Goal: Task Accomplishment & Management: Manage account settings

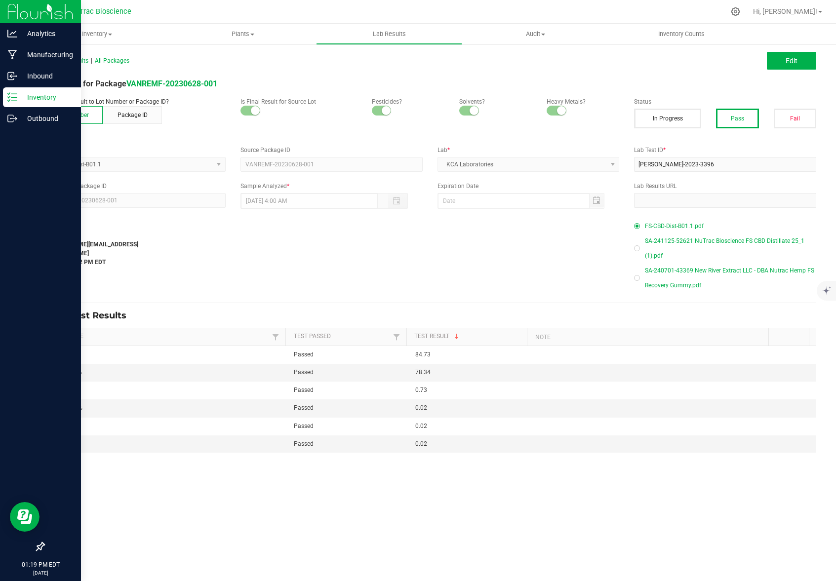
click at [40, 97] on p "Inventory" at bounding box center [46, 97] width 59 height 12
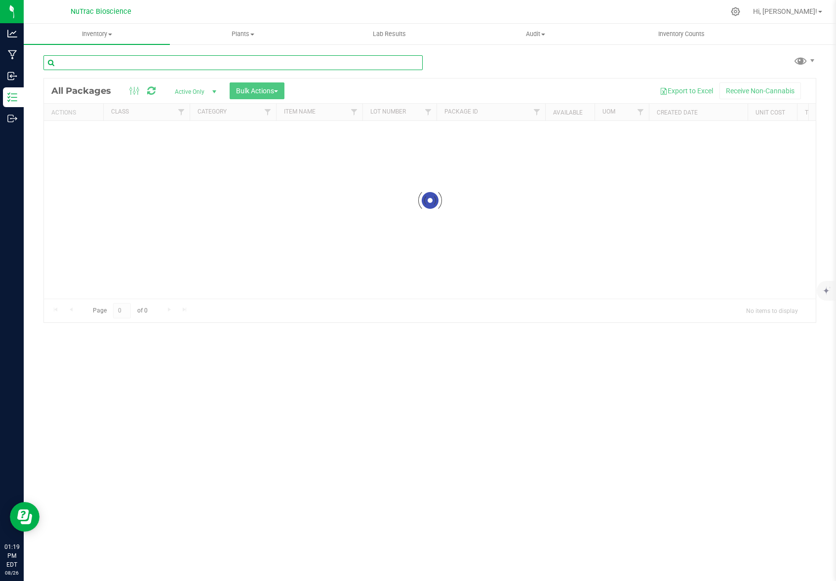
click at [169, 63] on input "text" at bounding box center [232, 62] width 379 height 15
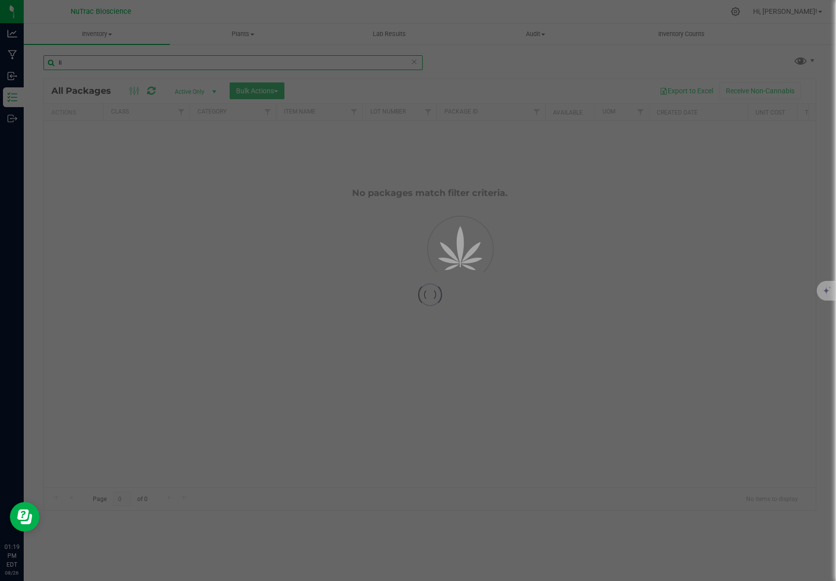
type input "l"
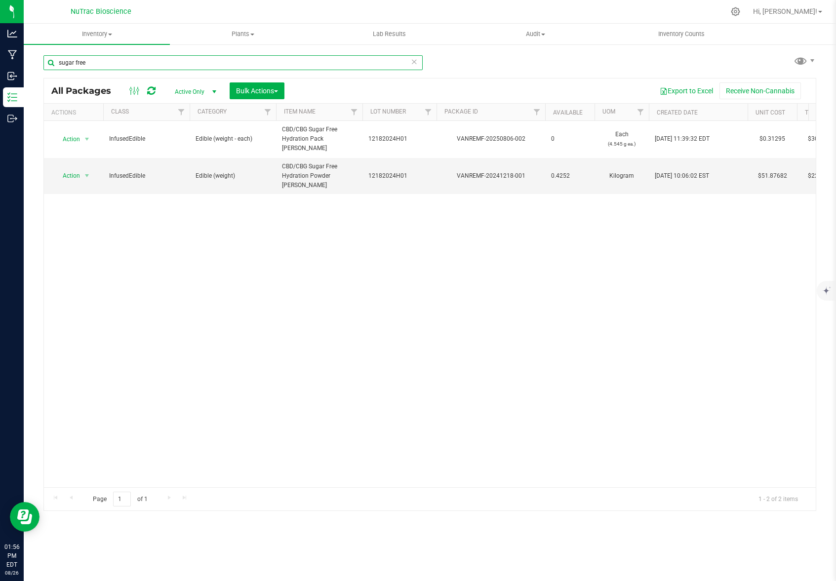
drag, startPoint x: 99, startPoint y: 62, endPoint x: 47, endPoint y: 64, distance: 52.4
click at [47, 64] on input "sugar free" at bounding box center [232, 62] width 379 height 15
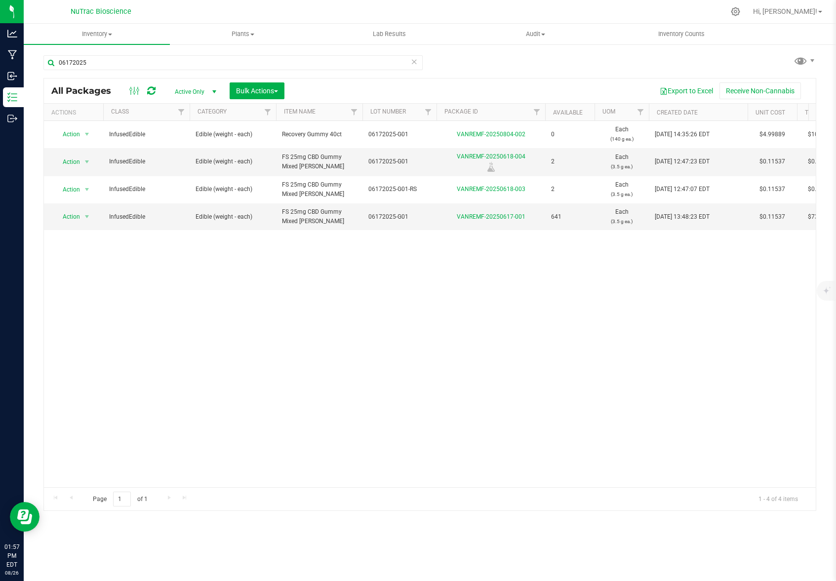
click at [505, 386] on div "Action Action Edit attributes Global inventory Locate package Print package lab…" at bounding box center [430, 304] width 772 height 366
drag, startPoint x: 282, startPoint y: 156, endPoint x: 328, endPoint y: 166, distance: 47.7
click at [328, 166] on td "FS 25mg CBD Gummy Mixed [PERSON_NAME]" at bounding box center [319, 162] width 86 height 28
copy span "FS 25mg CBD Gummy Mixed [PERSON_NAME]"
drag, startPoint x: 119, startPoint y: 66, endPoint x: 56, endPoint y: 60, distance: 63.5
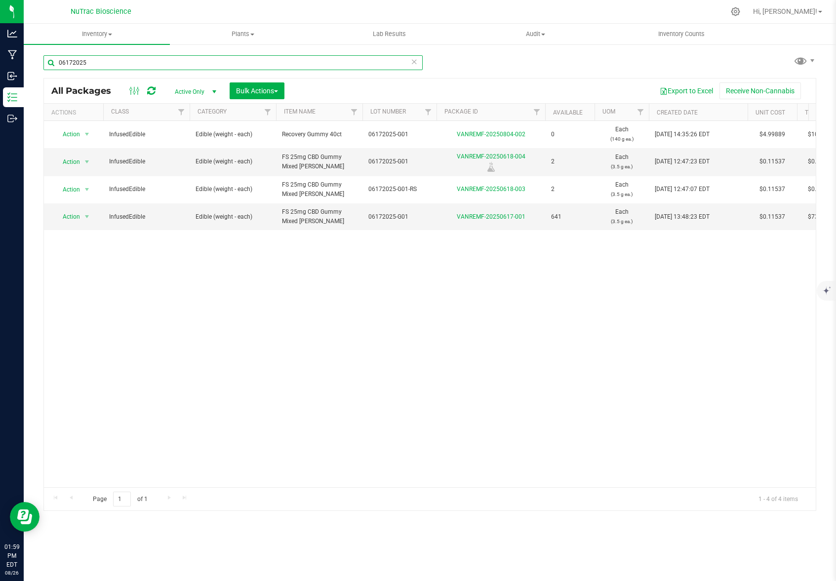
click at [56, 60] on input "06172025" at bounding box center [232, 62] width 379 height 15
paste input "FS 25mg CBD Gummy Mixed [PERSON_NAME]"
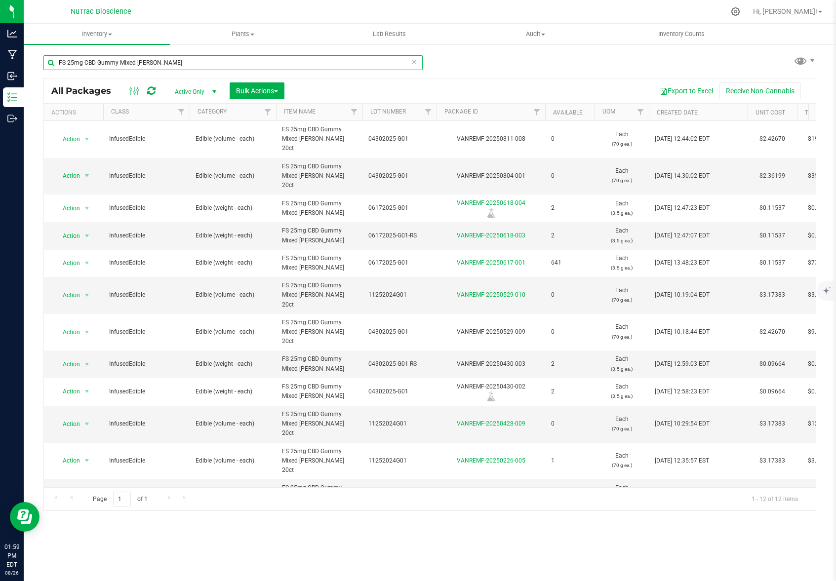
drag, startPoint x: 161, startPoint y: 62, endPoint x: 57, endPoint y: 65, distance: 103.3
click at [57, 65] on input "FS 25mg CBD Gummy Mixed [PERSON_NAME]" at bounding box center [232, 62] width 379 height 15
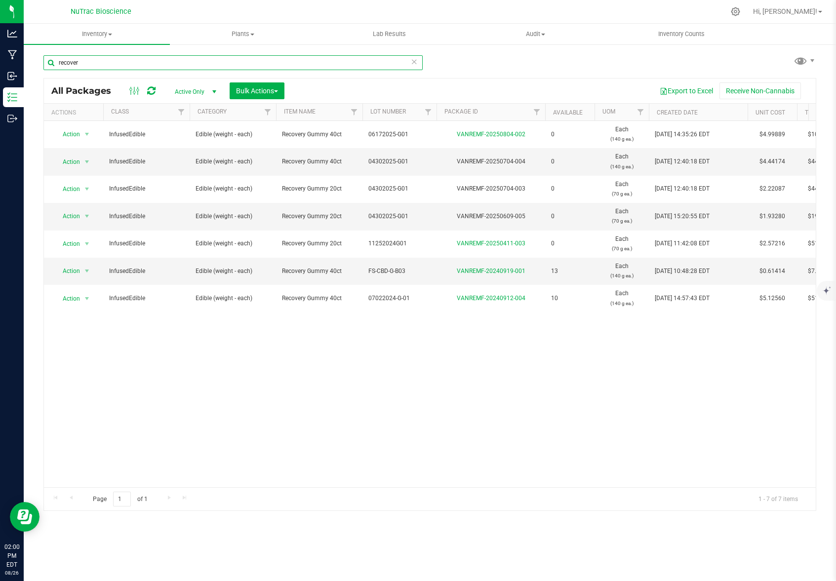
drag, startPoint x: 88, startPoint y: 65, endPoint x: 56, endPoint y: 64, distance: 32.1
click at [56, 64] on input "recover" at bounding box center [232, 62] width 379 height 15
type input "energy"
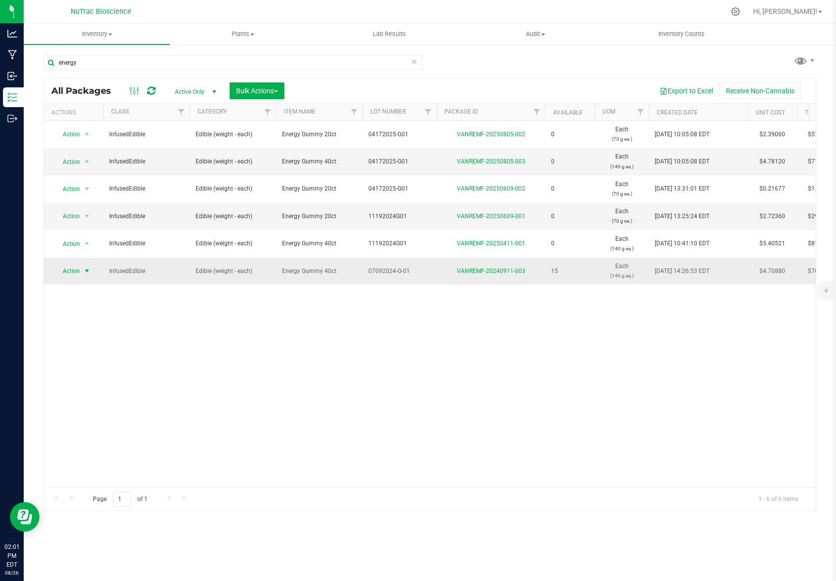
click at [72, 271] on span "Action" at bounding box center [67, 271] width 27 height 14
click at [82, 425] on li "See history" at bounding box center [85, 432] width 62 height 15
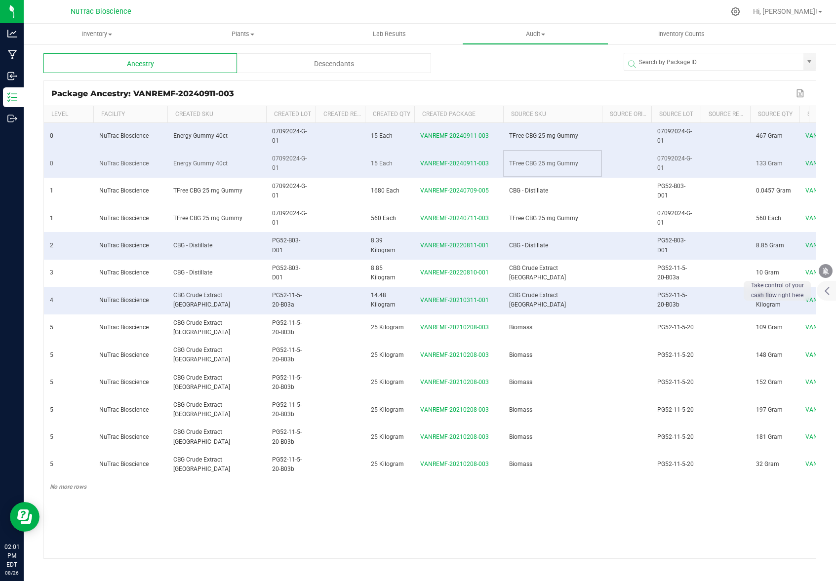
drag, startPoint x: 508, startPoint y: 164, endPoint x: 578, endPoint y: 162, distance: 69.7
click at [578, 162] on td "TFree CBG 25 mg Gummy" at bounding box center [552, 163] width 99 height 27
copy span "TFree CBG 25 mg Gummy"
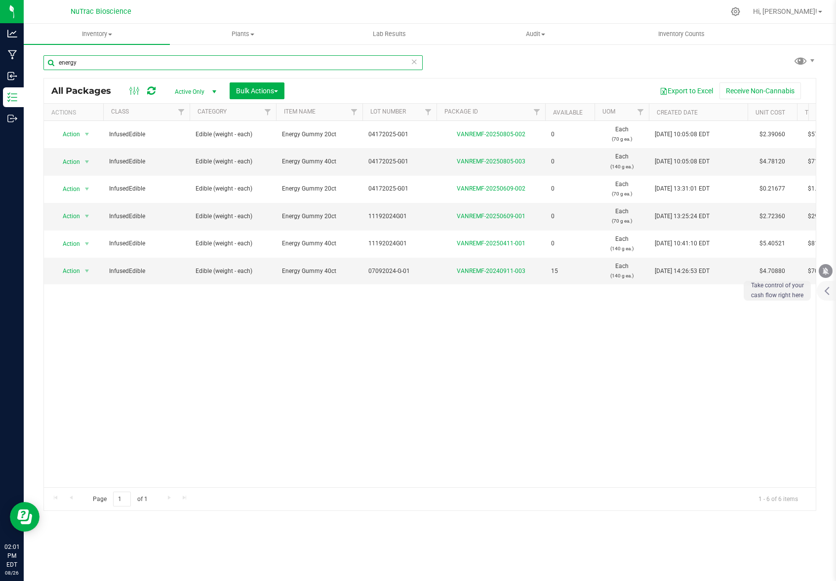
drag, startPoint x: 99, startPoint y: 67, endPoint x: 55, endPoint y: 63, distance: 44.2
click at [55, 63] on input "energy" at bounding box center [232, 62] width 379 height 15
paste input "TFree CBG 25 [PERSON_NAME]"
type input "TFree CBG 25 mg Gummy"
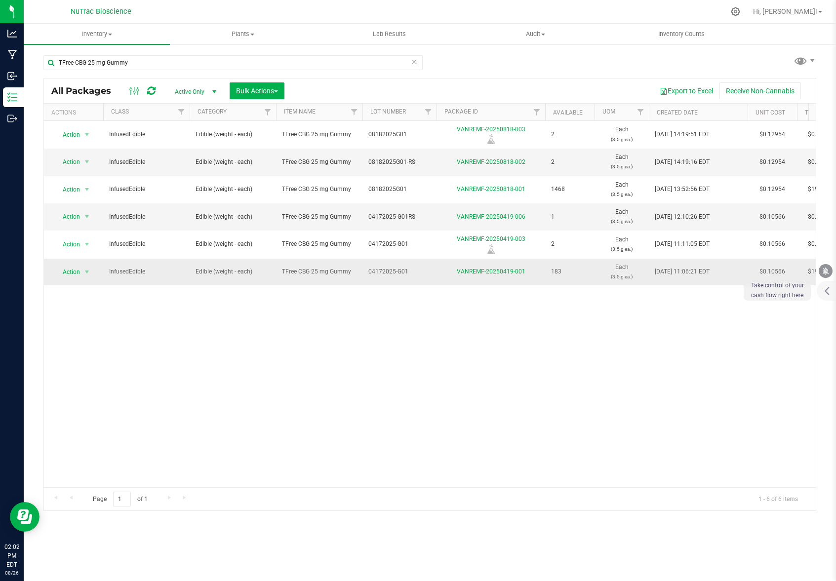
drag, startPoint x: 368, startPoint y: 273, endPoint x: 411, endPoint y: 267, distance: 43.4
click at [411, 267] on span "04172025-G01" at bounding box center [399, 271] width 62 height 9
drag, startPoint x: 410, startPoint y: 272, endPoint x: 364, endPoint y: 271, distance: 46.9
click at [364, 271] on input "04172025-G01" at bounding box center [397, 271] width 71 height 15
click at [438, 335] on div "Action Action Adjust qty Create package Edit attributes Global inventory Locate…" at bounding box center [430, 304] width 772 height 366
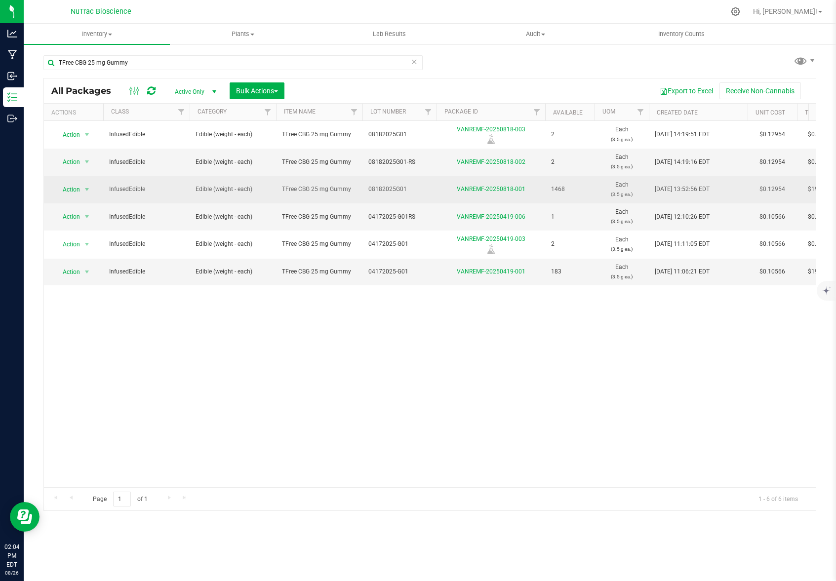
drag, startPoint x: 368, startPoint y: 187, endPoint x: 405, endPoint y: 186, distance: 37.1
click at [405, 186] on span "08182025G01" at bounding box center [399, 189] width 62 height 9
drag, startPoint x: 429, startPoint y: 194, endPoint x: 363, endPoint y: 188, distance: 66.0
click at [363, 188] on input "08182025G01" at bounding box center [397, 189] width 71 height 15
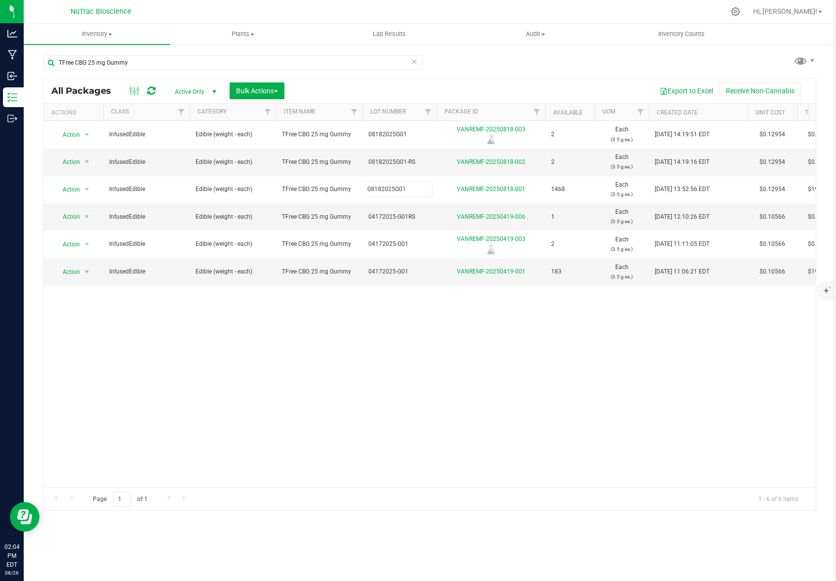
click at [340, 393] on div "Action Action Adjust qty Create package Edit attributes Global inventory Locate…" at bounding box center [430, 304] width 772 height 366
click at [449, 320] on div "Action Action Adjust qty Create package Edit attributes Global inventory Locate…" at bounding box center [430, 304] width 772 height 366
click at [378, 391] on div "Action Action Adjust qty Create package Edit attributes Global inventory Locate…" at bounding box center [430, 304] width 772 height 366
click at [375, 351] on div "Action Action Adjust qty Create package Edit attributes Global inventory Locate…" at bounding box center [430, 304] width 772 height 366
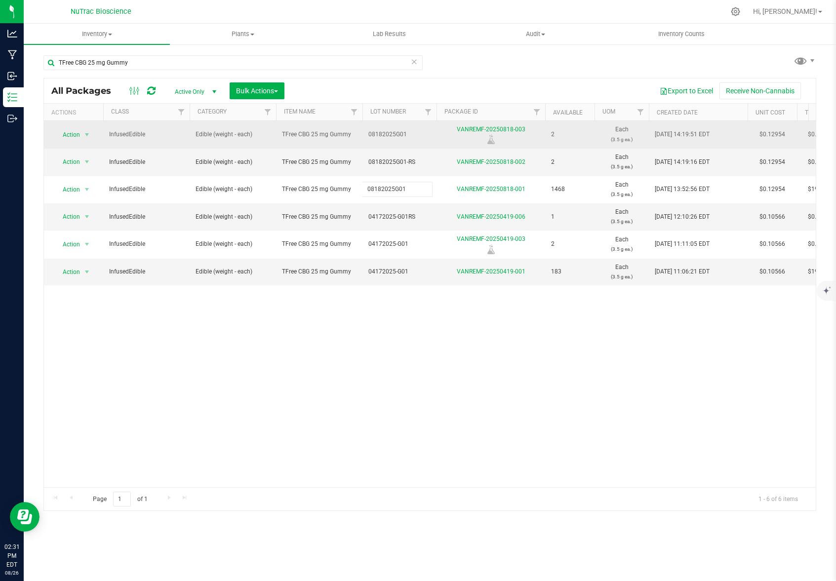
click at [396, 131] on span "08182025G01" at bounding box center [399, 134] width 62 height 9
click at [485, 308] on div "Action Action Adjust qty Create package Edit attributes Global inventory Locate…" at bounding box center [430, 304] width 772 height 366
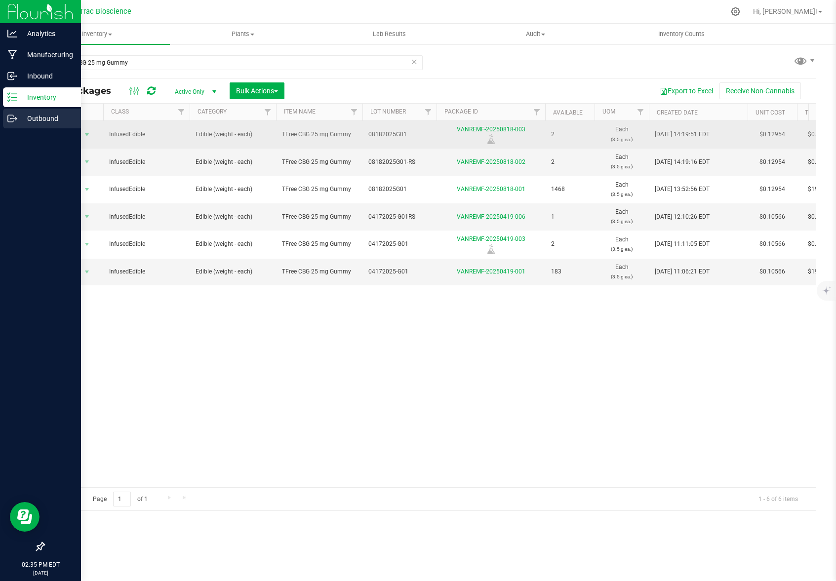
click at [45, 120] on p "Outbound" at bounding box center [46, 119] width 59 height 12
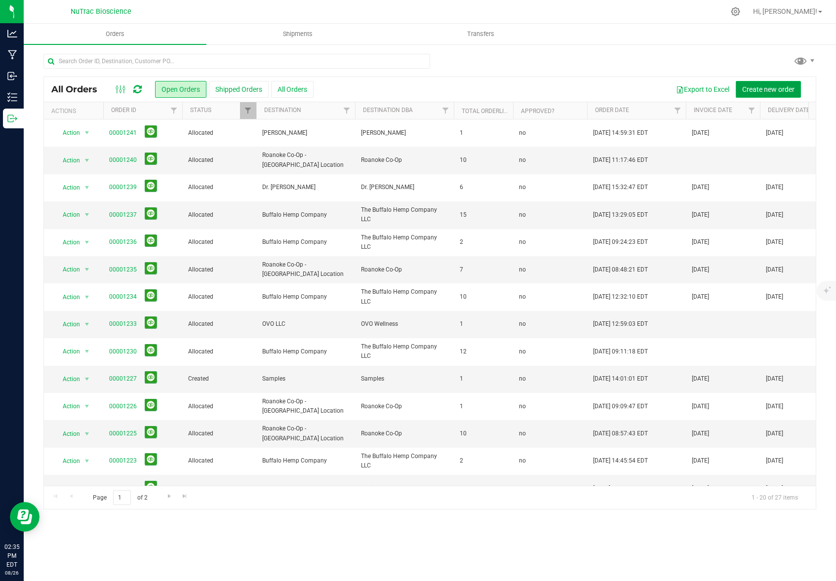
click at [766, 90] on span "Create new order" at bounding box center [768, 89] width 52 height 8
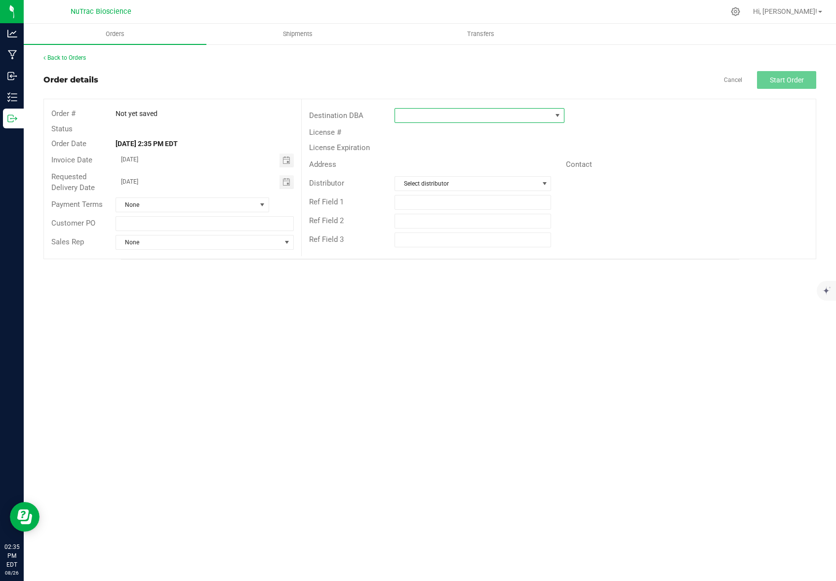
click at [560, 117] on span at bounding box center [558, 116] width 8 height 8
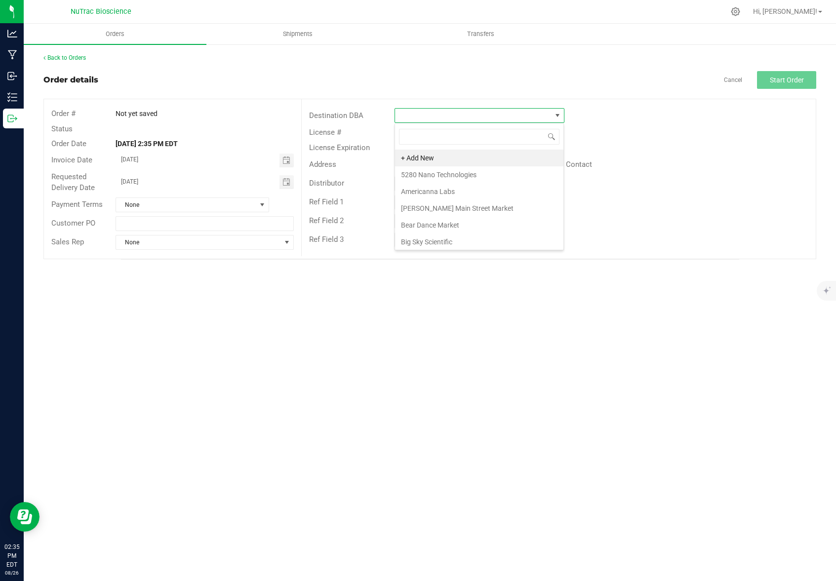
scroll to position [15, 169]
click at [438, 158] on li "+ Add New" at bounding box center [479, 158] width 168 height 17
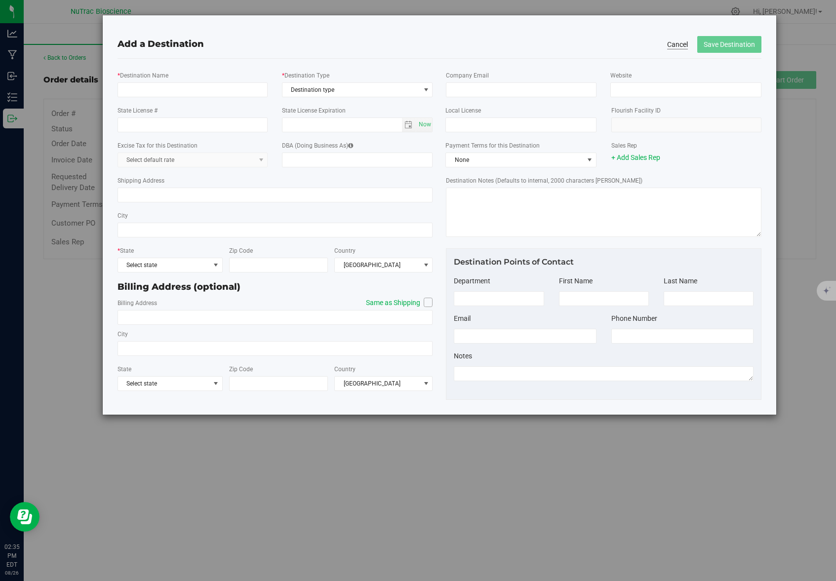
click at [676, 44] on button "Cancel" at bounding box center [677, 45] width 21 height 10
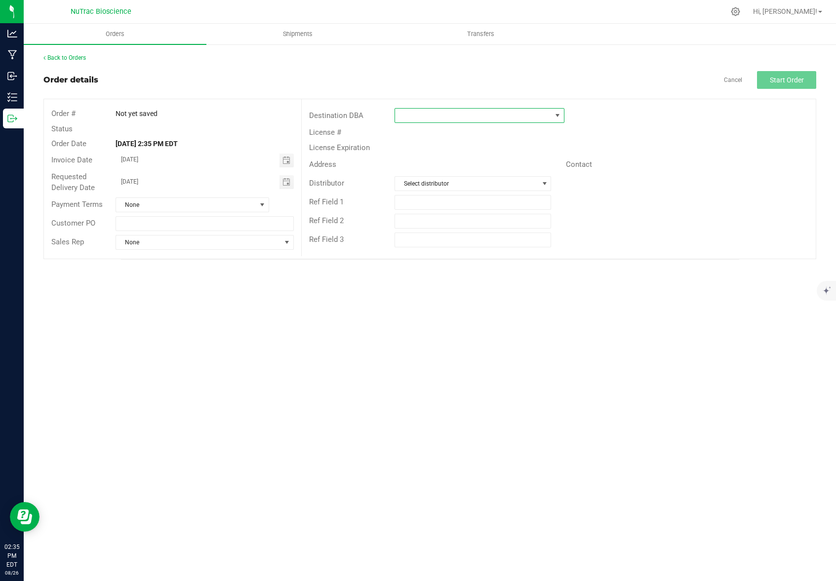
click at [501, 116] on span at bounding box center [473, 116] width 156 height 14
type input "m"
type input "j"
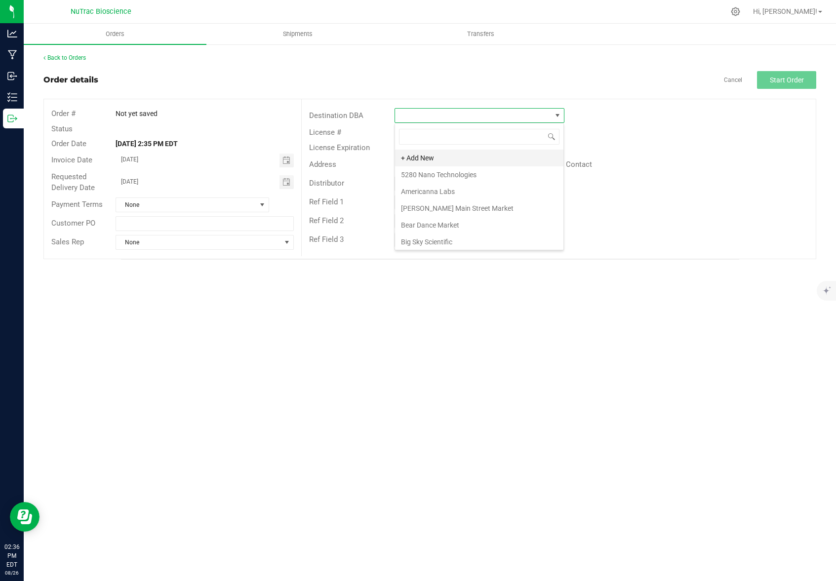
click at [441, 162] on li "+ Add New" at bounding box center [479, 158] width 168 height 17
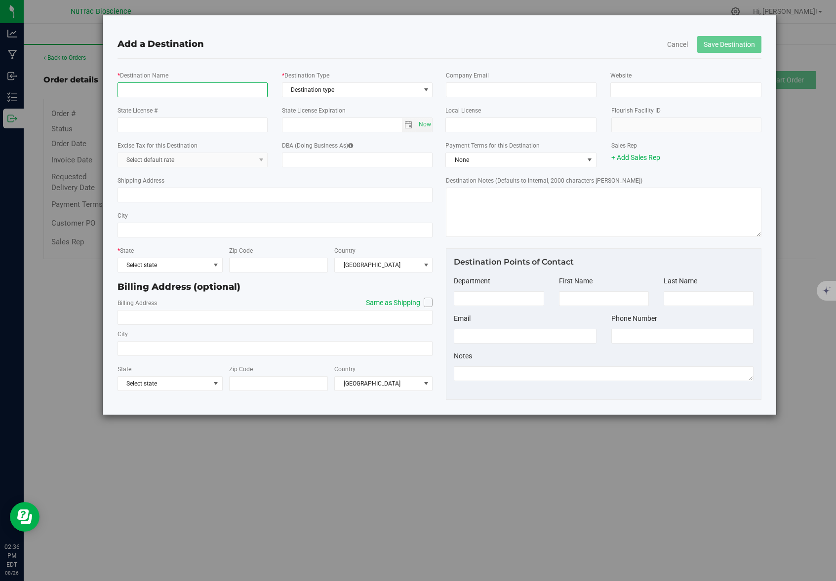
click at [174, 91] on input "* Destination Name" at bounding box center [193, 89] width 150 height 15
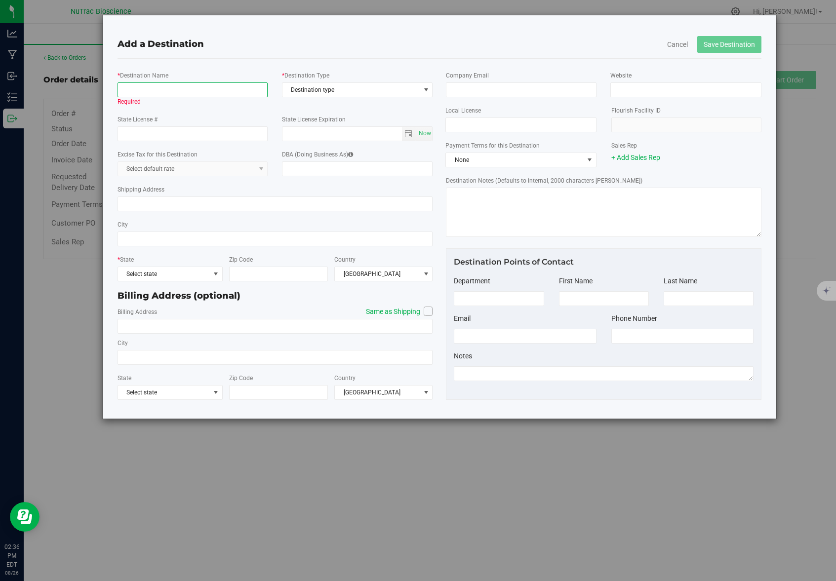
click at [179, 90] on input "* Destination Name" at bounding box center [193, 89] width 150 height 15
paste input "[PERSON_NAME],"
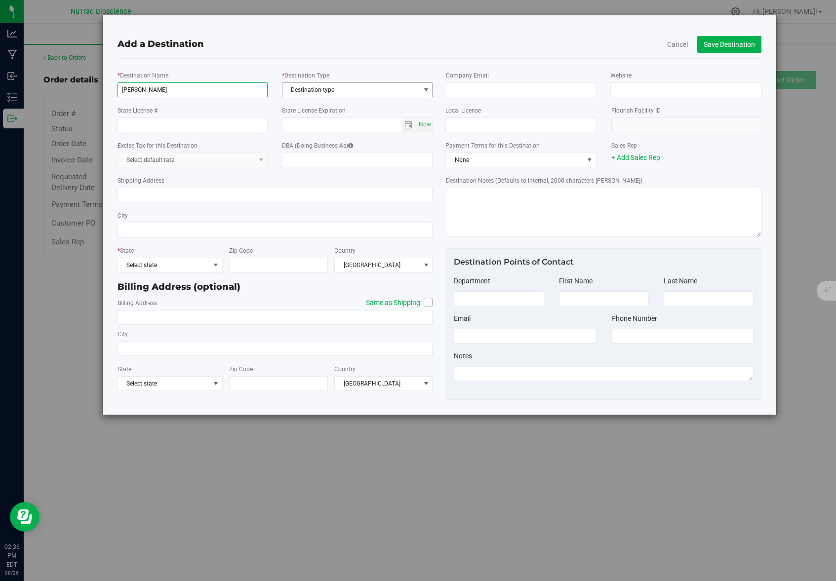
type input "[PERSON_NAME]"
click at [427, 88] on span "select" at bounding box center [426, 90] width 8 height 8
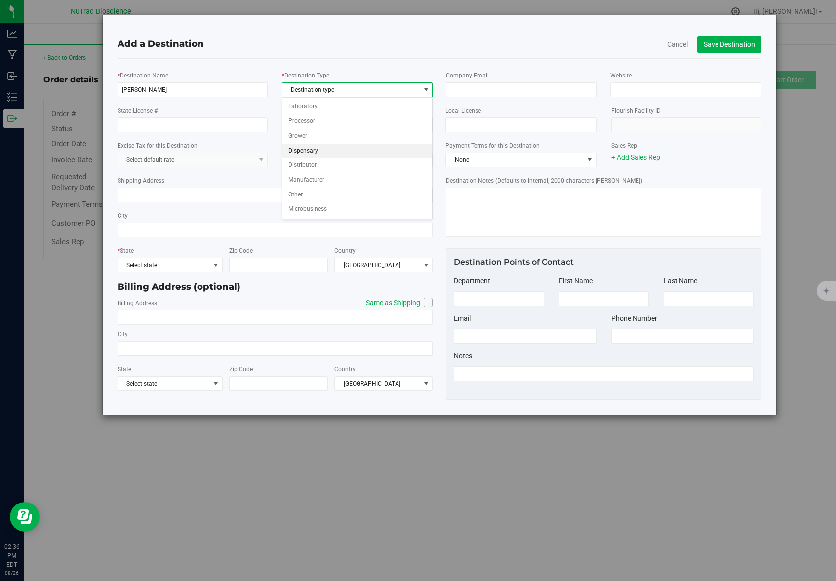
click at [314, 152] on li "Dispensary" at bounding box center [358, 151] width 150 height 15
click at [427, 86] on span "select" at bounding box center [426, 90] width 8 height 8
click at [324, 213] on li "Microbusiness" at bounding box center [358, 209] width 150 height 15
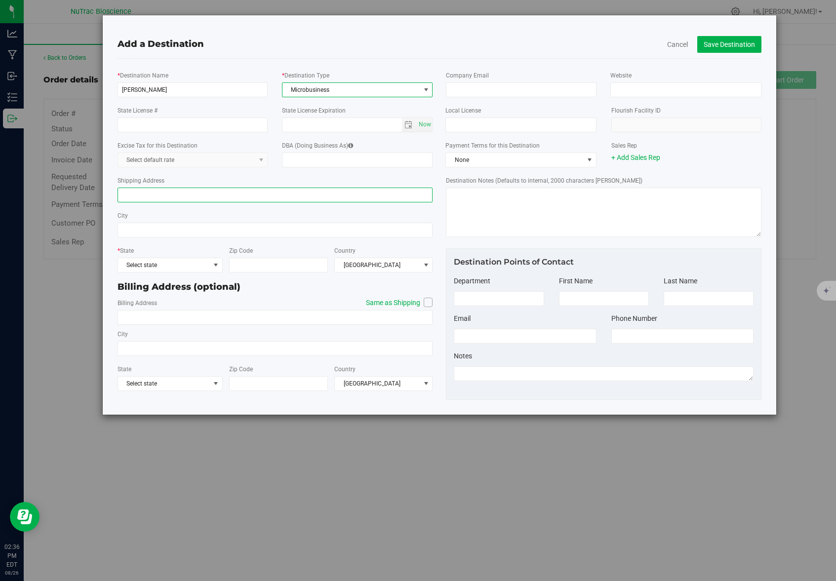
click at [162, 197] on input "Shipping Address" at bounding box center [276, 195] width 316 height 15
click at [195, 194] on input "Shipping Address" at bounding box center [276, 195] width 316 height 15
paste input "[STREET_ADDRESS]"
type input "[STREET_ADDRESS]"
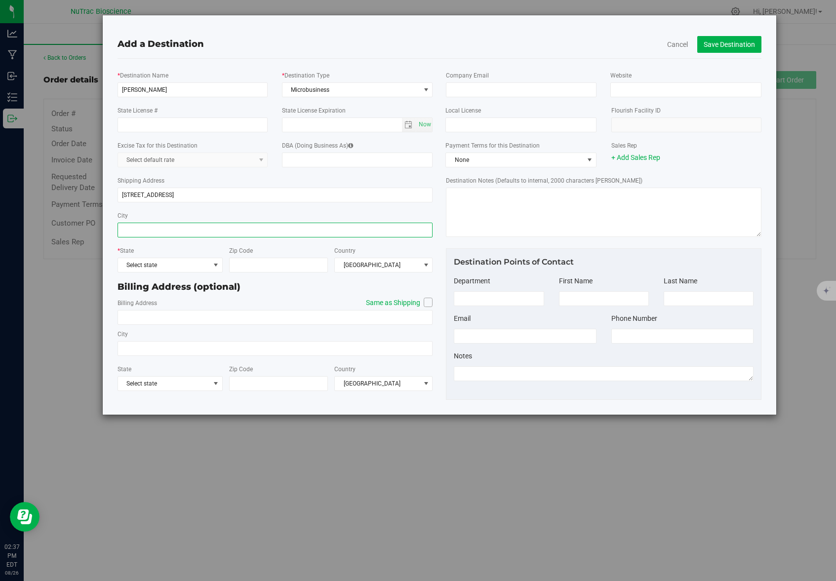
click at [176, 232] on input "City" at bounding box center [276, 230] width 316 height 15
type input "Crozet"
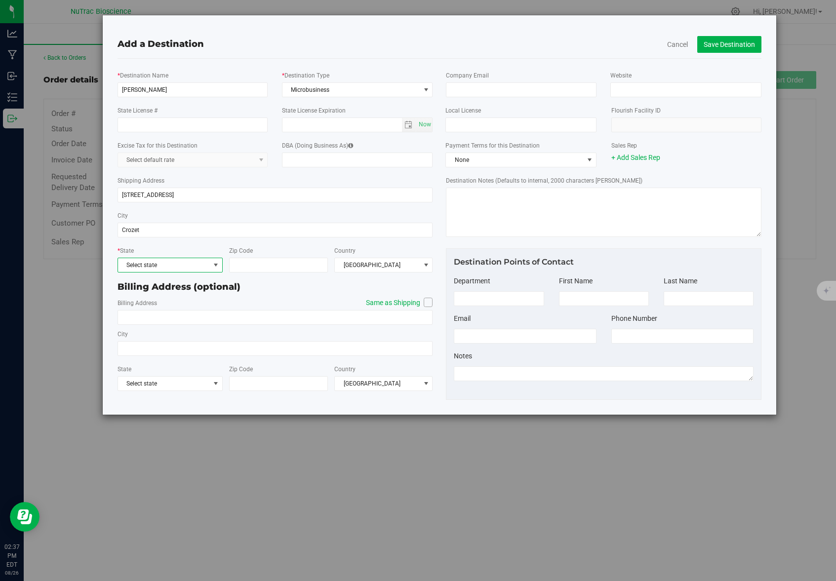
click at [213, 265] on span at bounding box center [216, 265] width 8 height 8
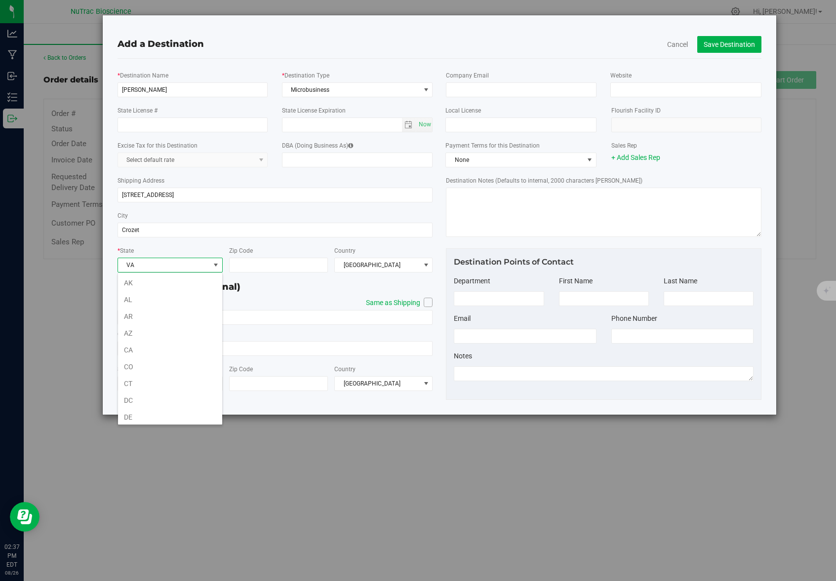
scroll to position [641, 0]
click at [156, 418] on li "VA" at bounding box center [170, 414] width 104 height 17
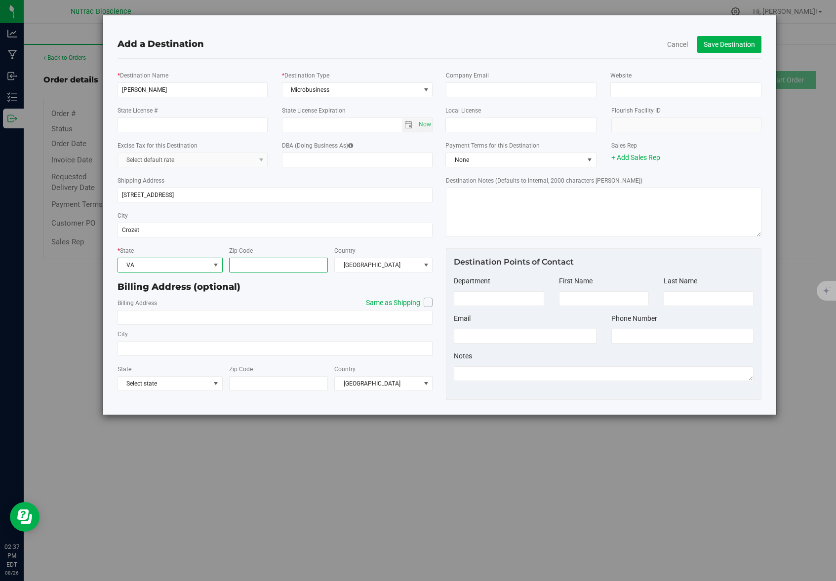
click at [264, 267] on input "Zip Code" at bounding box center [278, 265] width 98 height 15
type input "22932"
click at [290, 34] on div "Add a Destination Cancel Save Destination" at bounding box center [439, 44] width 659 height 28
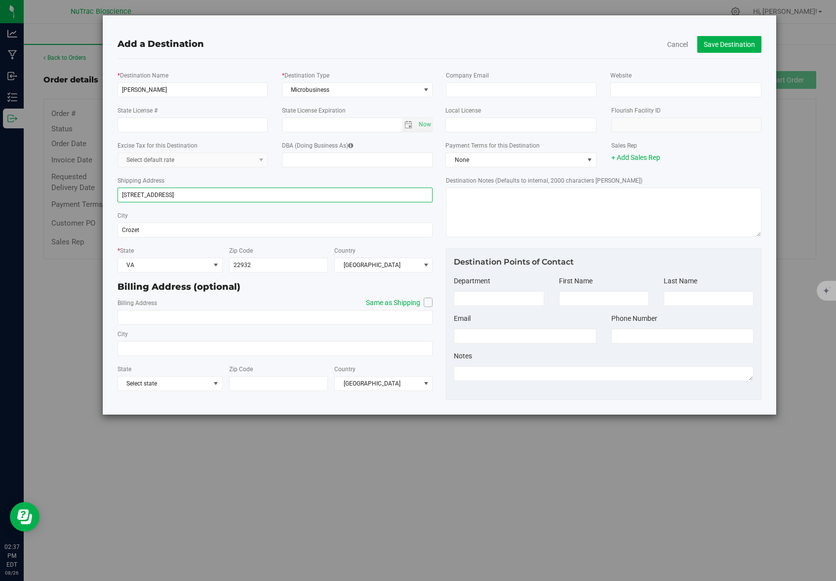
drag, startPoint x: 241, startPoint y: 197, endPoint x: 172, endPoint y: 194, distance: 68.7
click at [172, 194] on input "[STREET_ADDRESS]" at bounding box center [276, 195] width 316 height 15
type input "[STREET_ADDRESS]"
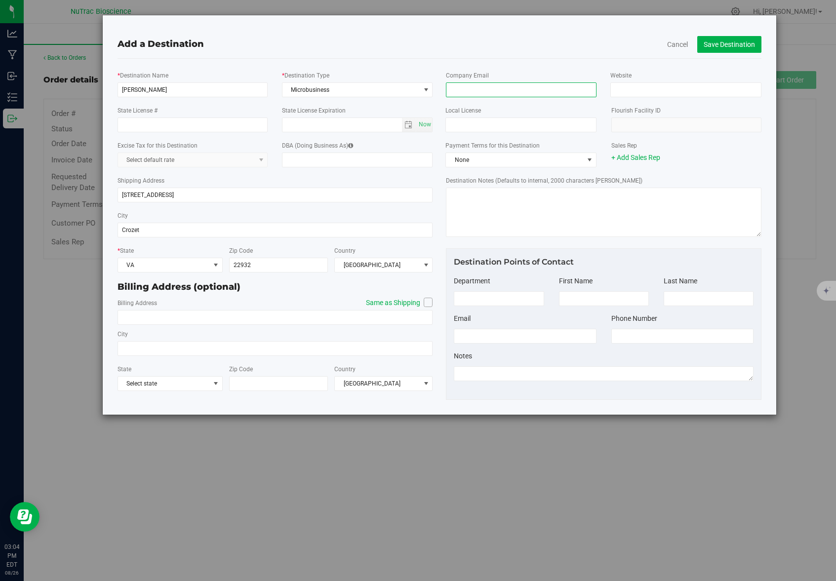
click at [526, 88] on input "email" at bounding box center [521, 89] width 150 height 15
paste input "[EMAIL_ADDRESS][DOMAIN_NAME]"
type input "[EMAIL_ADDRESS][DOMAIN_NAME]"
click at [738, 48] on button "Save Destination" at bounding box center [729, 44] width 64 height 17
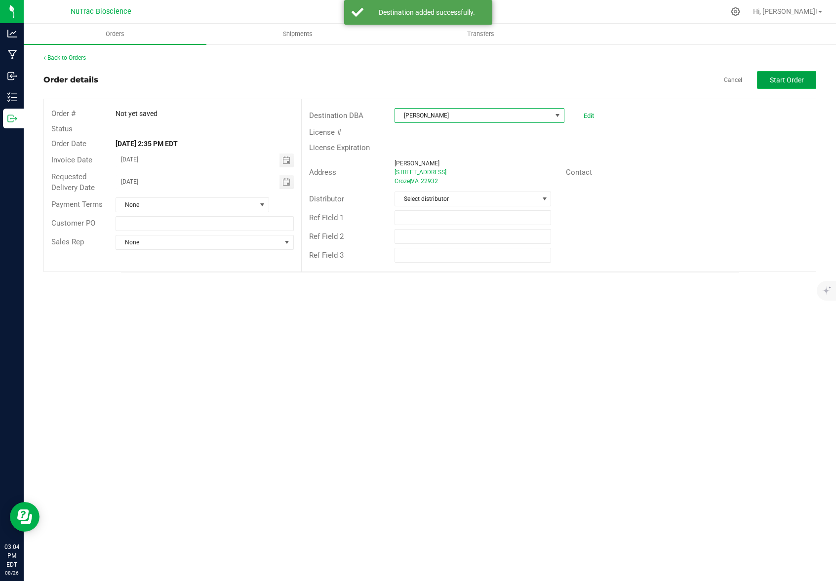
click at [794, 81] on span "Start Order" at bounding box center [787, 80] width 34 height 8
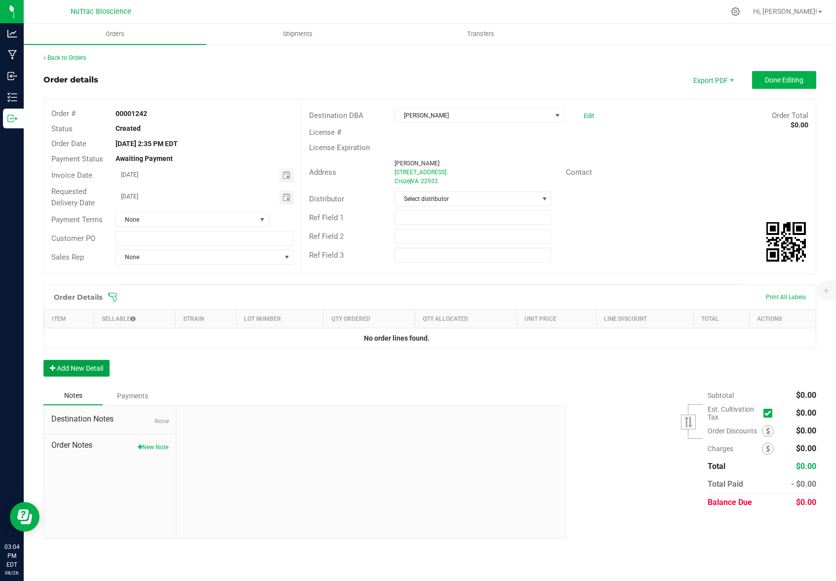
click at [82, 370] on button "Add New Detail" at bounding box center [76, 368] width 66 height 17
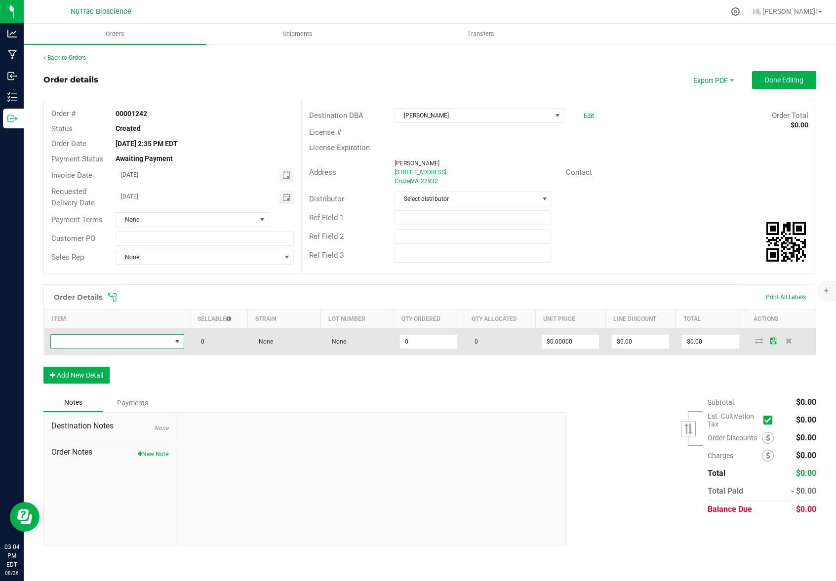
click at [175, 342] on span "NO DATA FOUND" at bounding box center [177, 342] width 8 height 8
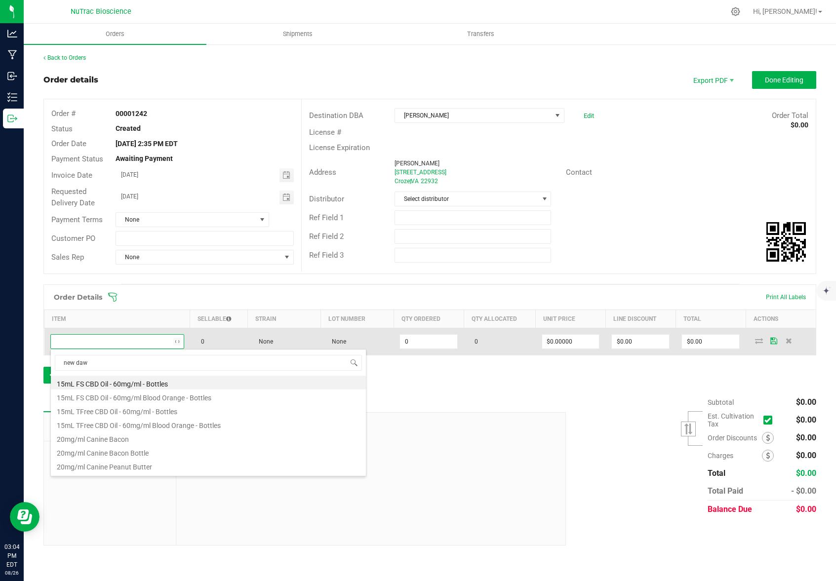
type input "new [PERSON_NAME]"
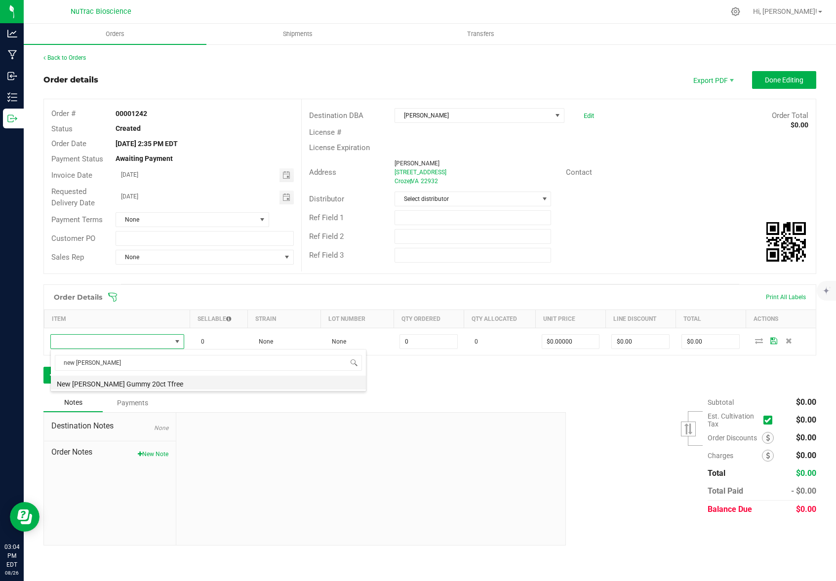
click at [151, 386] on li "New [PERSON_NAME] Gummy 20ct Tfree" at bounding box center [208, 383] width 315 height 14
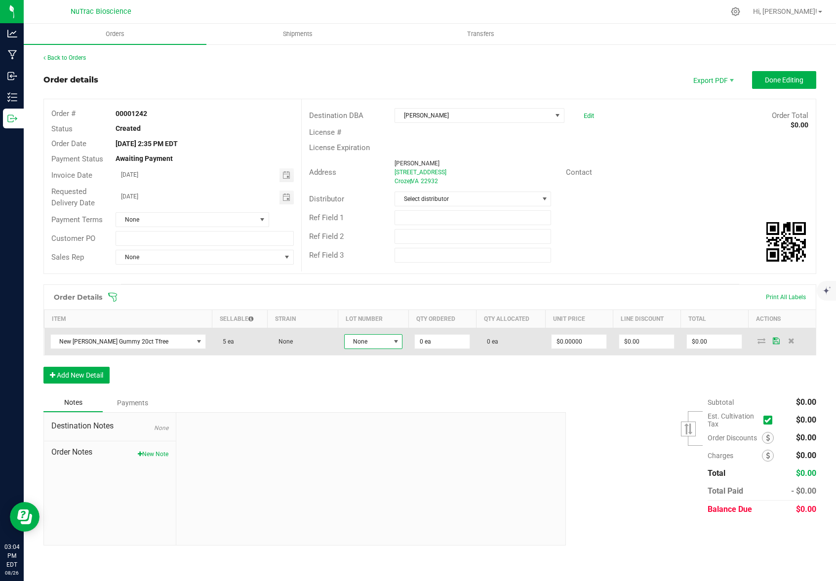
click at [392, 340] on span at bounding box center [396, 342] width 8 height 8
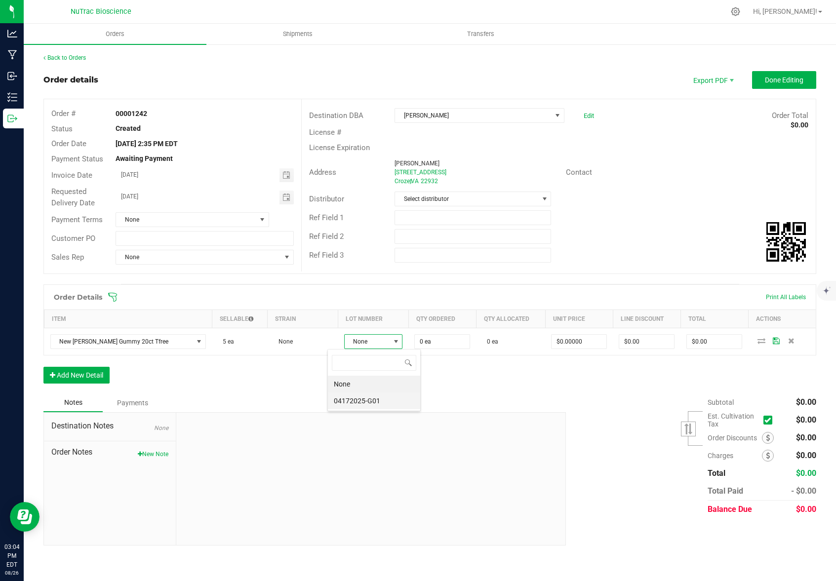
click at [368, 404] on li "04172025-G01" at bounding box center [374, 401] width 92 height 17
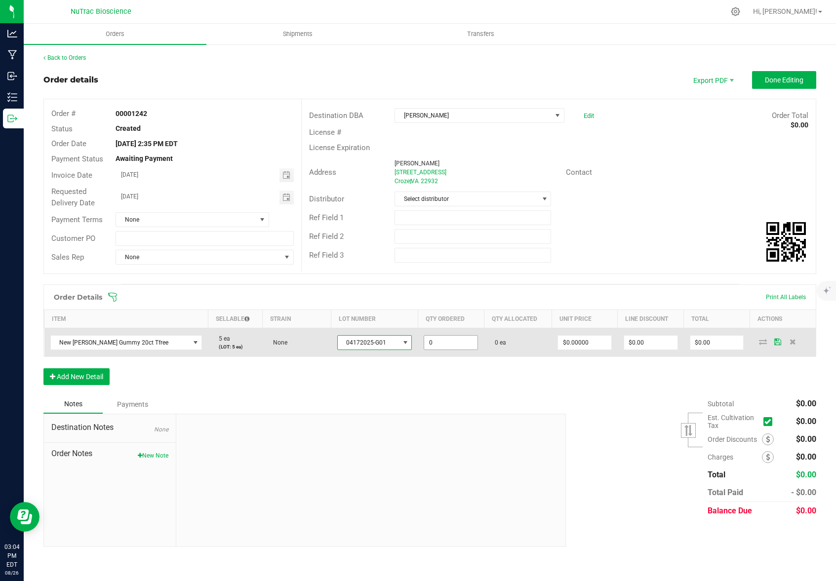
click at [439, 340] on input "0" at bounding box center [450, 343] width 53 height 14
type input "1 ea"
type input "0"
click at [597, 344] on input "0" at bounding box center [584, 343] width 53 height 14
click at [596, 344] on input "0" at bounding box center [584, 343] width 53 height 14
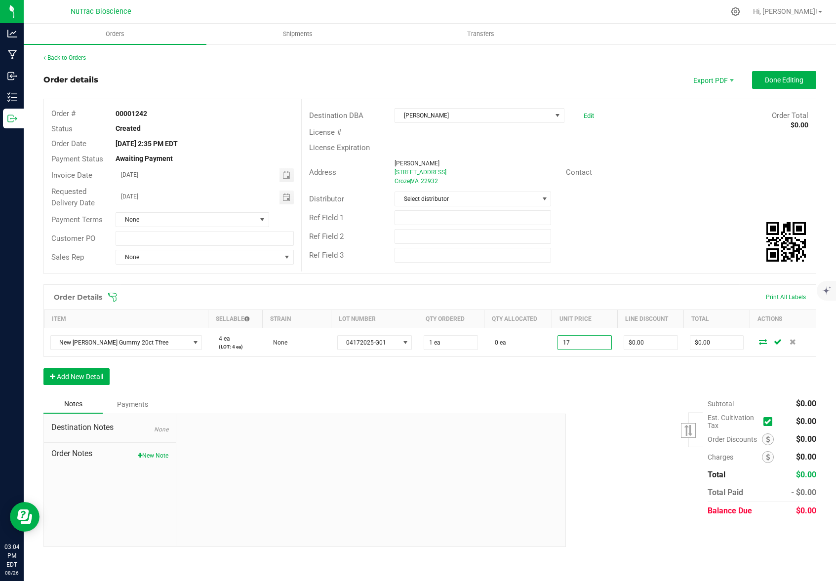
type input "$17.00000"
type input "$17.00"
click at [632, 391] on div "Order Details Print All Labels Item Sellable Strain Lot Number Qty Ordered Qty …" at bounding box center [429, 339] width 773 height 111
click at [666, 338] on input "0" at bounding box center [646, 343] width 55 height 14
type input "$17.00"
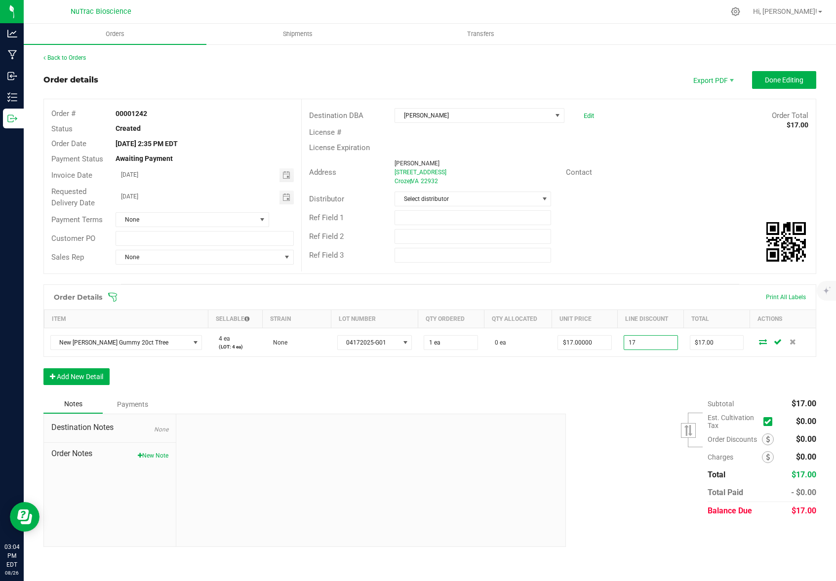
type input "$0.00"
click at [640, 393] on div "Order Details Print All Labels Item Sellable Strain Lot Number Qty Ordered Qty …" at bounding box center [429, 339] width 773 height 111
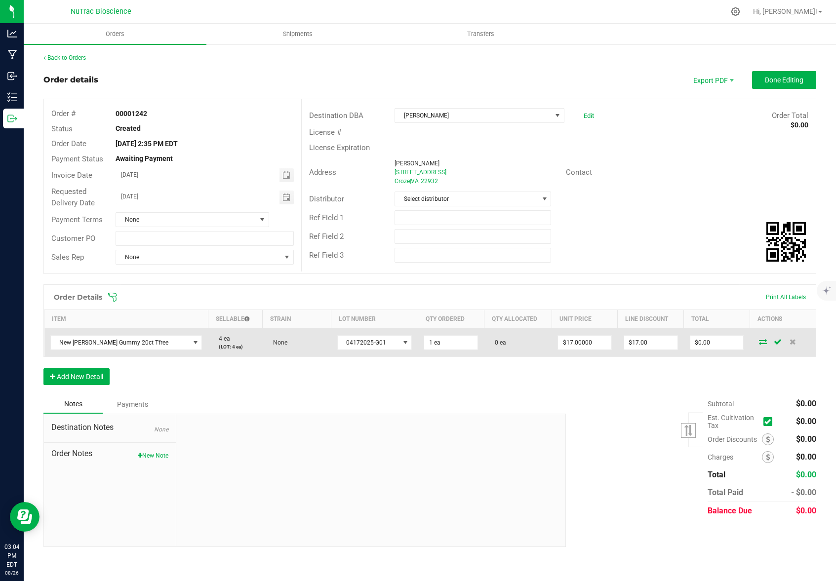
click at [762, 340] on icon at bounding box center [763, 342] width 8 height 6
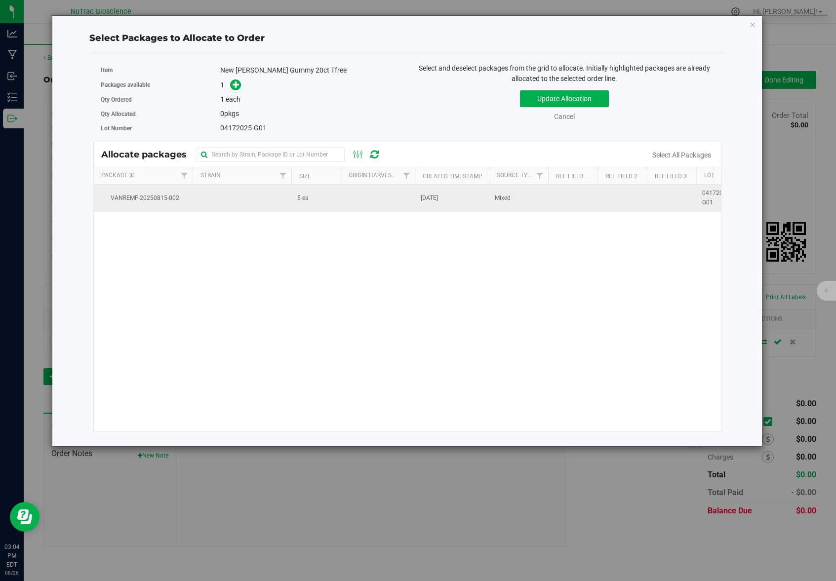
click at [314, 201] on td "5 ea" at bounding box center [315, 198] width 49 height 27
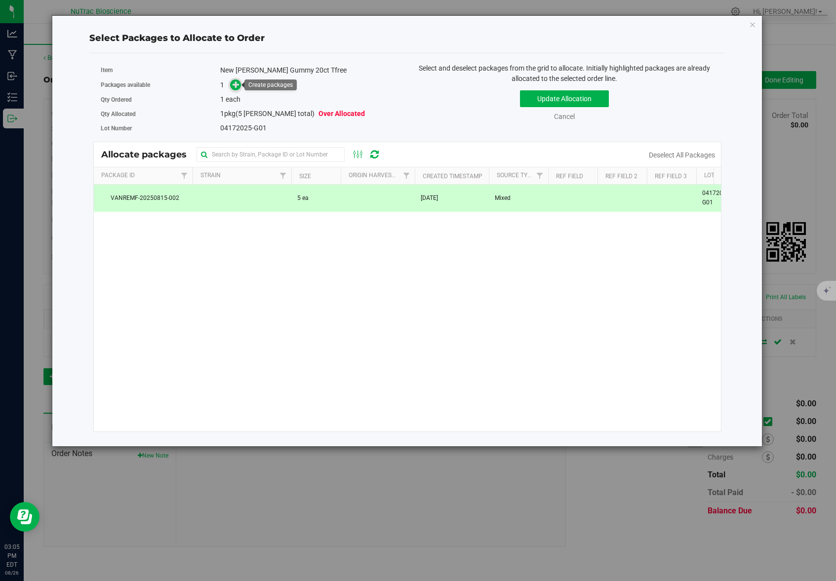
click at [235, 86] on icon at bounding box center [236, 84] width 7 height 7
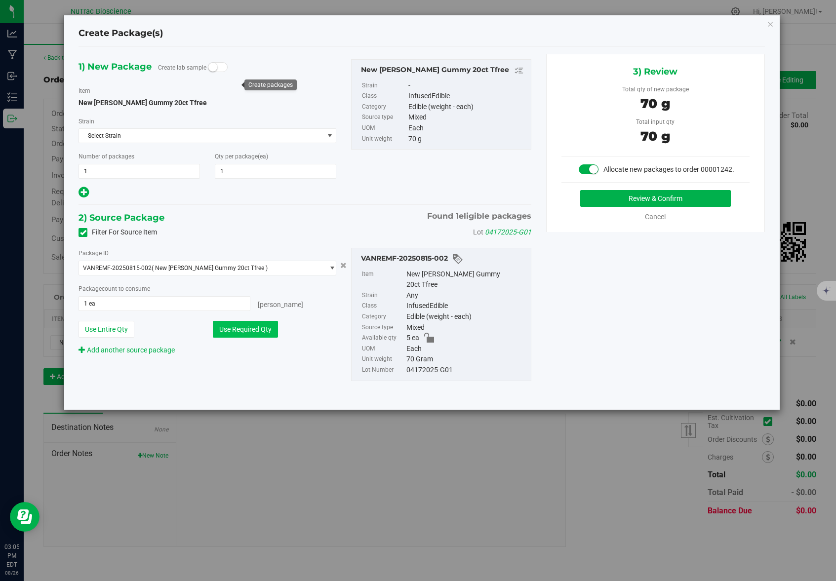
click at [244, 332] on button "Use Required Qty" at bounding box center [245, 329] width 65 height 17
click at [651, 201] on button "Review & Confirm" at bounding box center [655, 198] width 151 height 17
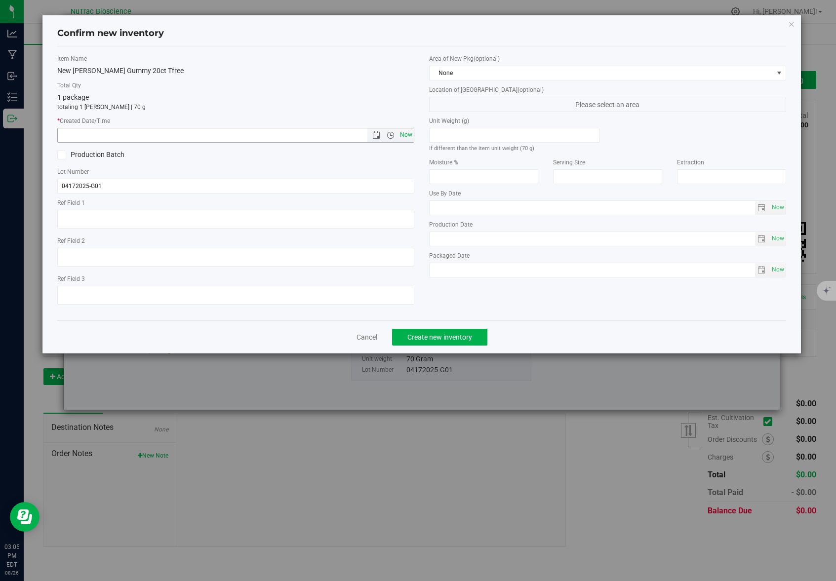
click at [404, 134] on span "Now" at bounding box center [406, 135] width 17 height 14
type input "[DATE] 3:05 PM"
click at [465, 340] on span "Create new inventory" at bounding box center [439, 337] width 65 height 8
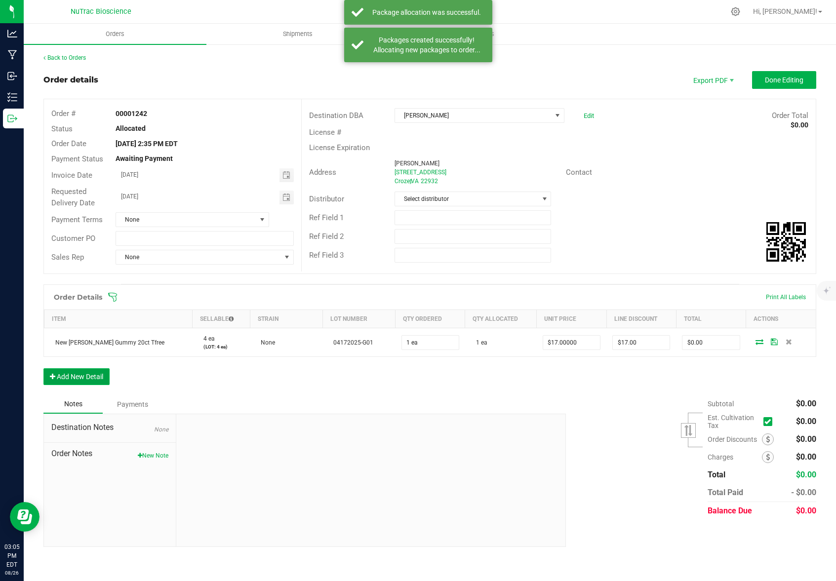
click at [65, 375] on button "Add New Detail" at bounding box center [76, 376] width 66 height 17
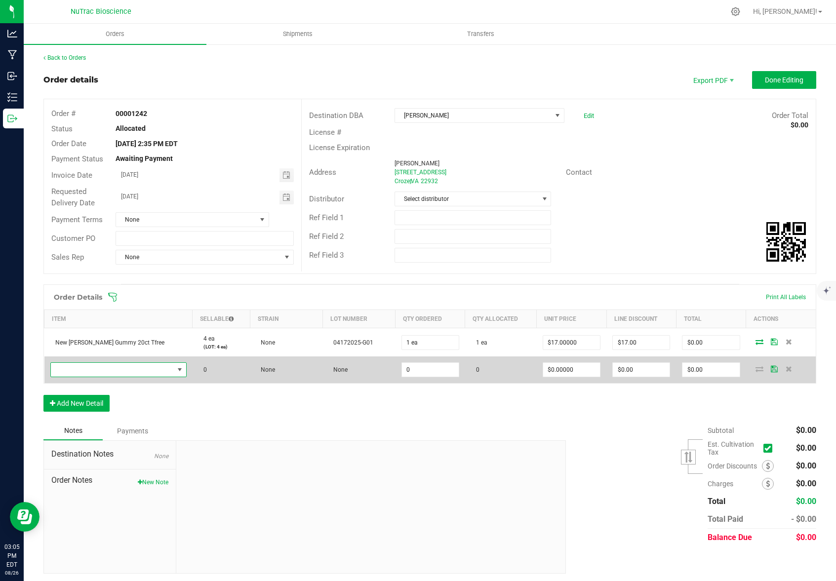
click at [176, 367] on span "NO DATA FOUND" at bounding box center [180, 370] width 8 height 8
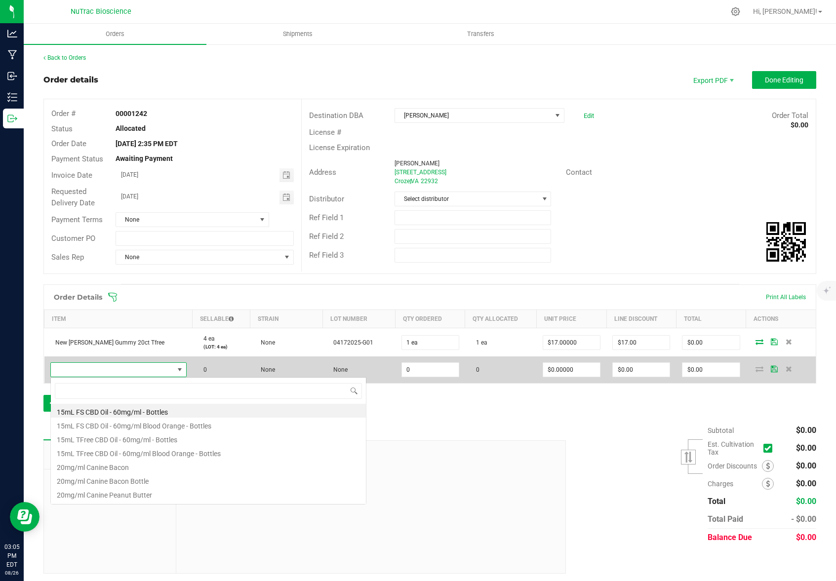
scroll to position [15, 132]
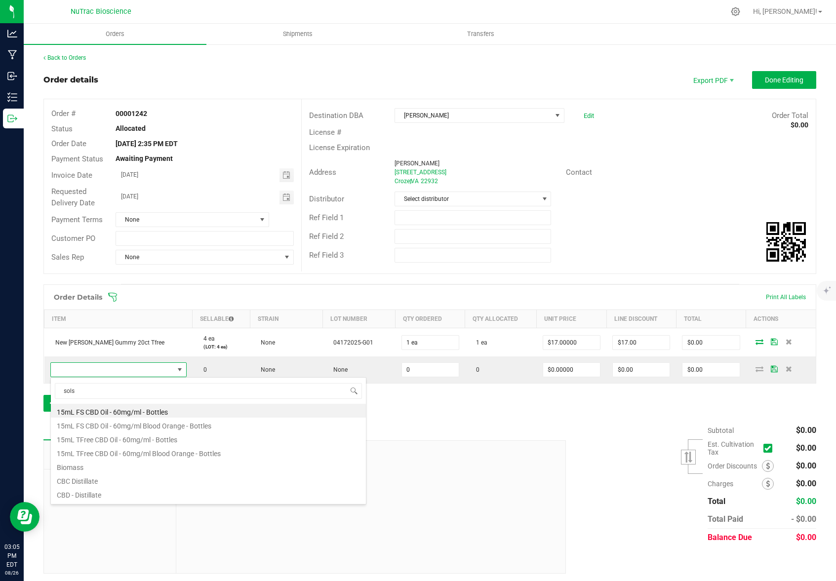
type input "solst"
click at [199, 412] on li "Solstice 5mg THC 20 Count Gummy Peach" at bounding box center [208, 411] width 315 height 14
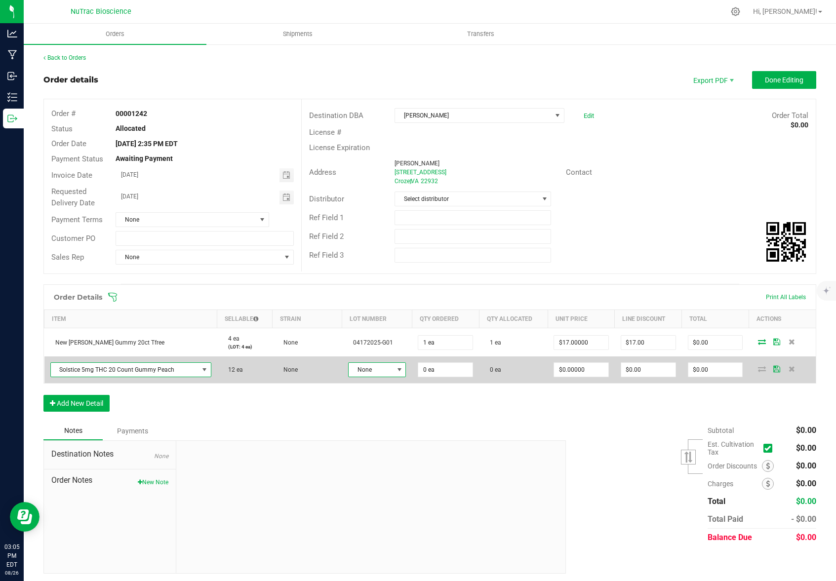
click at [396, 370] on span at bounding box center [400, 370] width 8 height 8
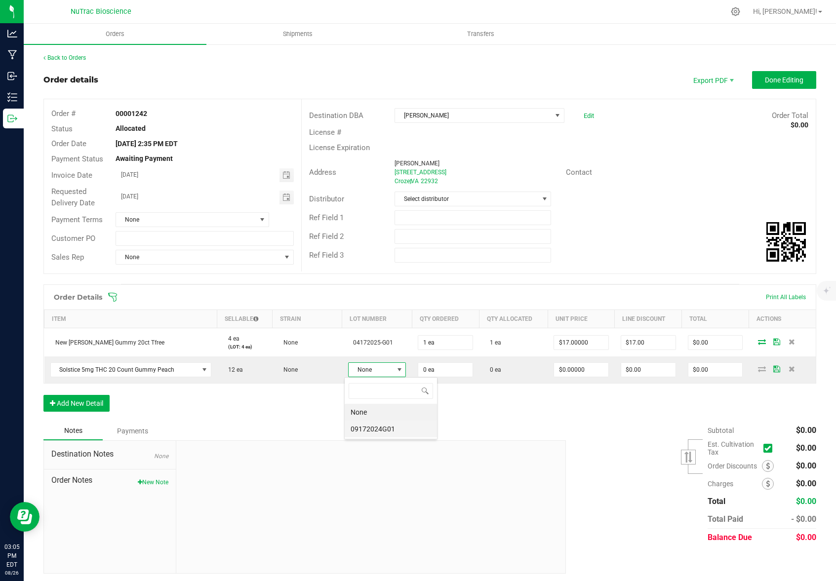
click at [372, 426] on li "09172024G01" at bounding box center [391, 429] width 92 height 17
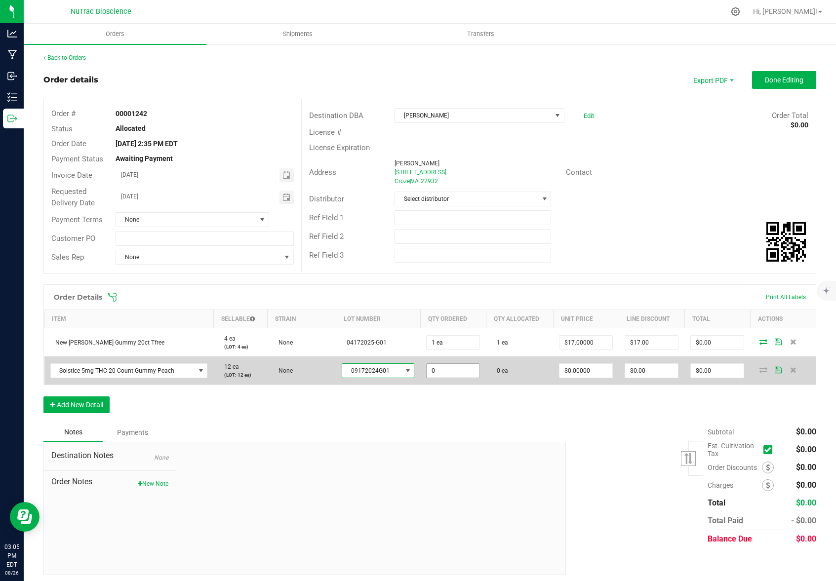
click at [449, 373] on input "0" at bounding box center [453, 371] width 53 height 14
type input "1 ea"
click at [592, 373] on input "0" at bounding box center [586, 371] width 53 height 14
type input "17"
click at [593, 369] on input "0" at bounding box center [586, 371] width 53 height 14
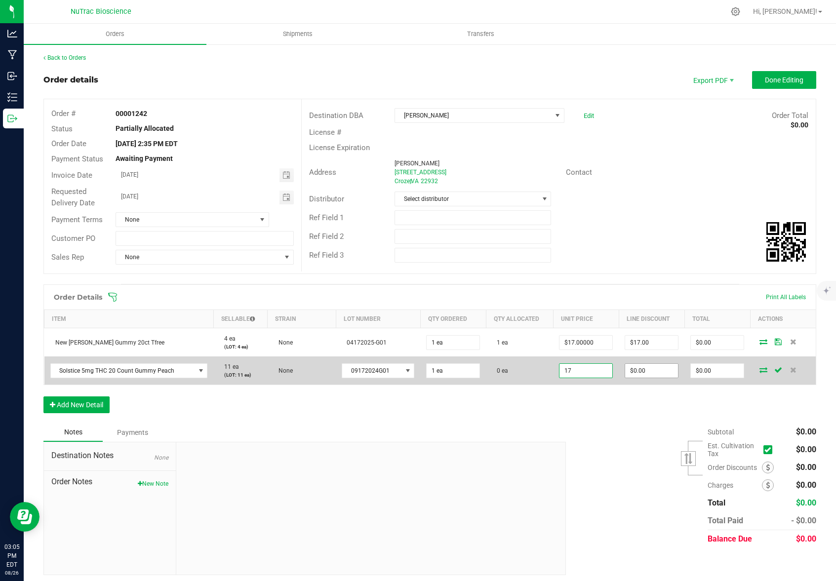
type input "$17.00000"
type input "0"
type input "$17.00"
click at [646, 369] on input "0" at bounding box center [651, 371] width 53 height 14
click at [647, 370] on input "0" at bounding box center [651, 371] width 53 height 14
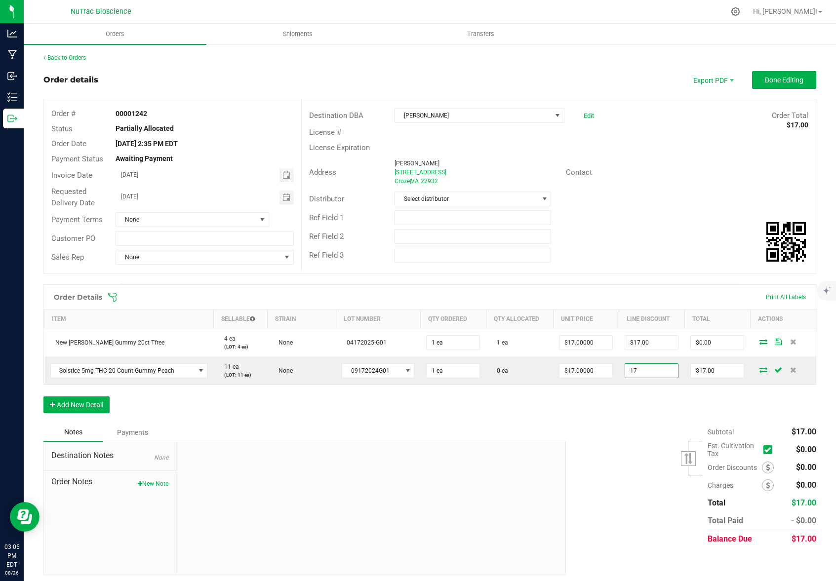
type input "$17.00"
type input "$0.00"
click at [619, 457] on div "Subtotal $17.00 Est. Cultivation Tax" at bounding box center [688, 485] width 258 height 125
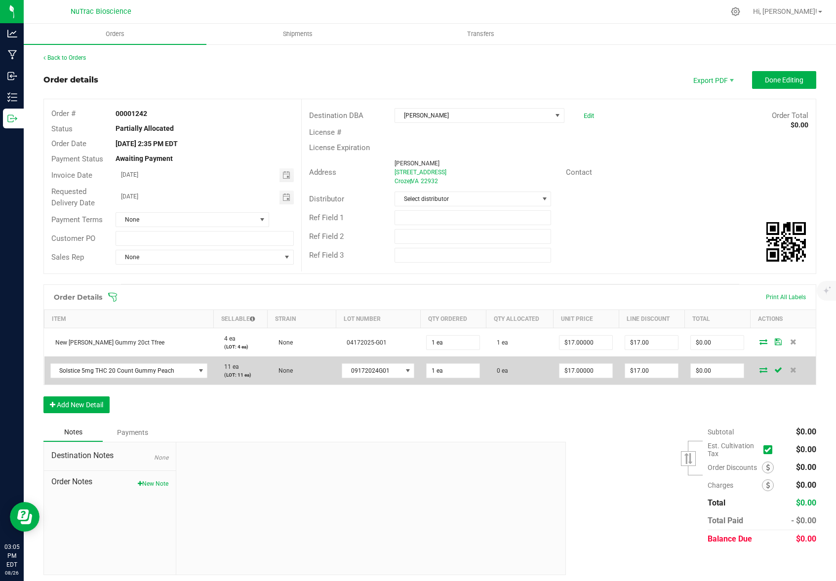
click at [760, 372] on icon at bounding box center [764, 370] width 8 height 6
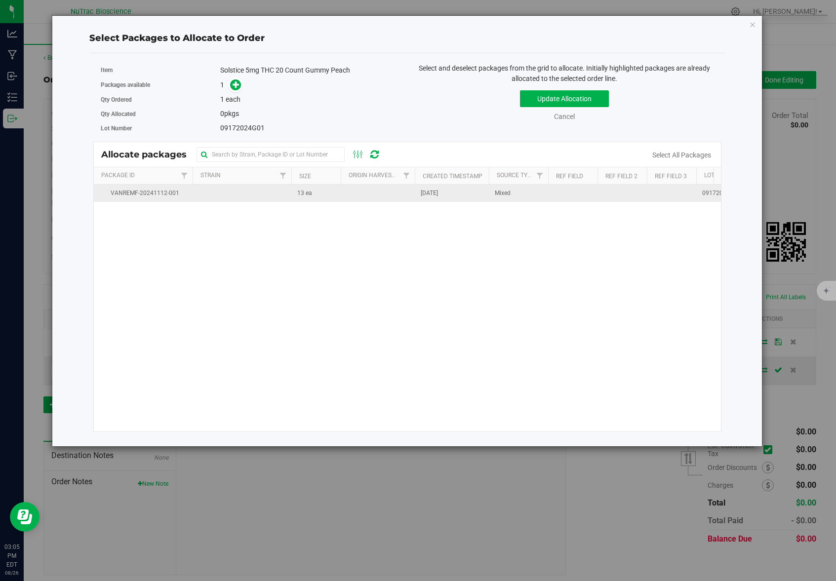
click at [332, 197] on td "13 ea" at bounding box center [315, 193] width 49 height 17
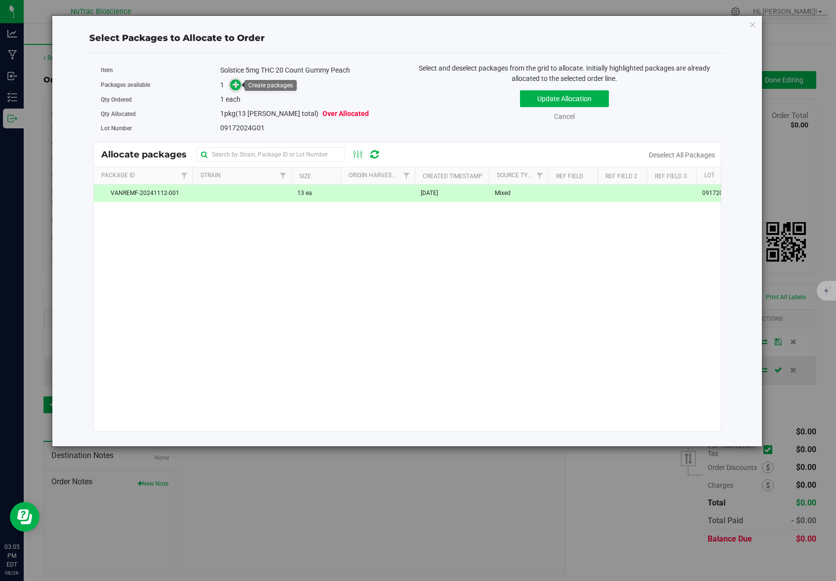
click at [232, 84] on span at bounding box center [235, 85] width 11 height 11
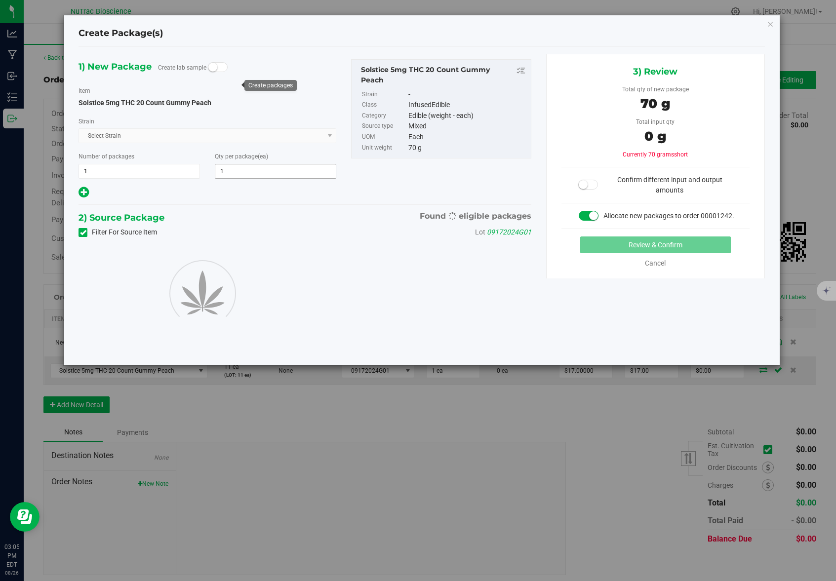
type input "1"
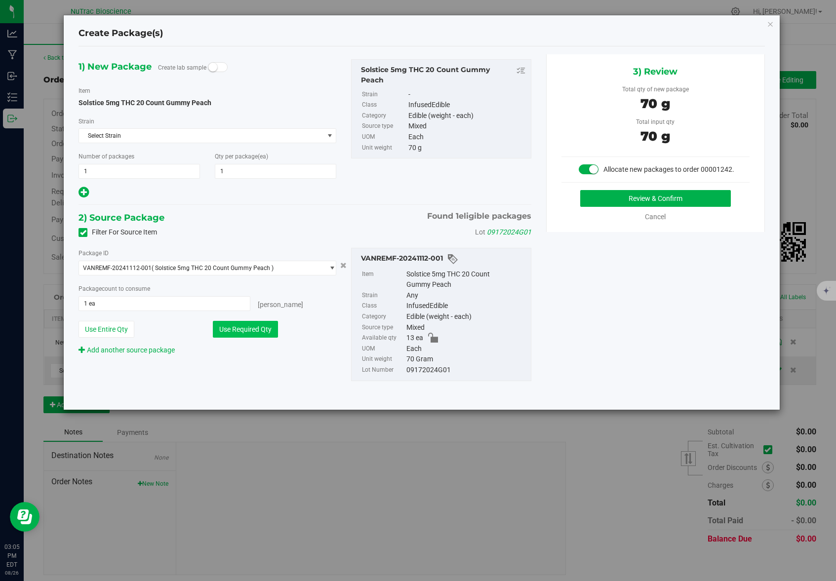
click at [251, 334] on button "Use Required Qty" at bounding box center [245, 329] width 65 height 17
click at [664, 199] on button "Review & Confirm" at bounding box center [655, 198] width 151 height 17
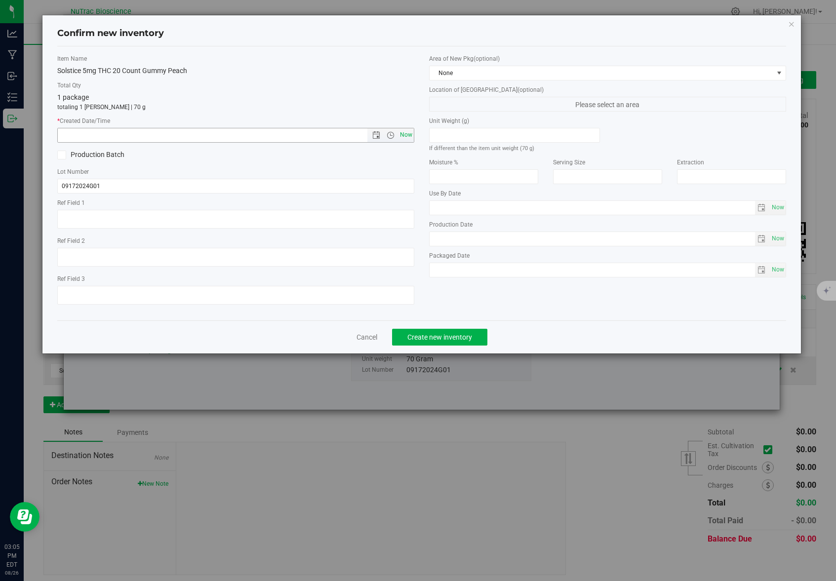
click at [404, 135] on span "Now" at bounding box center [406, 135] width 17 height 14
type input "[DATE] 3:05 PM"
click at [476, 343] on button "Create new inventory" at bounding box center [439, 337] width 95 height 17
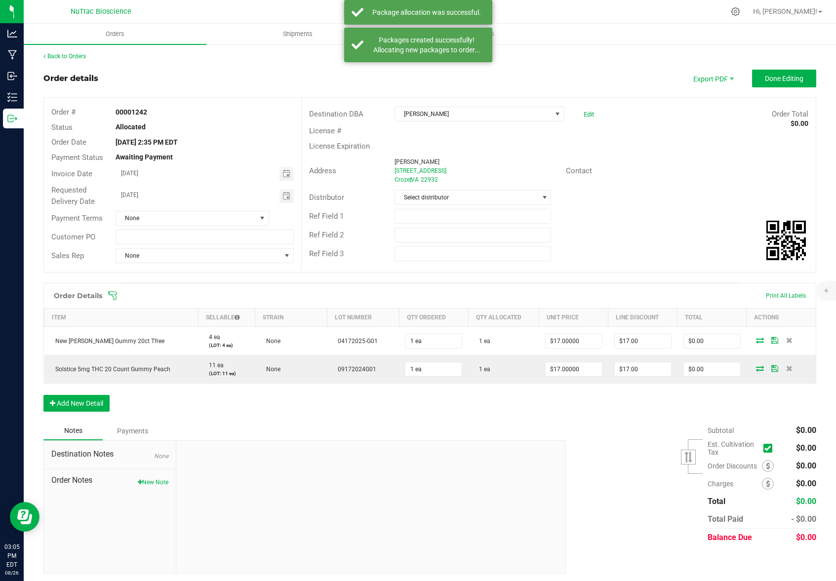
scroll to position [4, 0]
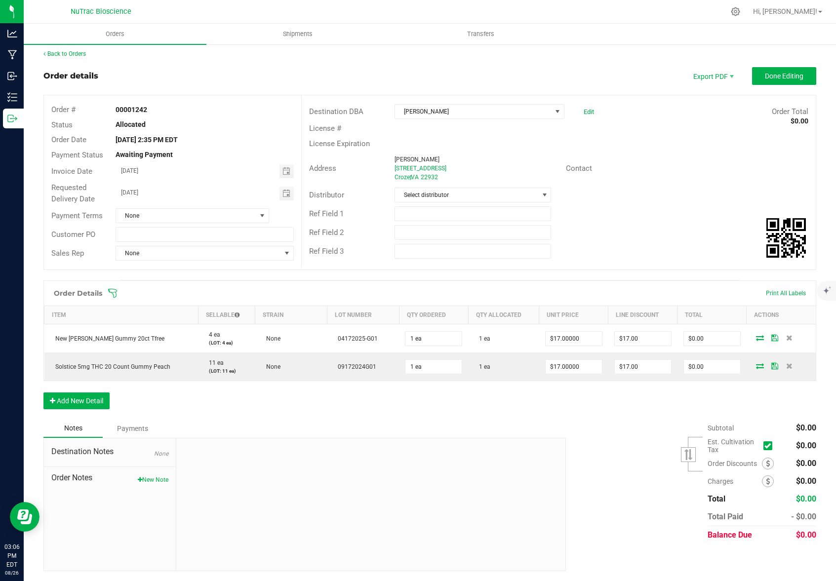
click at [623, 477] on div "Subtotal $0.00 Est. Cultivation Tax" at bounding box center [688, 481] width 258 height 125
click at [788, 75] on span "Done Editing" at bounding box center [784, 76] width 39 height 8
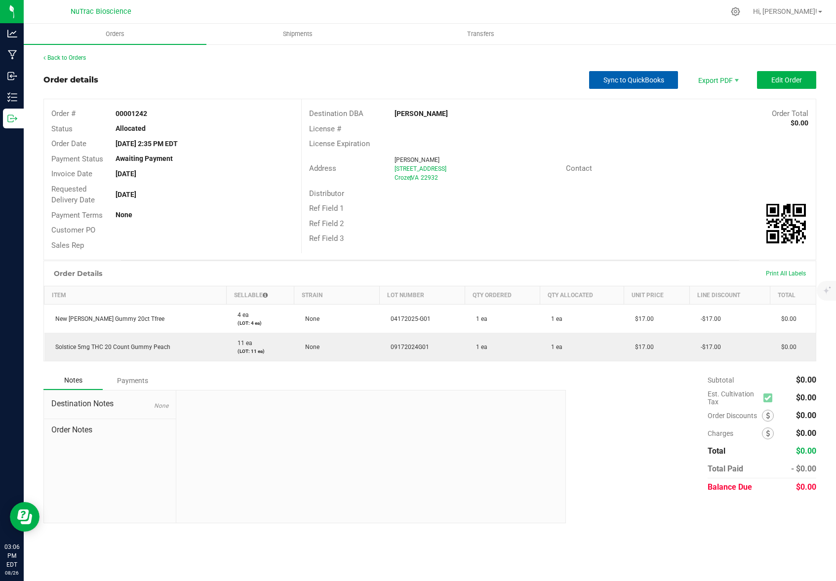
click at [632, 78] on span "Sync to QuickBooks" at bounding box center [634, 80] width 61 height 8
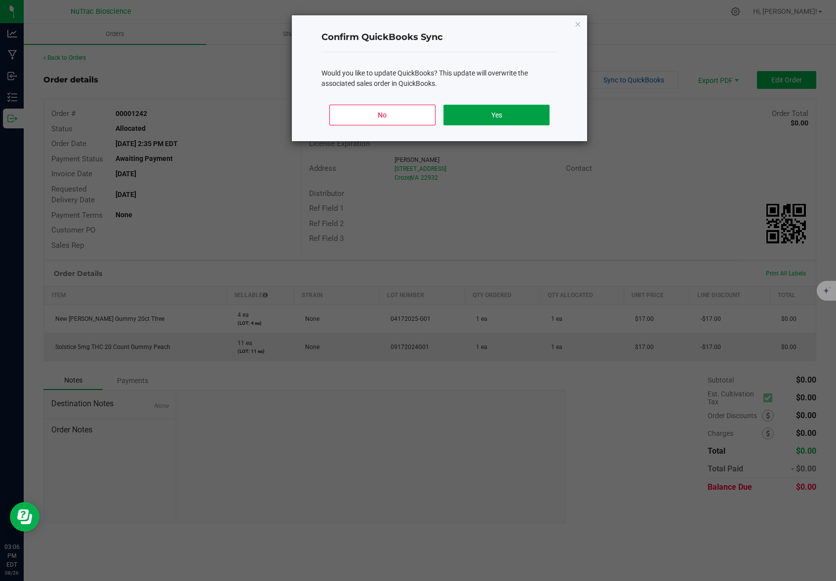
click at [522, 116] on button "Yes" at bounding box center [497, 115] width 106 height 21
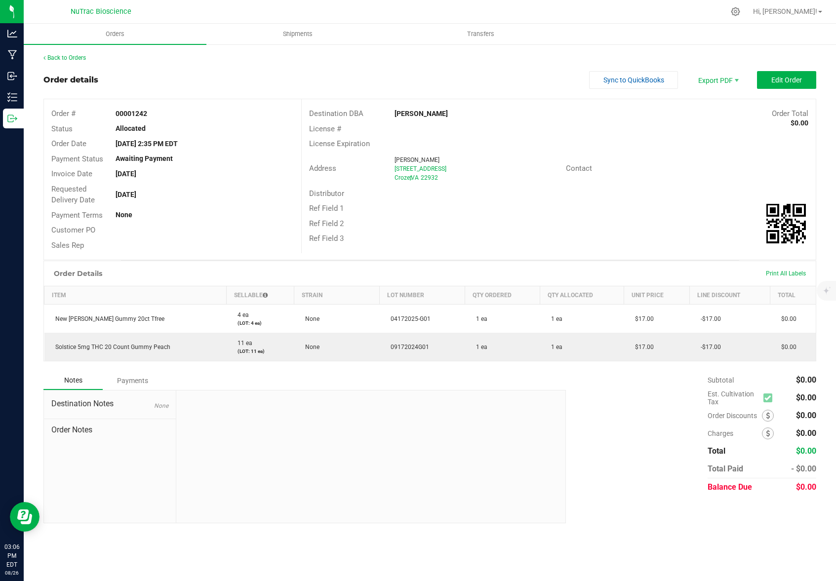
click at [633, 400] on div "Subtotal $0.00 Est. Cultivation Tax $0.00" at bounding box center [688, 433] width 258 height 125
click at [782, 84] on button "Edit Order" at bounding box center [786, 80] width 59 height 18
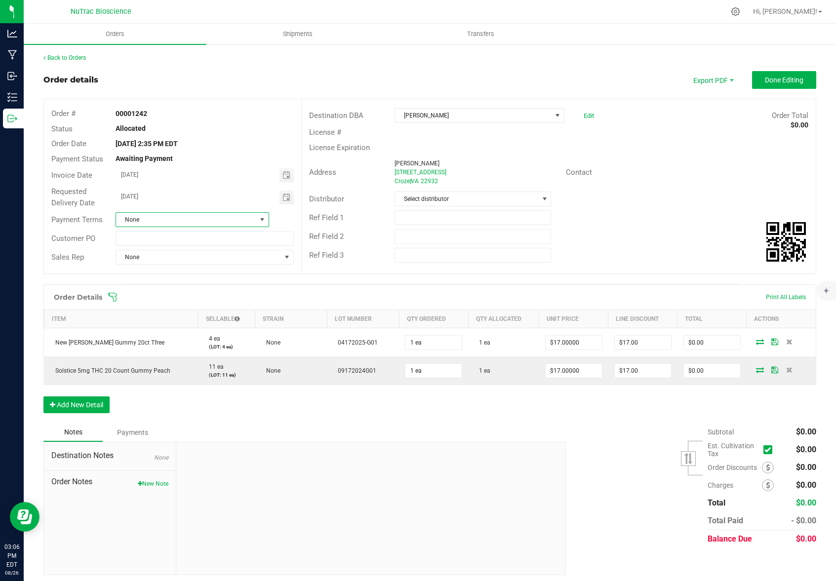
click at [259, 222] on span at bounding box center [262, 220] width 8 height 8
click at [153, 295] on li "Sample" at bounding box center [191, 295] width 151 height 17
click at [285, 255] on span at bounding box center [287, 257] width 8 height 8
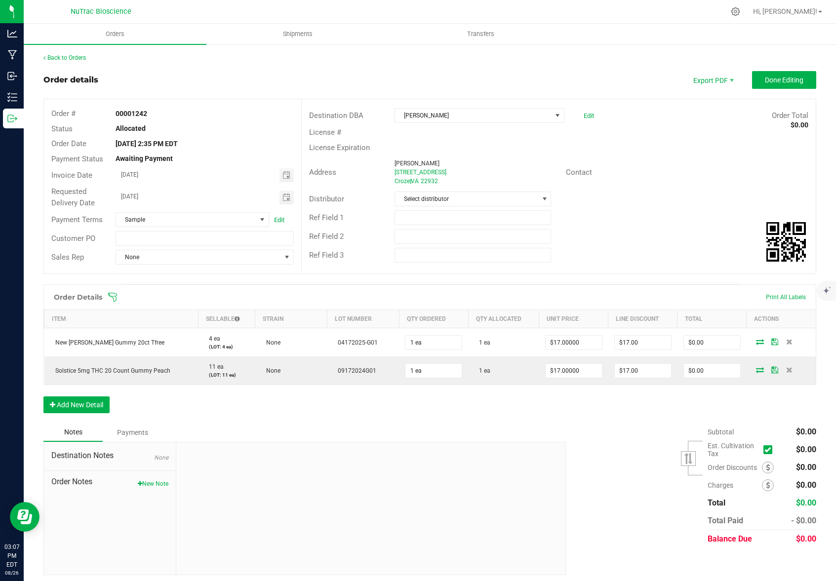
click at [508, 434] on div "Notes Payments" at bounding box center [300, 432] width 515 height 19
click at [786, 74] on button "Done Editing" at bounding box center [784, 80] width 64 height 18
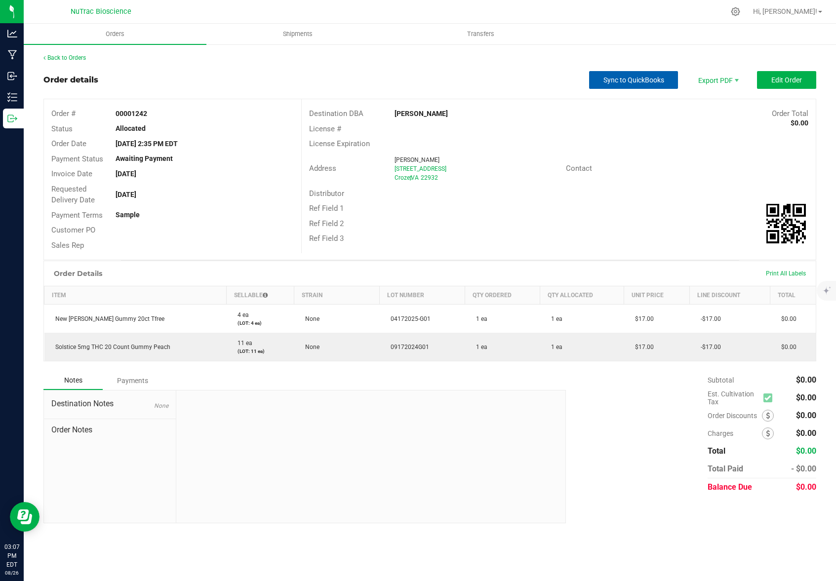
click at [621, 83] on span "Sync to QuickBooks" at bounding box center [634, 80] width 61 height 8
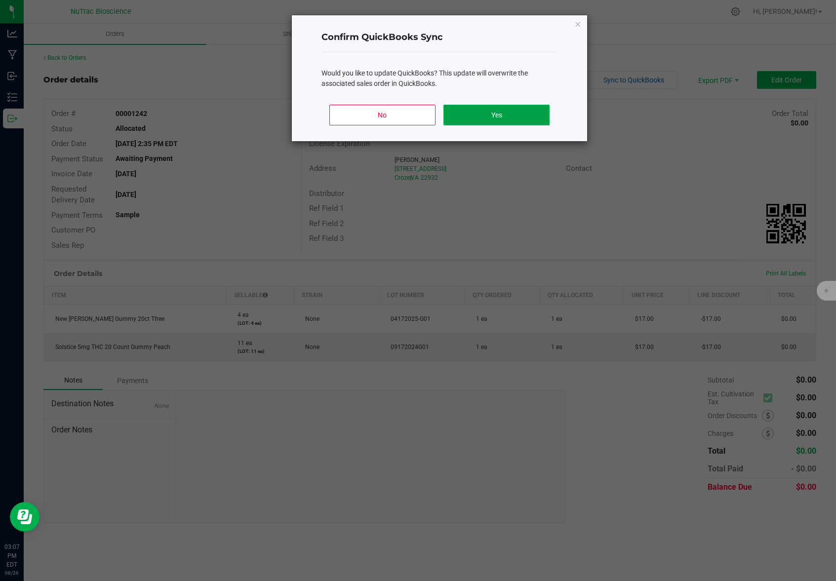
click at [509, 119] on button "Yes" at bounding box center [497, 115] width 106 height 21
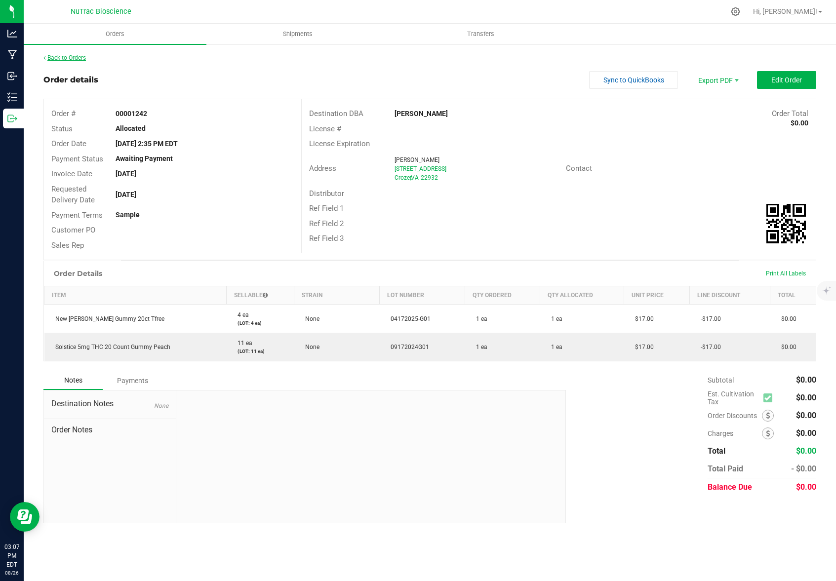
click at [62, 56] on link "Back to Orders" at bounding box center [64, 57] width 42 height 7
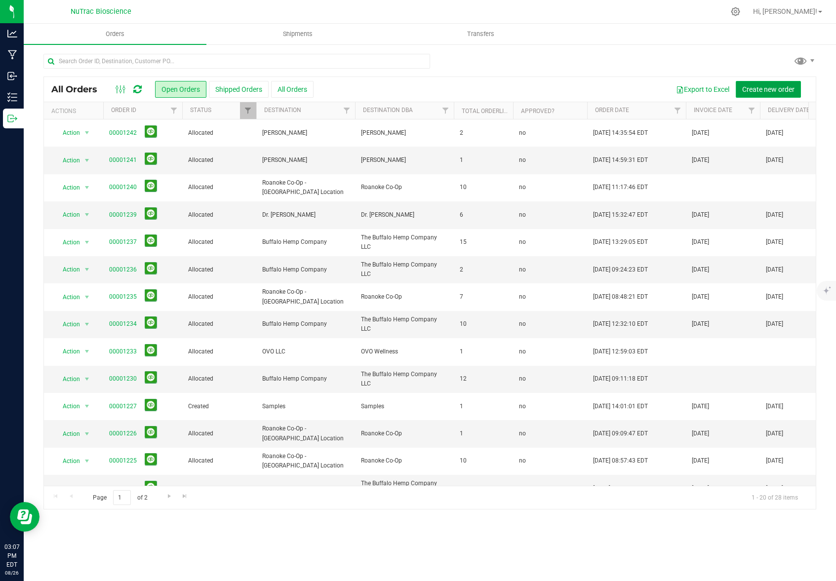
click at [768, 93] on button "Create new order" at bounding box center [768, 89] width 65 height 17
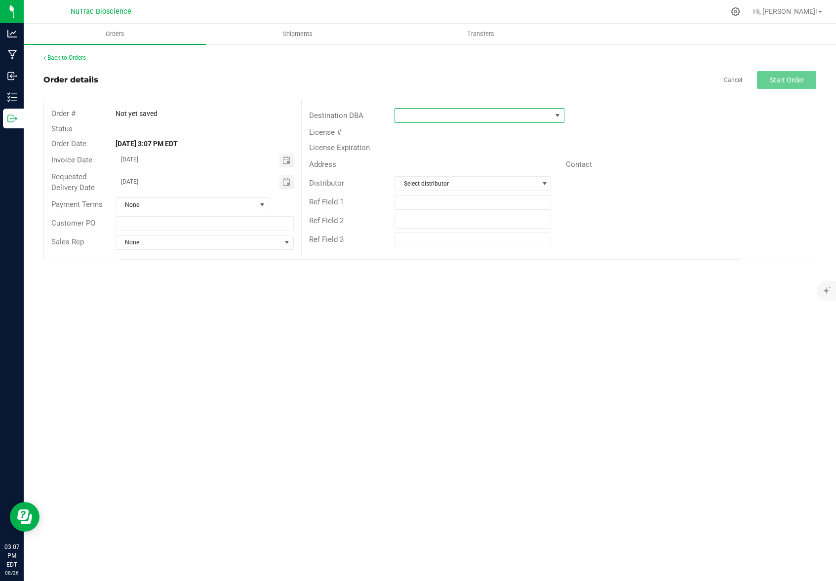
click at [559, 115] on span at bounding box center [558, 116] width 8 height 8
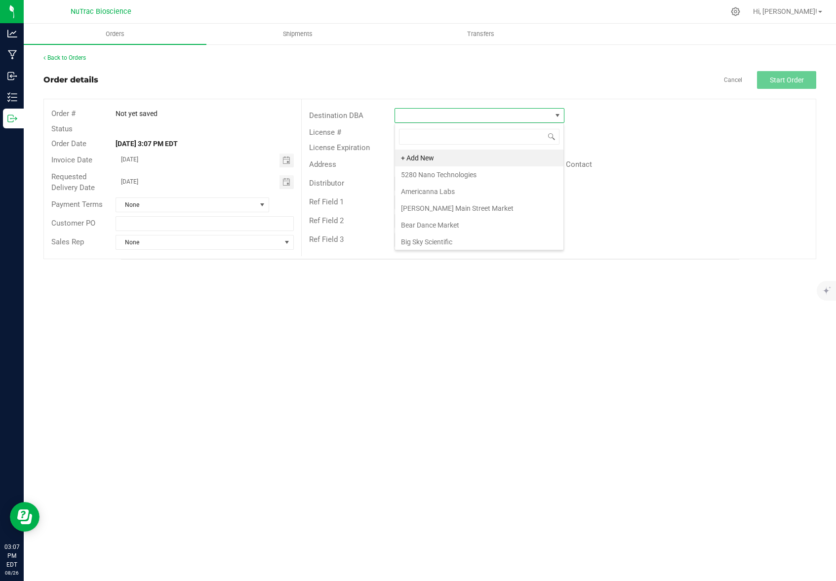
scroll to position [15, 169]
type input "[PERSON_NAME]"
click at [504, 156] on li "[PERSON_NAME]" at bounding box center [479, 158] width 168 height 17
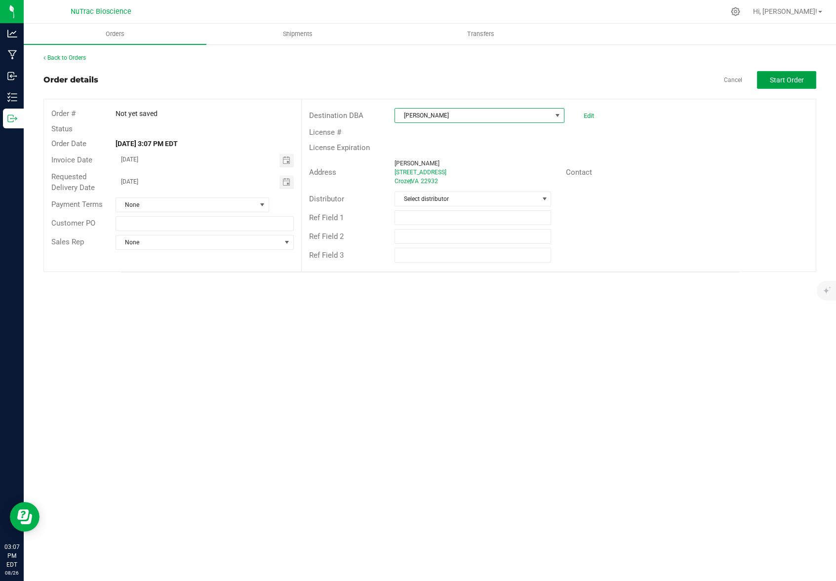
click at [789, 81] on span "Start Order" at bounding box center [787, 80] width 34 height 8
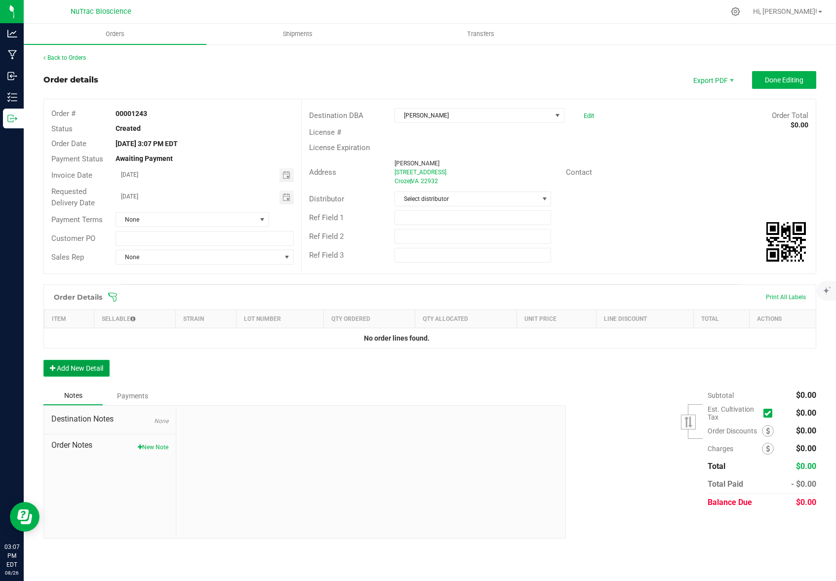
click at [83, 373] on button "Add New Detail" at bounding box center [76, 368] width 66 height 17
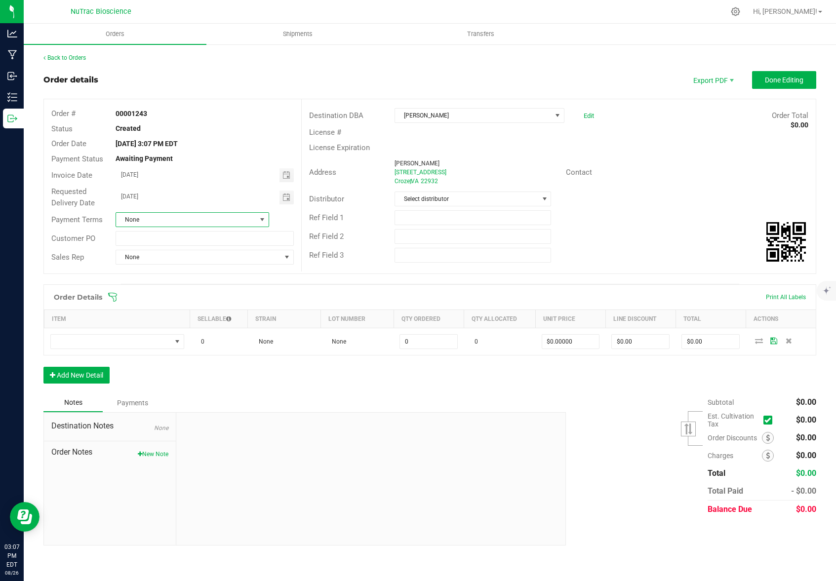
click at [258, 221] on span at bounding box center [262, 220] width 8 height 8
click at [174, 295] on li "Sample" at bounding box center [192, 295] width 153 height 17
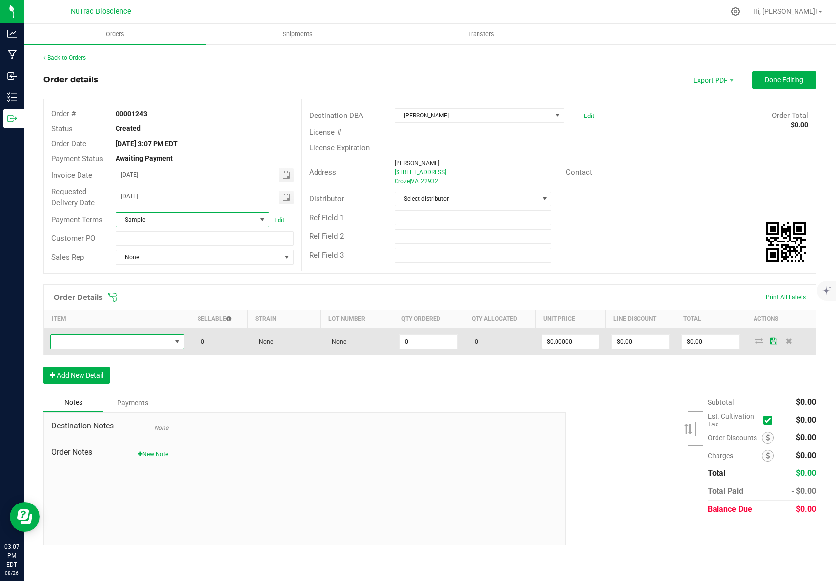
click at [177, 342] on span "NO DATA FOUND" at bounding box center [177, 342] width 8 height 8
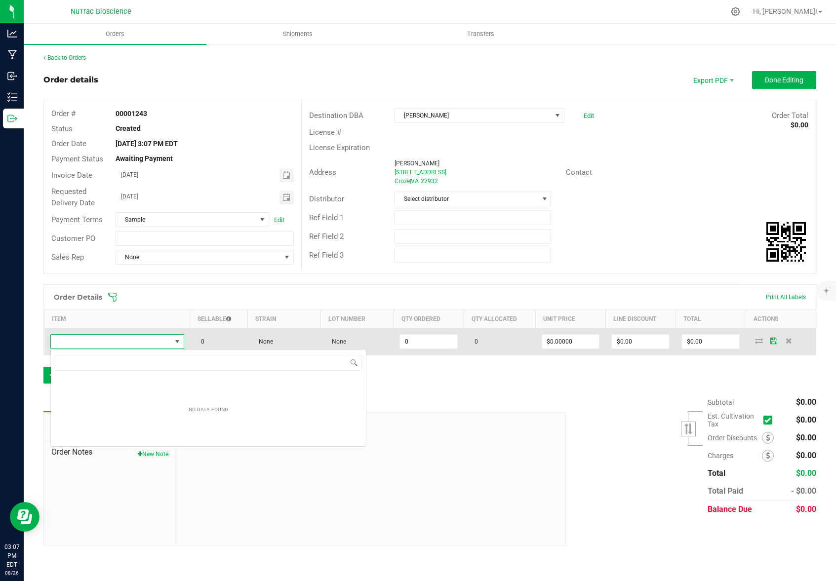
scroll to position [15, 134]
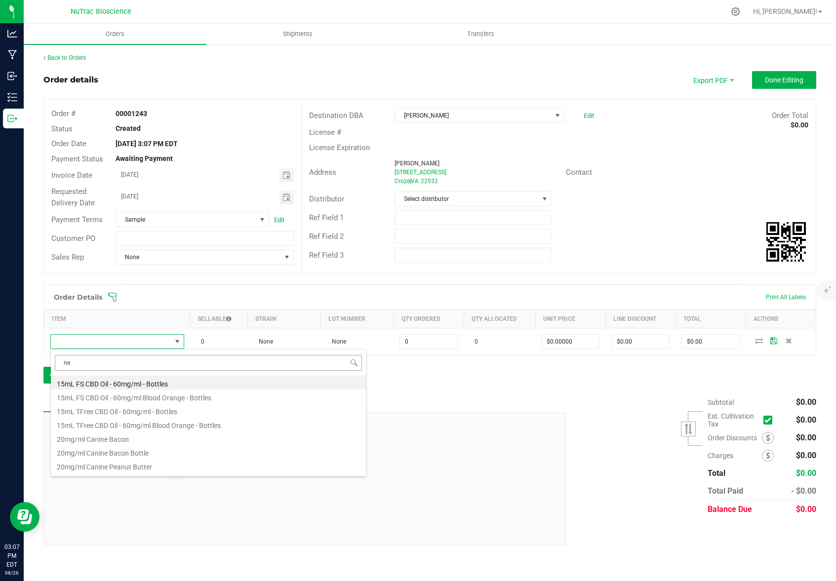
type input "new"
click at [181, 385] on li "New [PERSON_NAME] Gummy 20ct Tfree" at bounding box center [208, 383] width 315 height 14
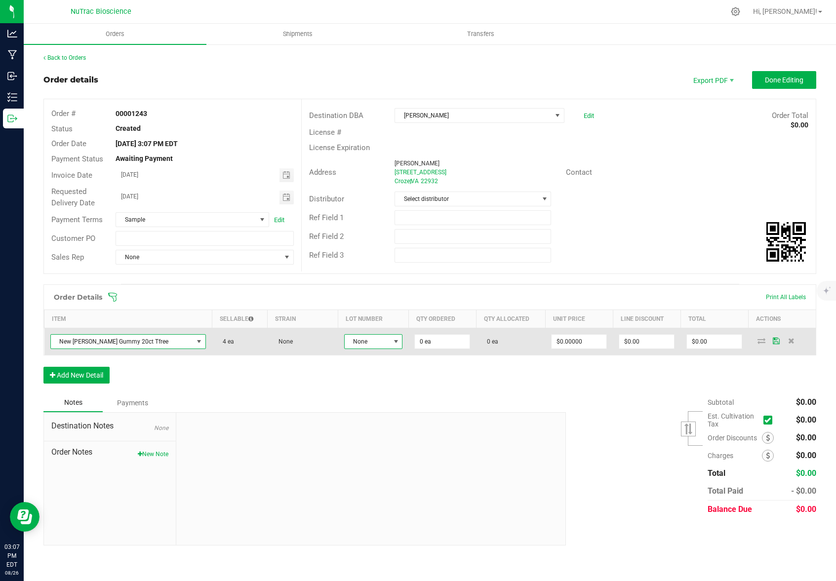
click at [392, 339] on span at bounding box center [396, 342] width 8 height 8
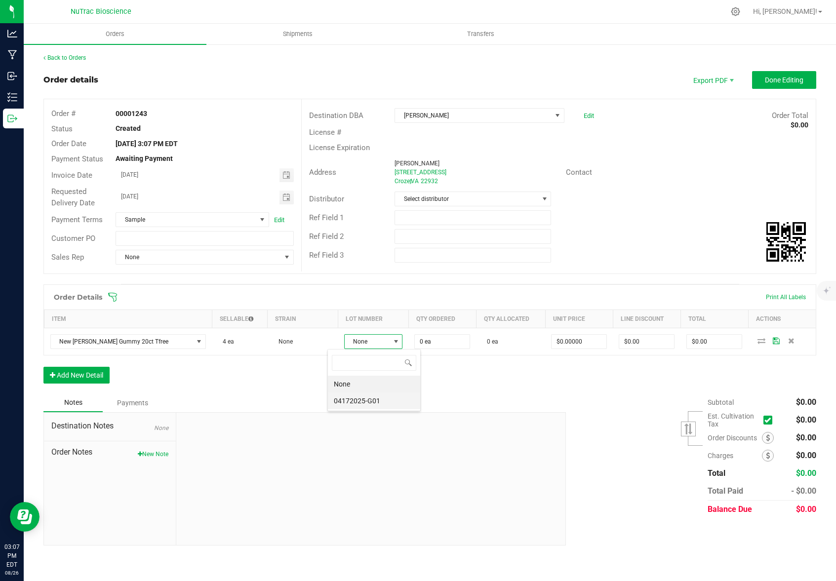
click at [364, 401] on li "04172025-G01" at bounding box center [374, 401] width 92 height 17
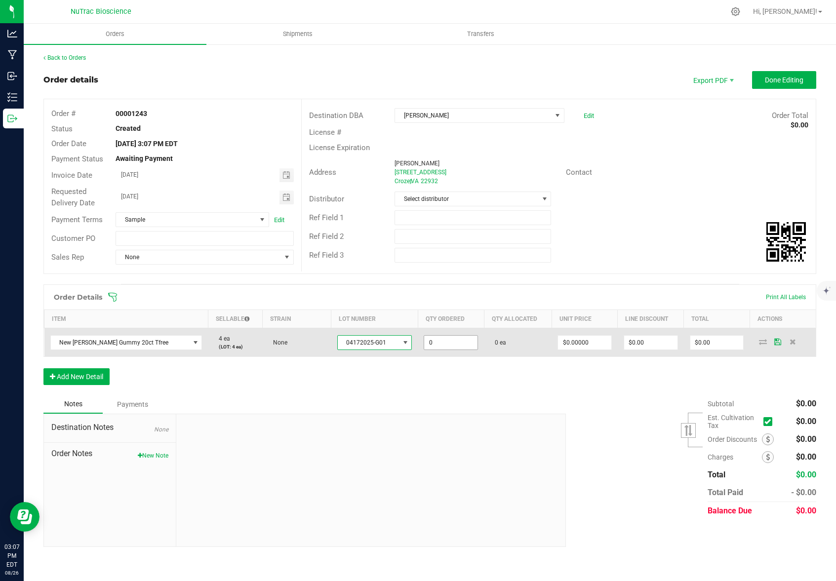
click at [431, 340] on input "0" at bounding box center [450, 343] width 53 height 14
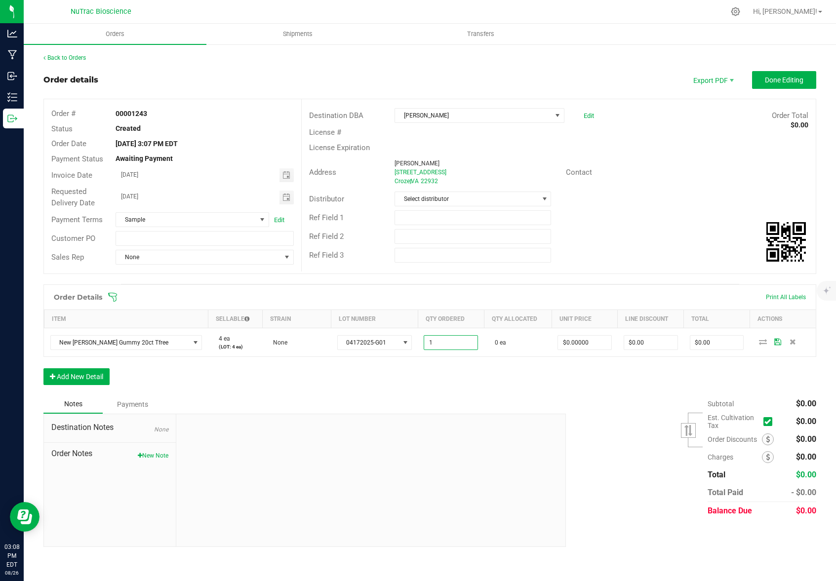
type input "1 ea"
click at [637, 402] on div "Subtotal $0.00 Est. Cultivation Tax" at bounding box center [688, 457] width 258 height 125
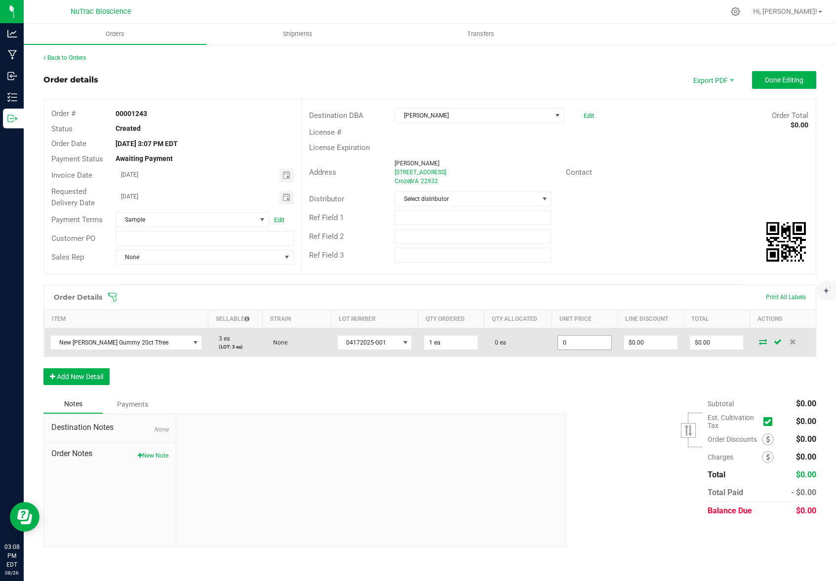
click at [588, 343] on input "0" at bounding box center [584, 343] width 53 height 14
type input "$17.00000"
type input "0"
type input "$17.00"
click at [667, 342] on input "0" at bounding box center [650, 343] width 53 height 14
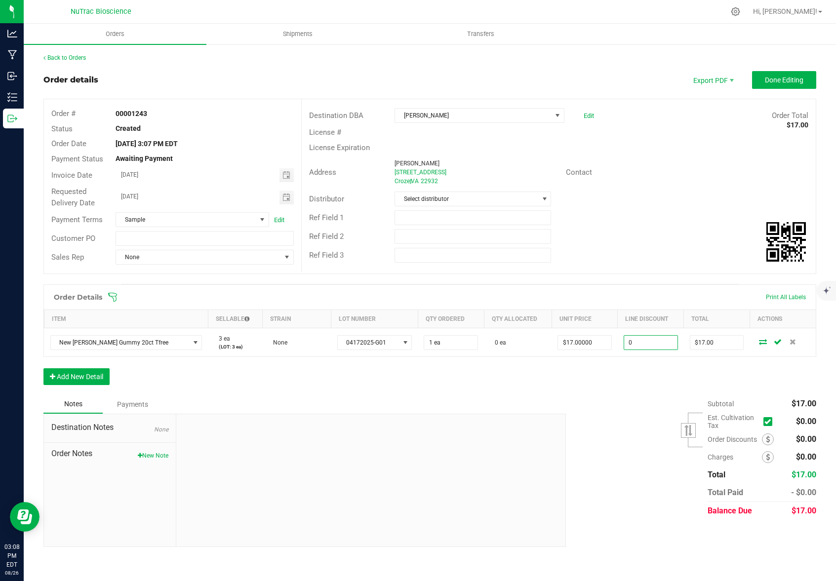
click at [667, 342] on input "0" at bounding box center [650, 343] width 53 height 14
type input "$17.00"
type input "$0.00"
click at [769, 368] on div "Order Details Print All Labels Item Sellable Strain Lot Number Qty Ordered Qty …" at bounding box center [429, 339] width 773 height 111
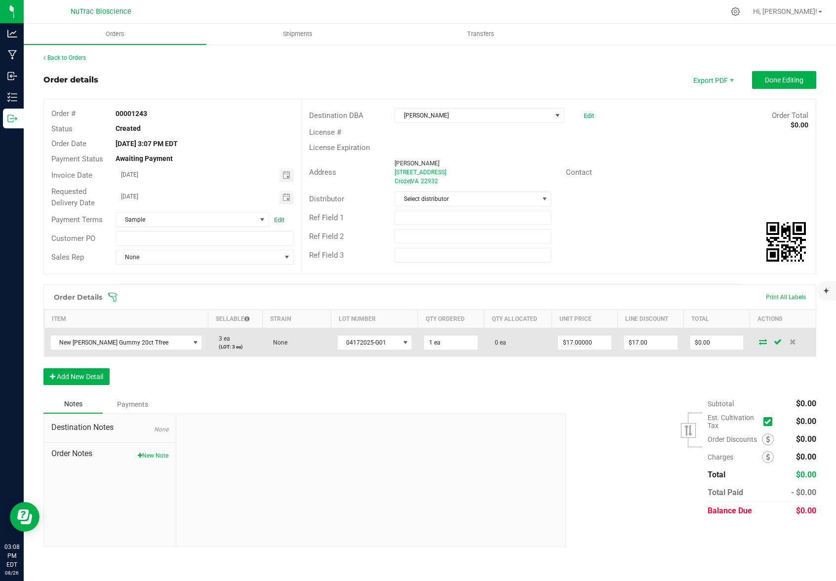
click at [762, 341] on icon at bounding box center [763, 342] width 8 height 6
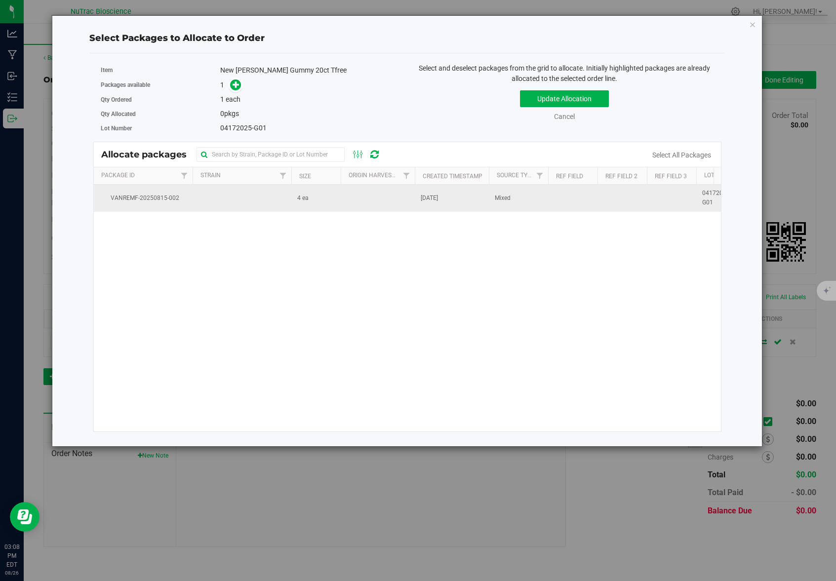
click at [307, 202] on span "4 ea" at bounding box center [302, 198] width 11 height 9
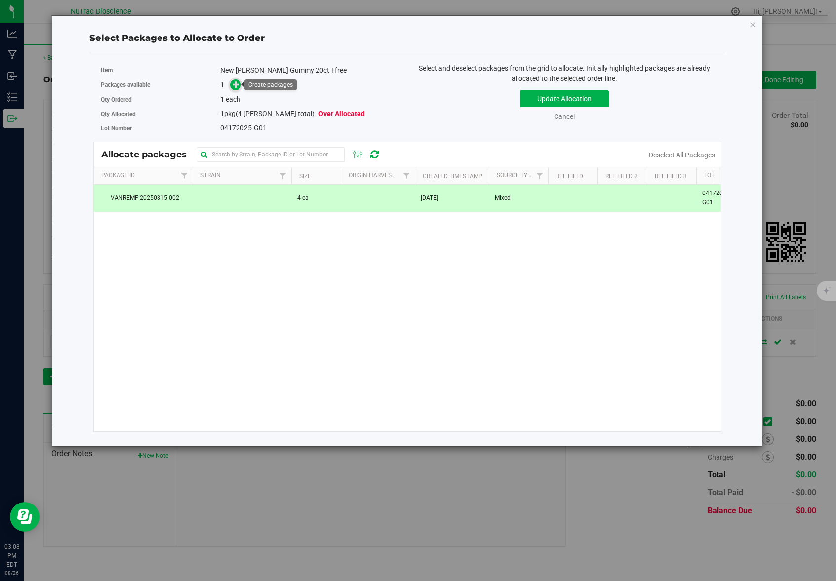
click at [240, 81] on icon at bounding box center [236, 84] width 7 height 7
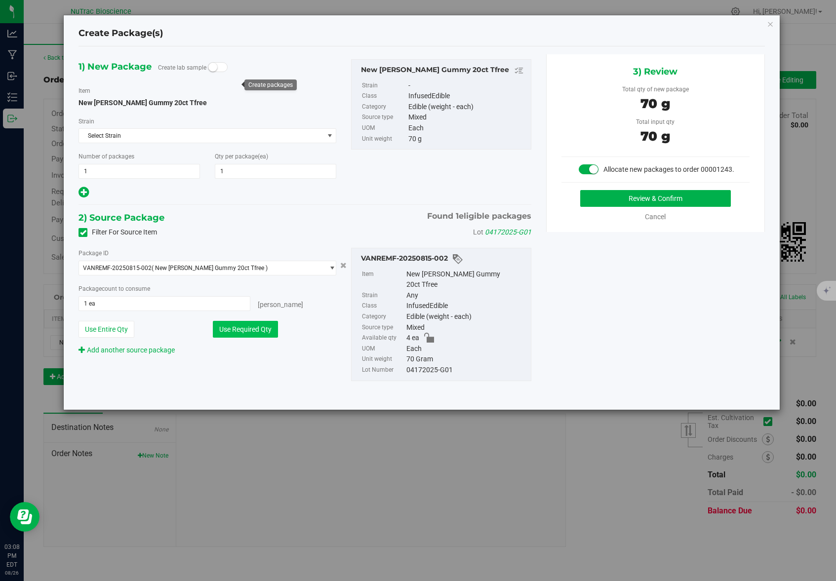
click at [239, 329] on button "Use Required Qty" at bounding box center [245, 329] width 65 height 17
click at [673, 196] on button "Review & Confirm" at bounding box center [655, 198] width 151 height 17
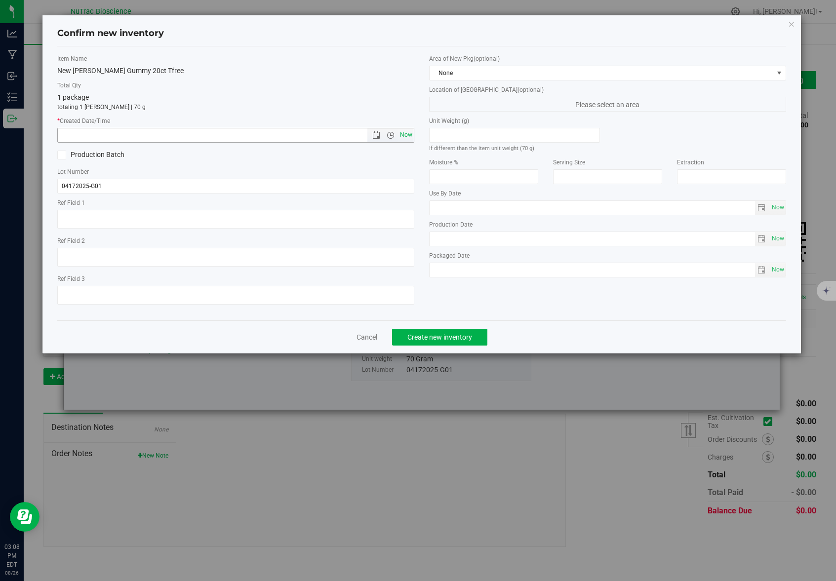
click at [404, 133] on span "Now" at bounding box center [406, 135] width 17 height 14
type input "[DATE] 3:08 PM"
click at [453, 334] on span "Create new inventory" at bounding box center [439, 337] width 65 height 8
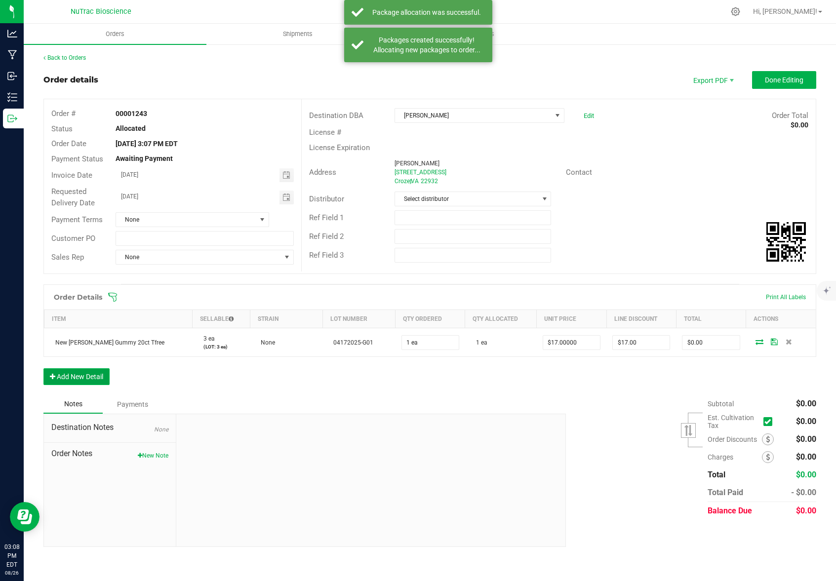
click at [93, 380] on button "Add New Detail" at bounding box center [76, 376] width 66 height 17
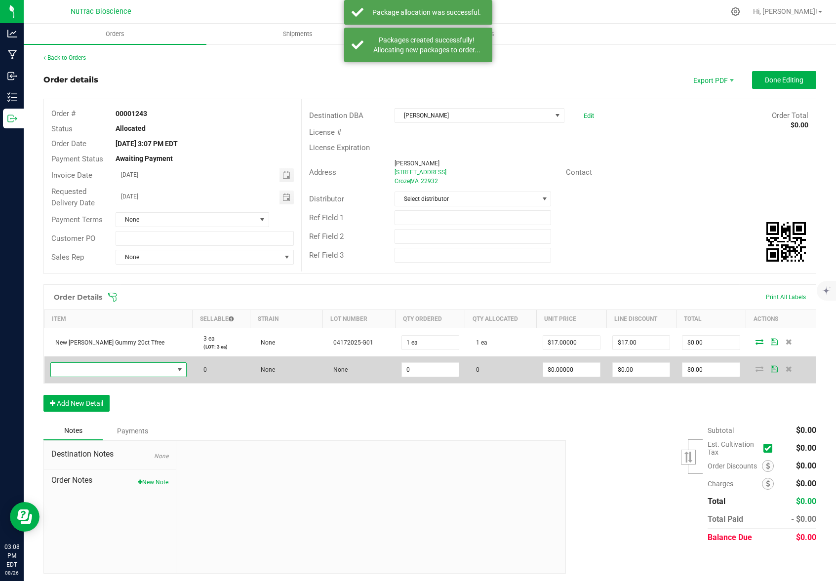
click at [176, 368] on span "NO DATA FOUND" at bounding box center [180, 370] width 8 height 8
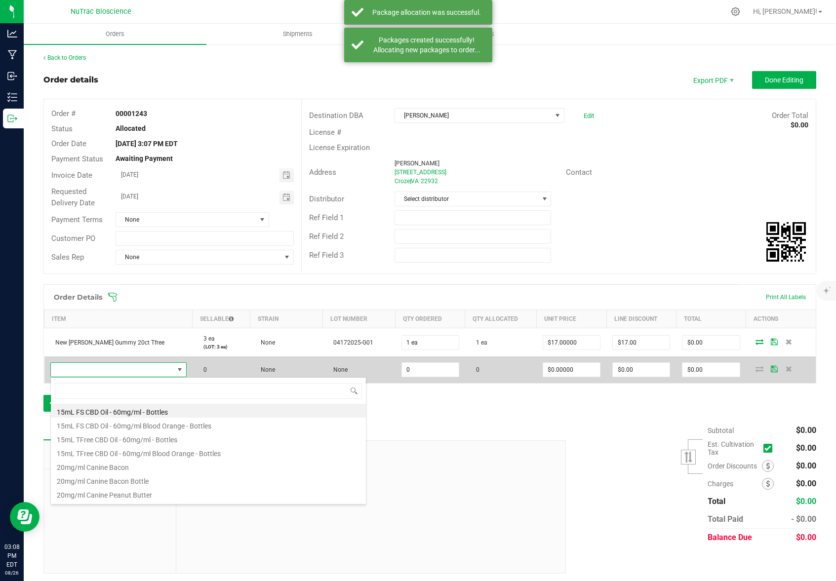
scroll to position [15, 132]
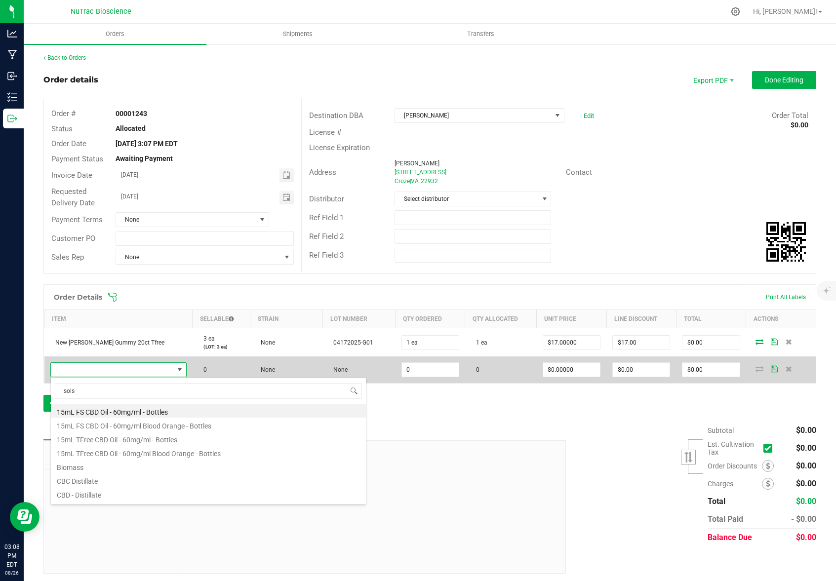
type input "solst"
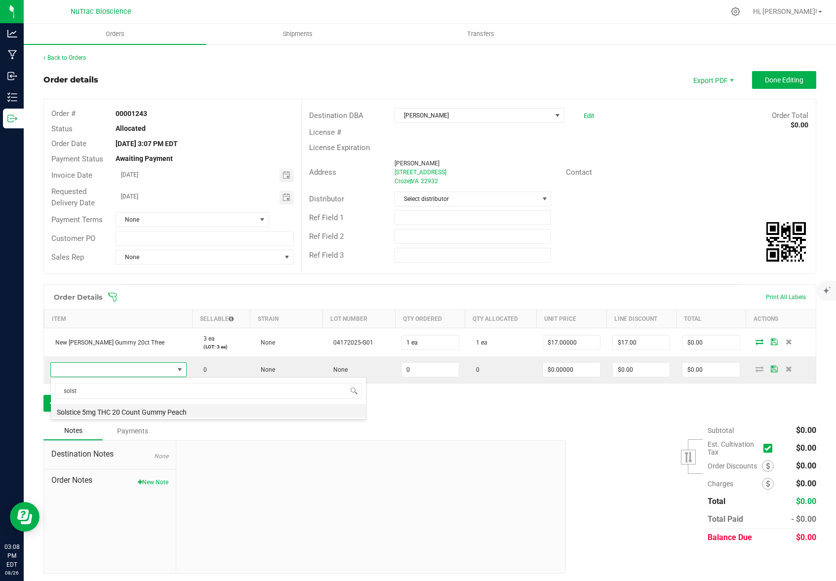
click at [144, 412] on li "Solstice 5mg THC 20 Count Gummy Peach" at bounding box center [208, 411] width 315 height 14
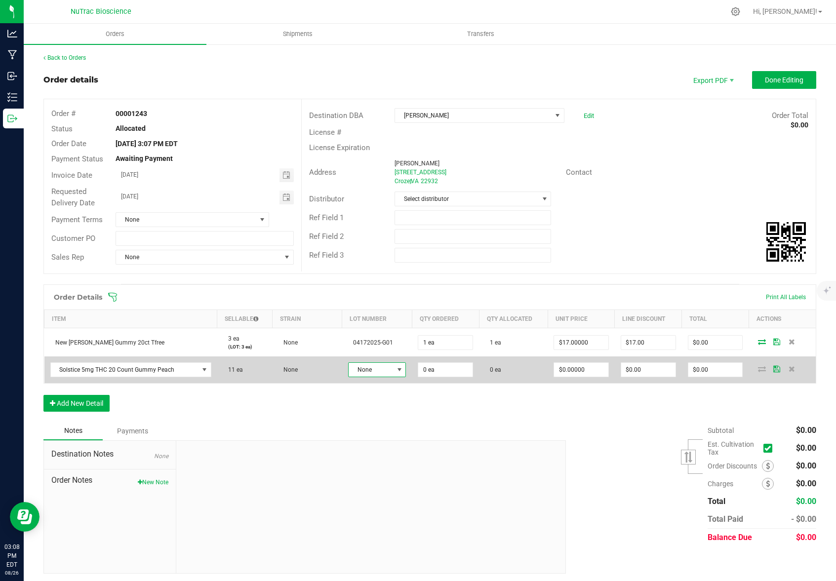
click at [381, 371] on span "None" at bounding box center [371, 370] width 44 height 14
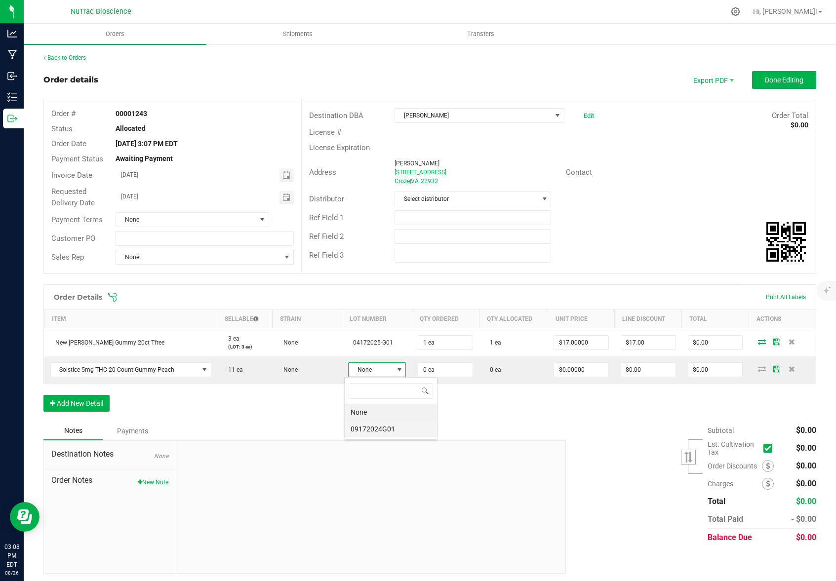
click at [378, 431] on li "09172024G01" at bounding box center [391, 429] width 92 height 17
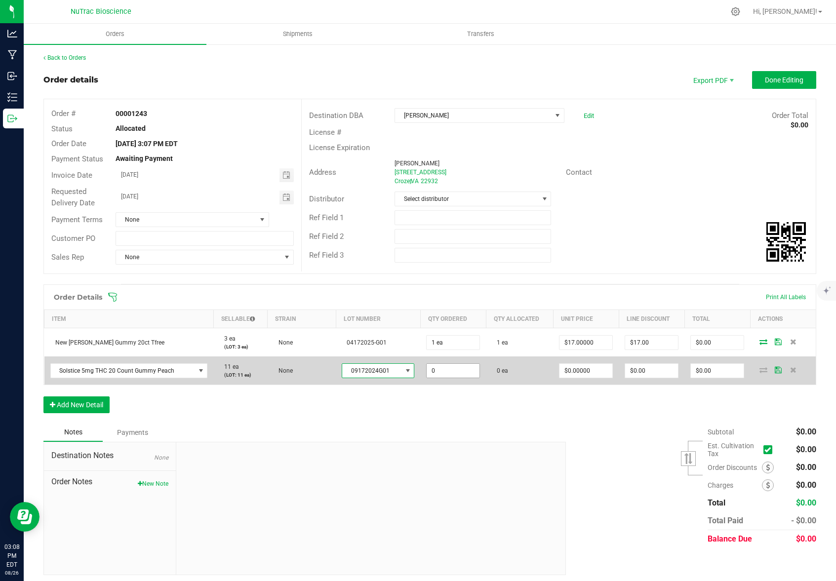
click at [467, 373] on input "0" at bounding box center [453, 371] width 53 height 14
type input "1 ea"
type input "0"
click at [590, 370] on input "0" at bounding box center [586, 371] width 53 height 14
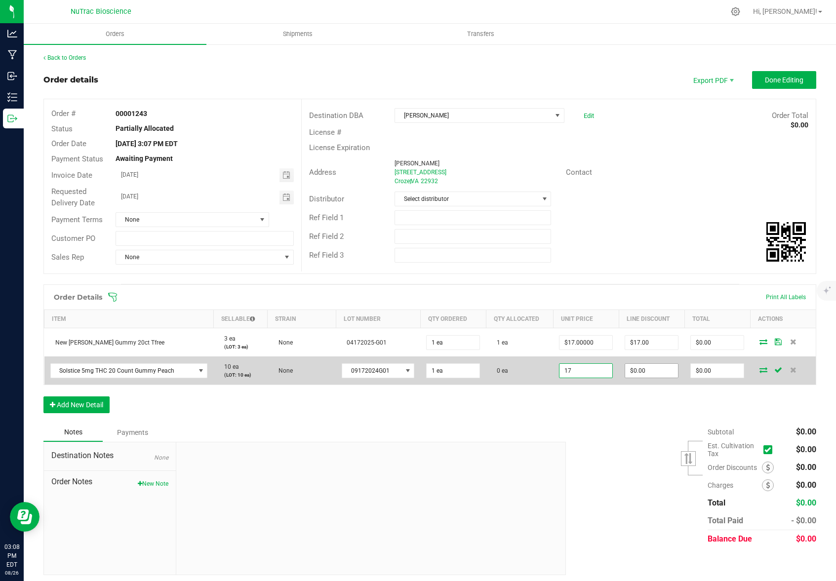
type input "$17.00000"
type input "0"
type input "$17.00"
click at [661, 374] on input "0" at bounding box center [651, 371] width 53 height 14
click at [662, 371] on input "0" at bounding box center [651, 371] width 53 height 14
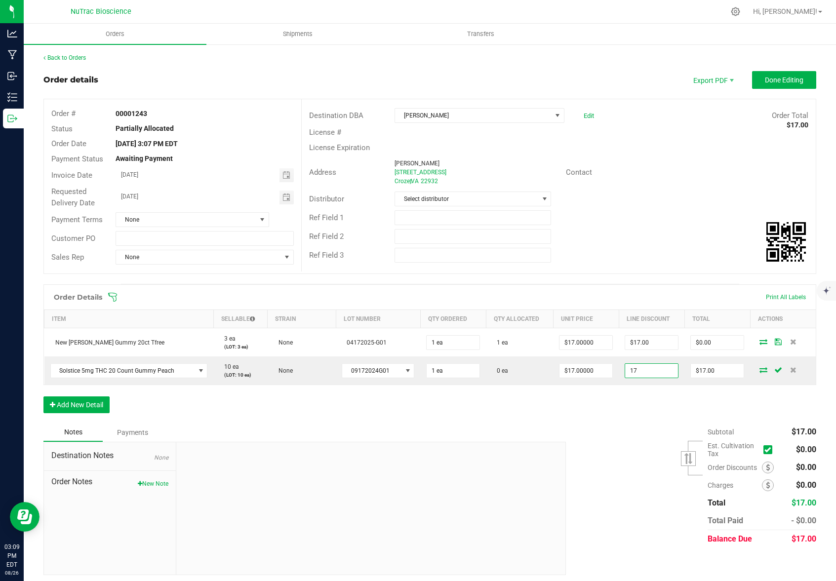
type input "$17.00"
type input "$0.00"
drag, startPoint x: 606, startPoint y: 430, endPoint x: 699, endPoint y: 402, distance: 98.1
click at [606, 430] on div "Subtotal $17.00 Est. Cultivation Tax" at bounding box center [688, 485] width 258 height 125
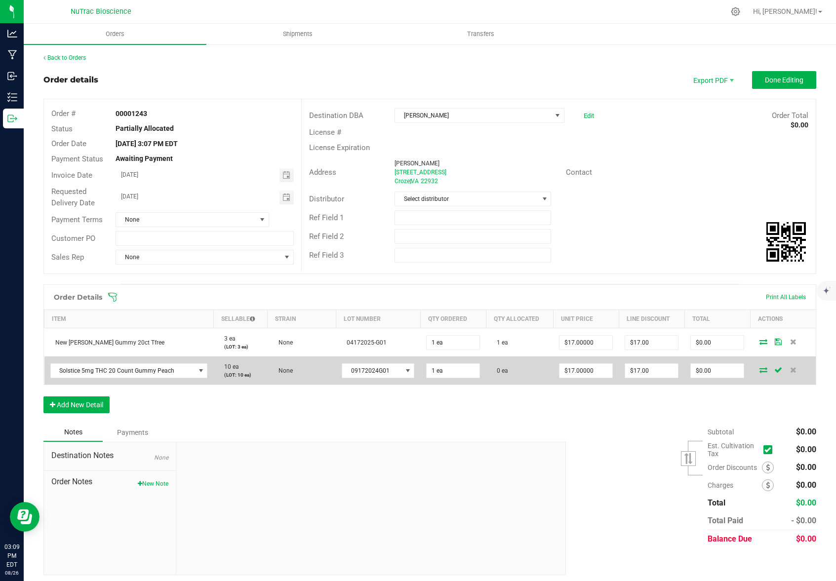
click at [760, 369] on icon at bounding box center [764, 370] width 8 height 6
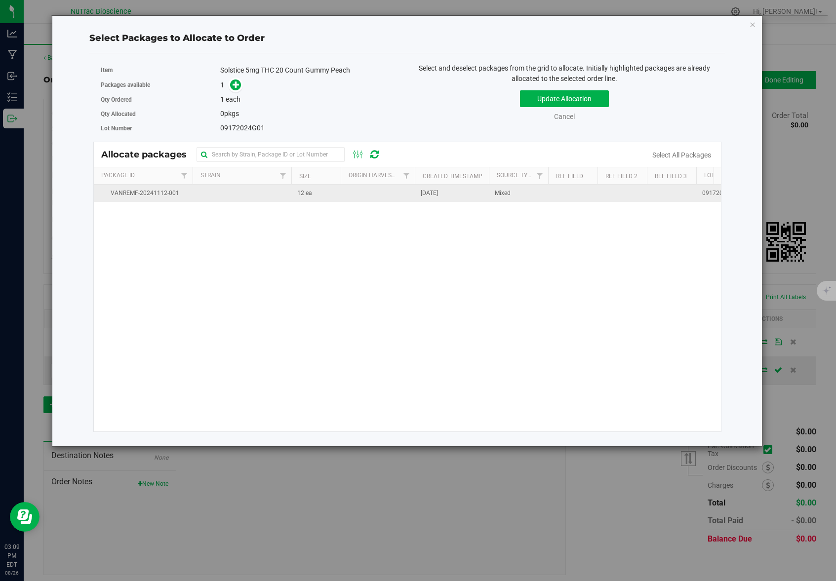
click at [299, 195] on span "12 ea" at bounding box center [304, 193] width 15 height 9
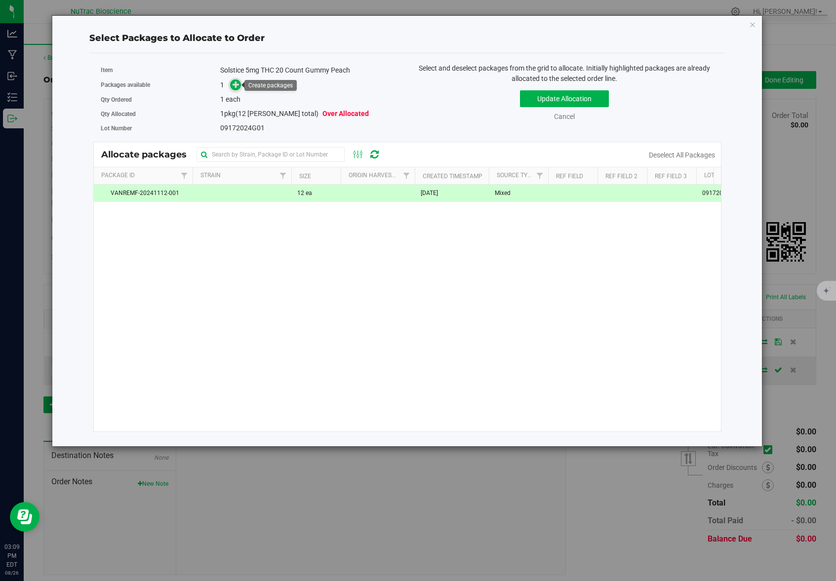
click at [238, 83] on icon at bounding box center [236, 84] width 7 height 7
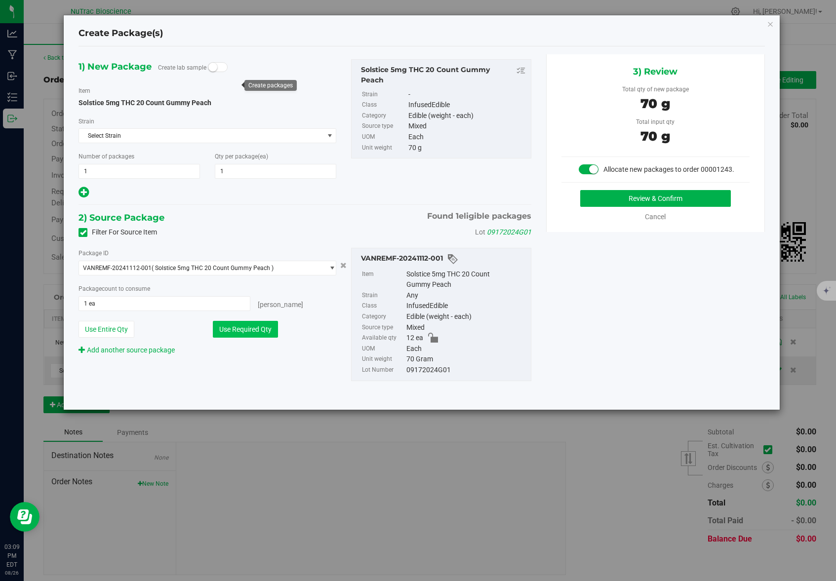
click at [252, 332] on button "Use Required Qty" at bounding box center [245, 329] width 65 height 17
click at [666, 200] on button "Review & Confirm" at bounding box center [655, 198] width 151 height 17
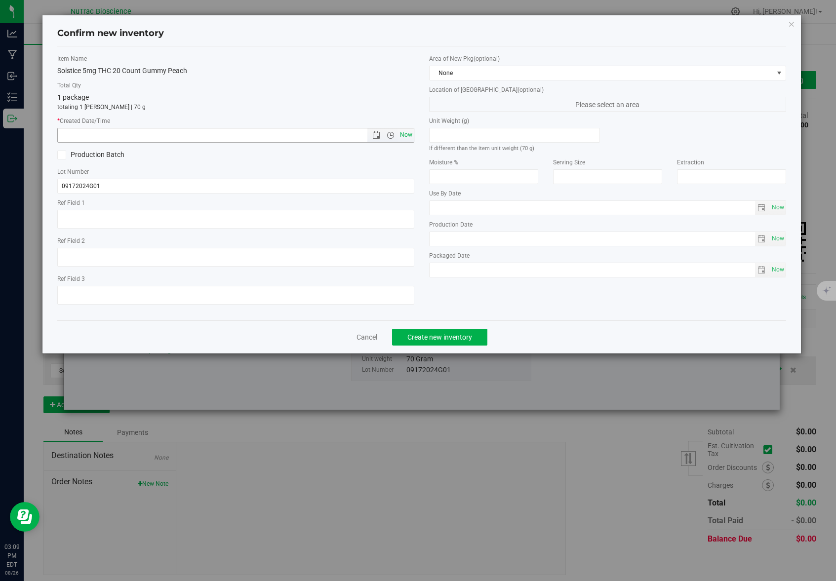
click at [410, 135] on span "Now" at bounding box center [406, 135] width 17 height 14
type input "[DATE] 3:09 PM"
click at [432, 335] on span "Create new inventory" at bounding box center [439, 337] width 65 height 8
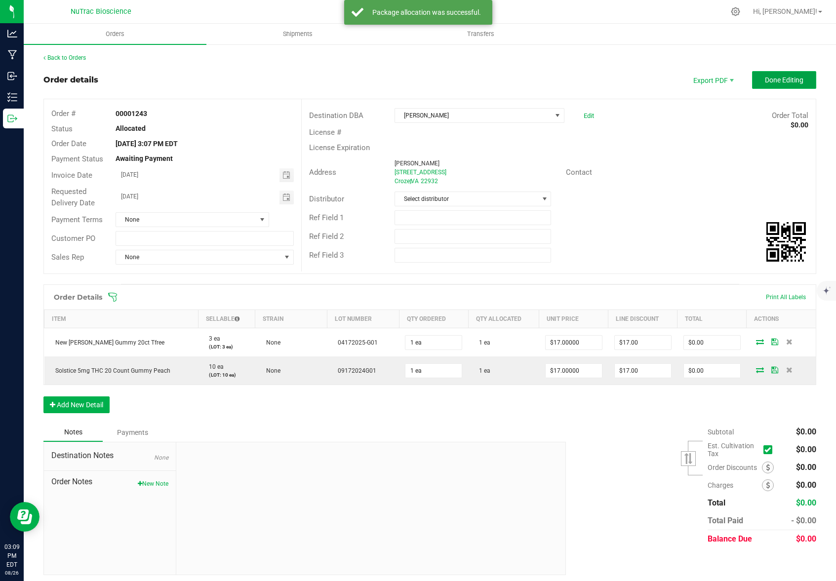
click at [776, 79] on span "Done Editing" at bounding box center [784, 80] width 39 height 8
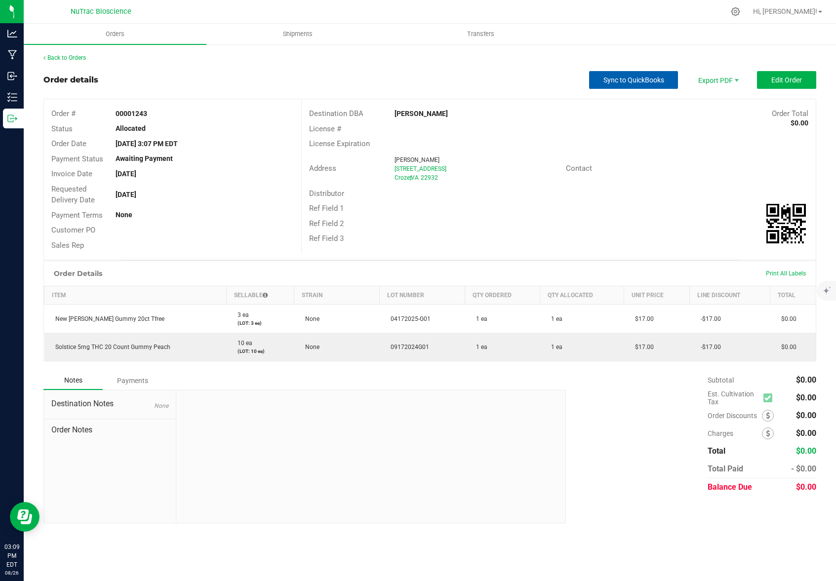
click at [621, 75] on button "Sync to QuickBooks" at bounding box center [633, 80] width 89 height 18
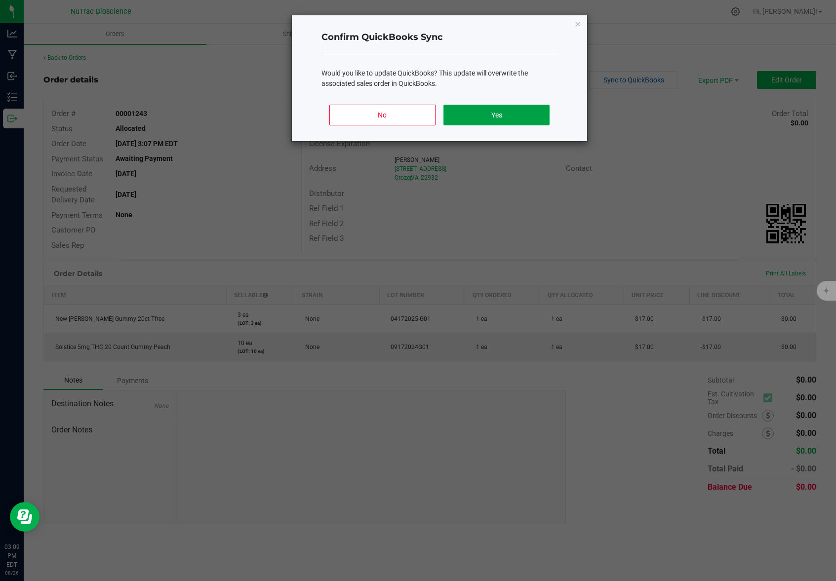
click at [511, 115] on button "Yes" at bounding box center [497, 115] width 106 height 21
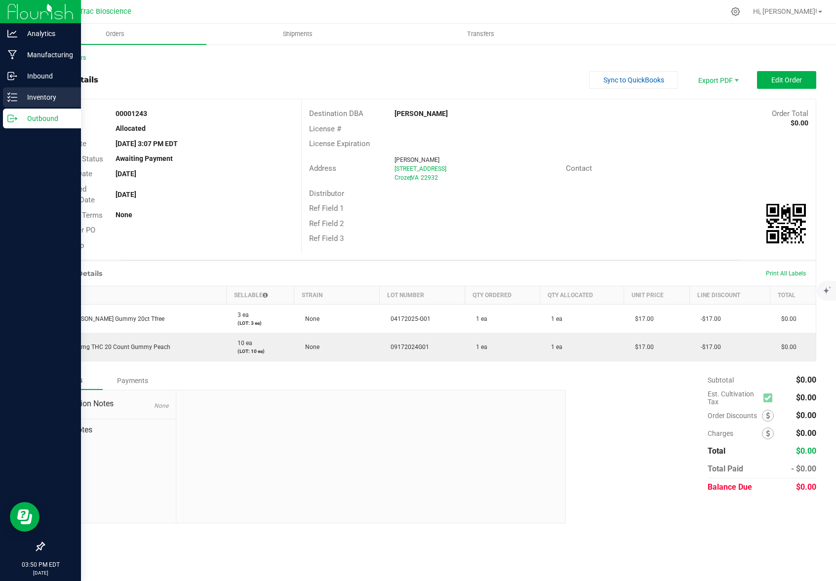
click at [47, 94] on p "Inventory" at bounding box center [46, 97] width 59 height 12
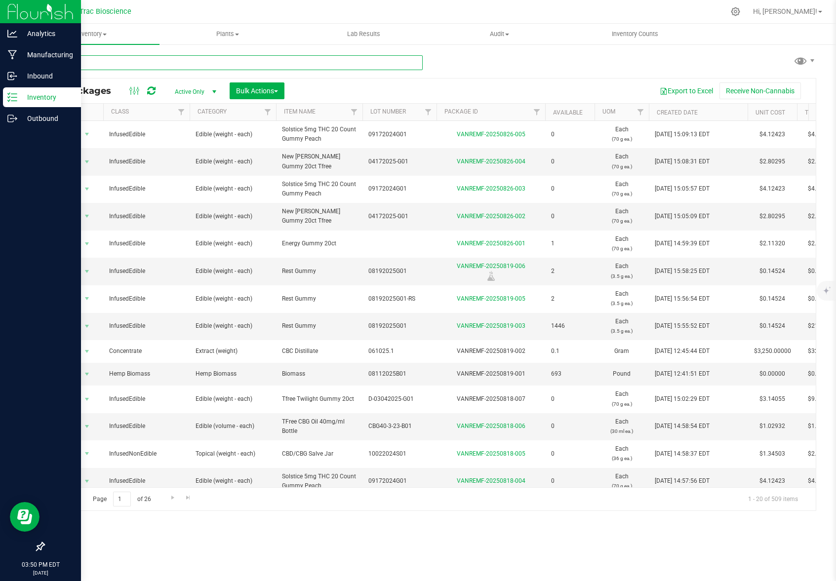
click at [212, 62] on input "text" at bounding box center [232, 62] width 379 height 15
click at [199, 62] on input "text" at bounding box center [232, 62] width 379 height 15
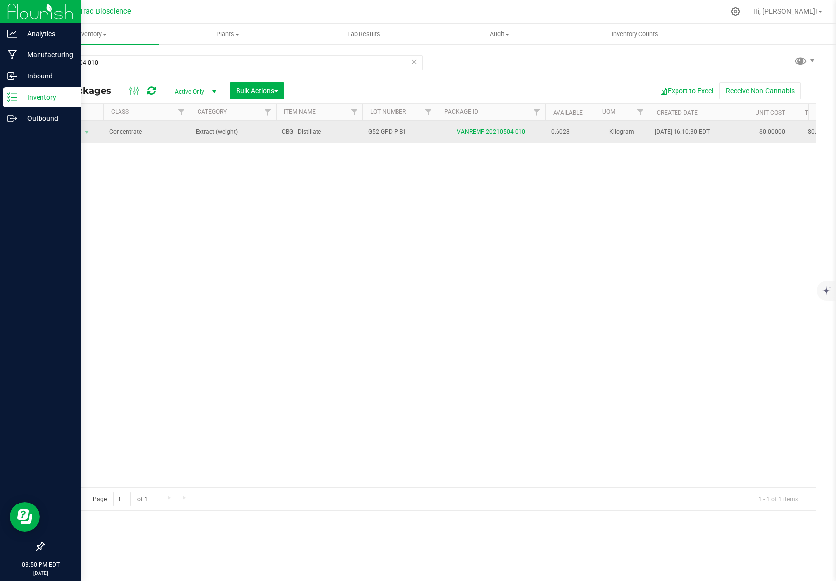
drag, startPoint x: 282, startPoint y: 131, endPoint x: 528, endPoint y: 130, distance: 246.0
click at [526, 129] on tr "Action Action Adjust qty Create package Edit attributes Global inventory Locate…" at bounding box center [565, 132] width 1042 height 22
copy tr "CBG - Distillate G52-GPD-P-B1 VANREMF-20210504-010"
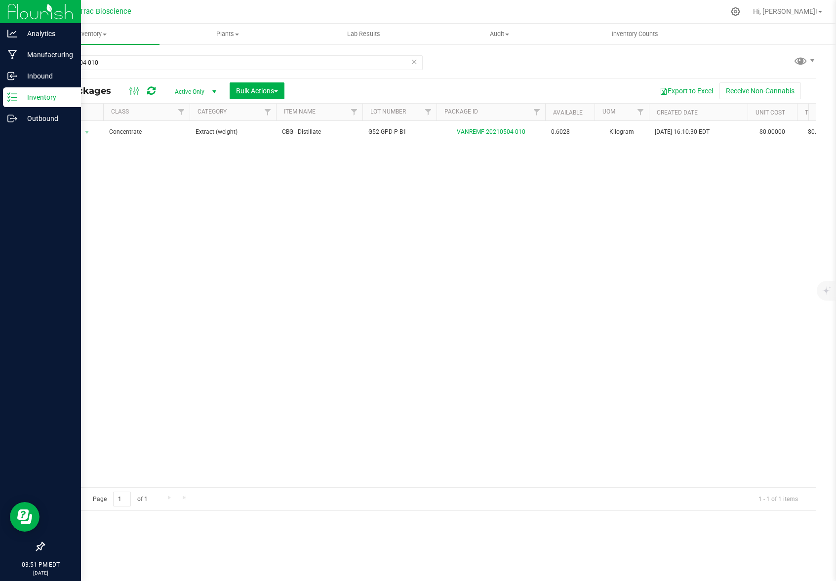
click at [362, 203] on div "Action Action Adjust qty Create package Edit attributes Global inventory Locate…" at bounding box center [430, 304] width 772 height 366
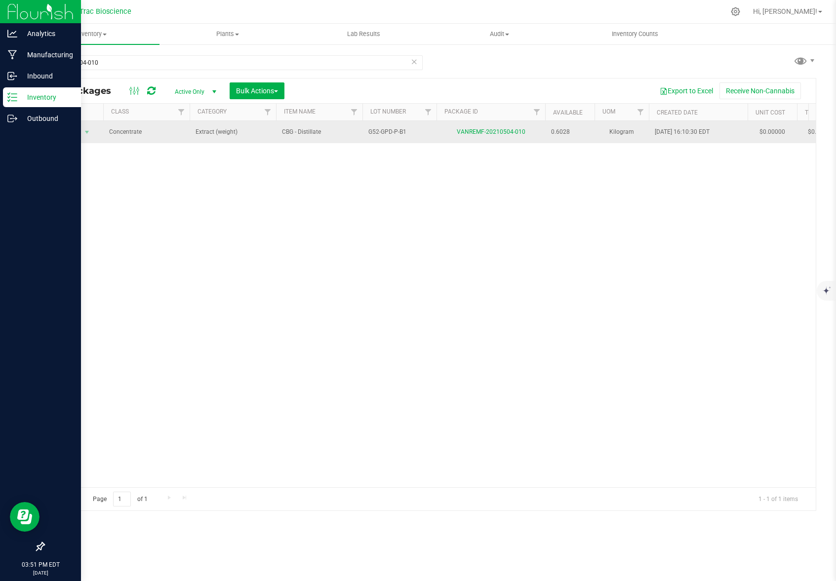
drag, startPoint x: 282, startPoint y: 132, endPoint x: 322, endPoint y: 130, distance: 40.0
click at [322, 130] on span "CBG - Distillate" at bounding box center [319, 131] width 75 height 9
copy span "CBG - Distillate"
drag, startPoint x: 369, startPoint y: 132, endPoint x: 415, endPoint y: 129, distance: 46.0
click at [415, 129] on span "G52-GPD-P-B1" at bounding box center [399, 131] width 62 height 9
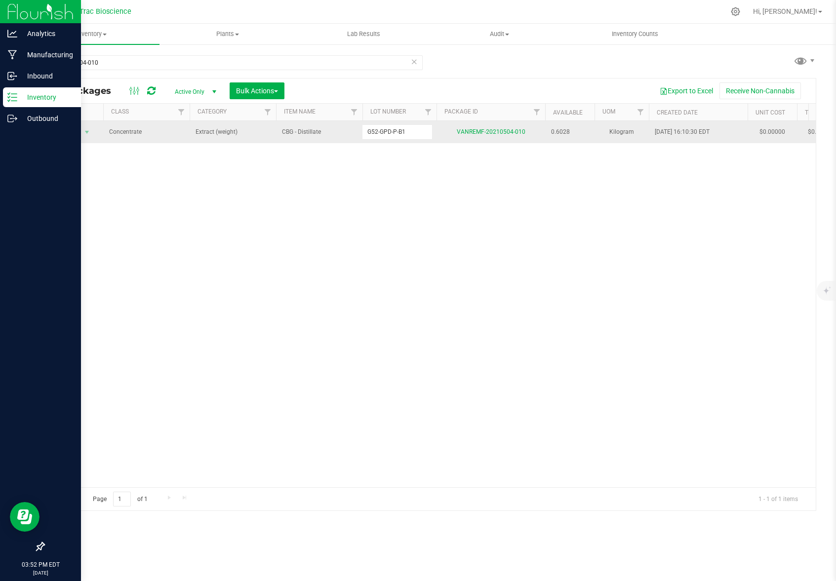
drag, startPoint x: 421, startPoint y: 133, endPoint x: 358, endPoint y: 131, distance: 63.2
click at [358, 131] on tr "Action Action Adjust qty Create package Edit attributes Global inventory Locate…" at bounding box center [565, 132] width 1042 height 22
drag, startPoint x: 456, startPoint y: 132, endPoint x: 524, endPoint y: 137, distance: 67.4
click at [524, 137] on td "VANREMF-20210504-010" at bounding box center [491, 132] width 109 height 22
copy link "VANREMF-20210504-010"
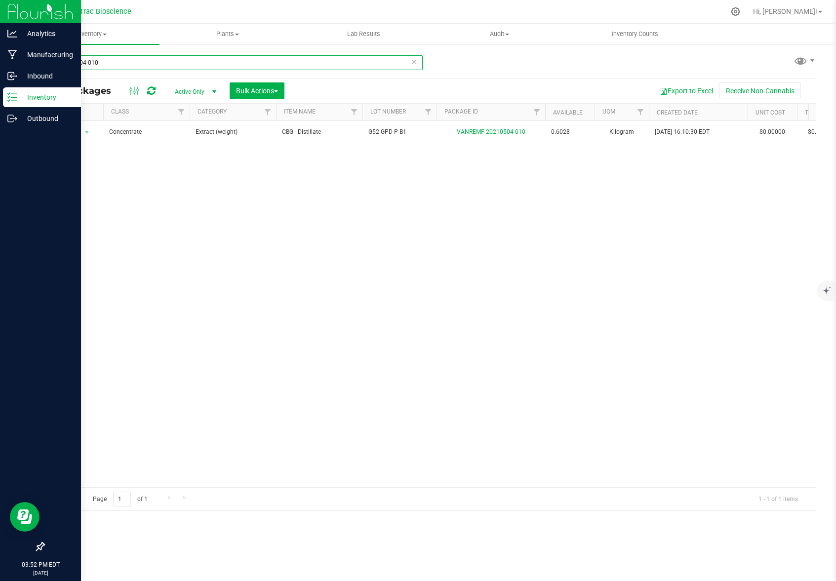
drag, startPoint x: 107, startPoint y: 61, endPoint x: 42, endPoint y: 61, distance: 64.2
click at [43, 61] on input "20210504-010" at bounding box center [232, 62] width 379 height 15
drag, startPoint x: 114, startPoint y: 63, endPoint x: 36, endPoint y: 65, distance: 78.1
click at [36, 65] on div "c166p All Packages Active Only Active Only Lab Samples Locked All Bulk Actions …" at bounding box center [430, 193] width 812 height 301
drag, startPoint x: 104, startPoint y: 62, endPoint x: 50, endPoint y: 63, distance: 53.8
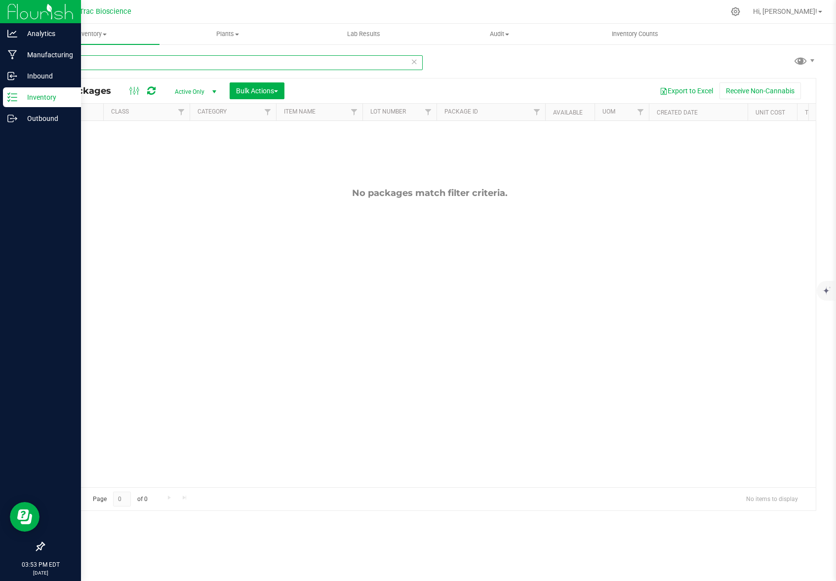
click at [50, 63] on input "c166p" at bounding box center [232, 62] width 379 height 15
type input "cbc iso"
click at [206, 91] on span "Active Only" at bounding box center [193, 92] width 54 height 14
click at [185, 152] on li "All" at bounding box center [192, 152] width 53 height 15
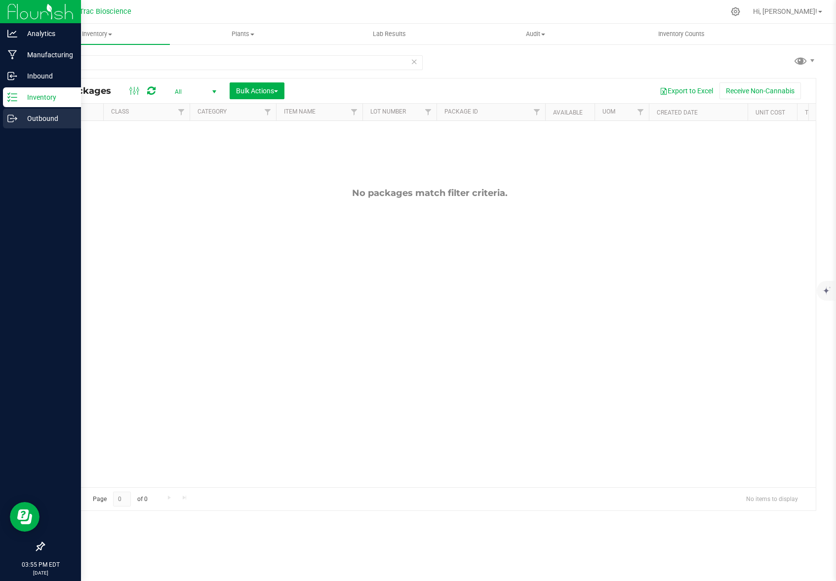
click at [39, 118] on p "Outbound" at bounding box center [46, 119] width 59 height 12
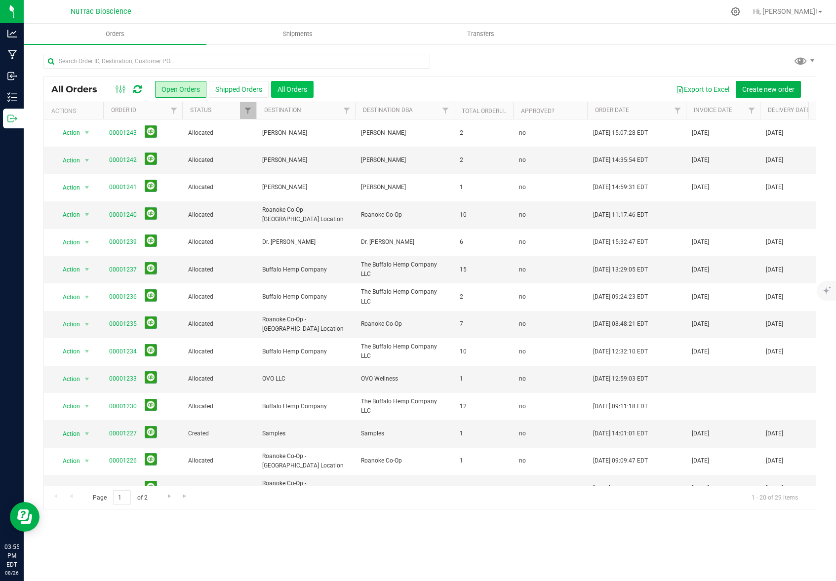
click at [291, 85] on button "All Orders" at bounding box center [292, 89] width 42 height 17
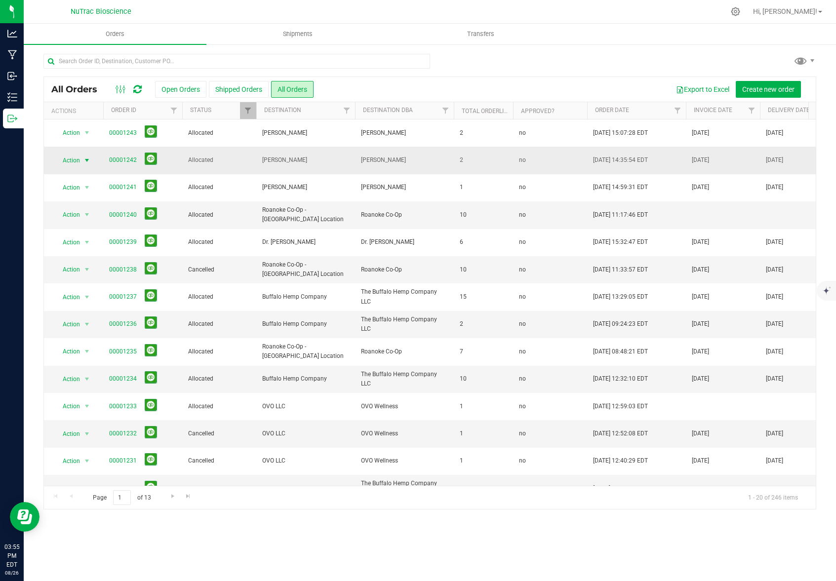
click at [78, 162] on span "Action" at bounding box center [67, 161] width 27 height 14
click at [80, 177] on li "Cancel order" at bounding box center [91, 176] width 74 height 15
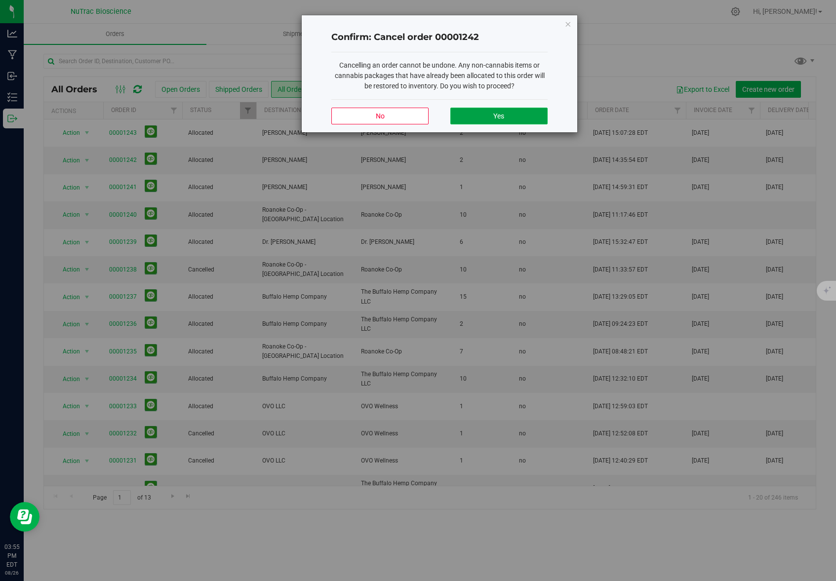
click at [485, 117] on button "Yes" at bounding box center [498, 116] width 97 height 17
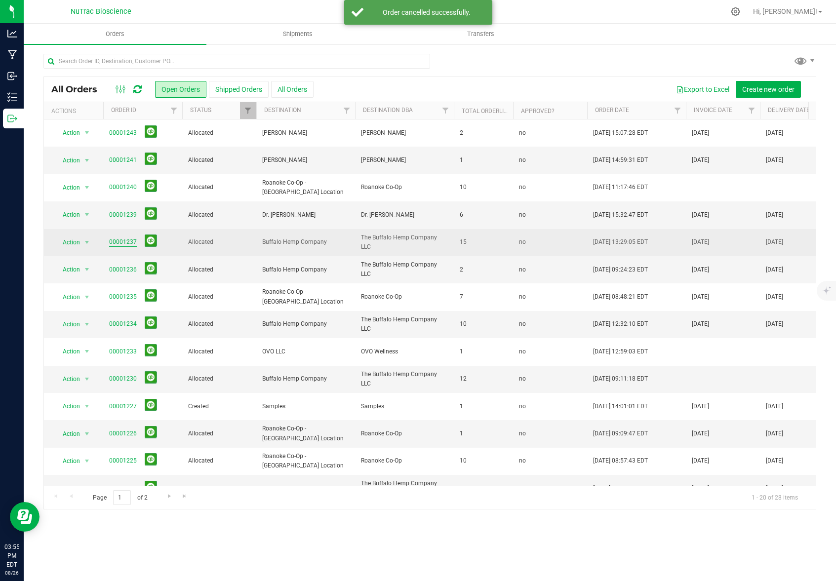
click at [121, 245] on link "00001237" at bounding box center [123, 242] width 28 height 9
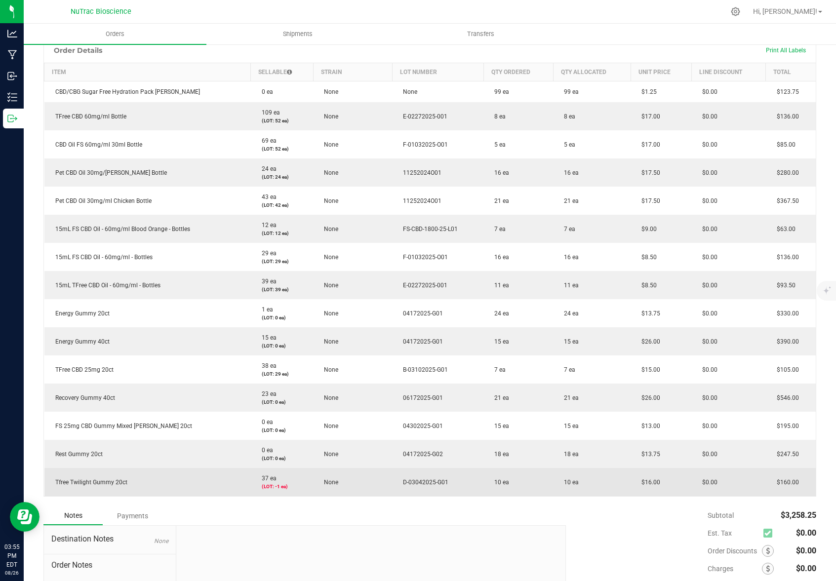
scroll to position [227, 0]
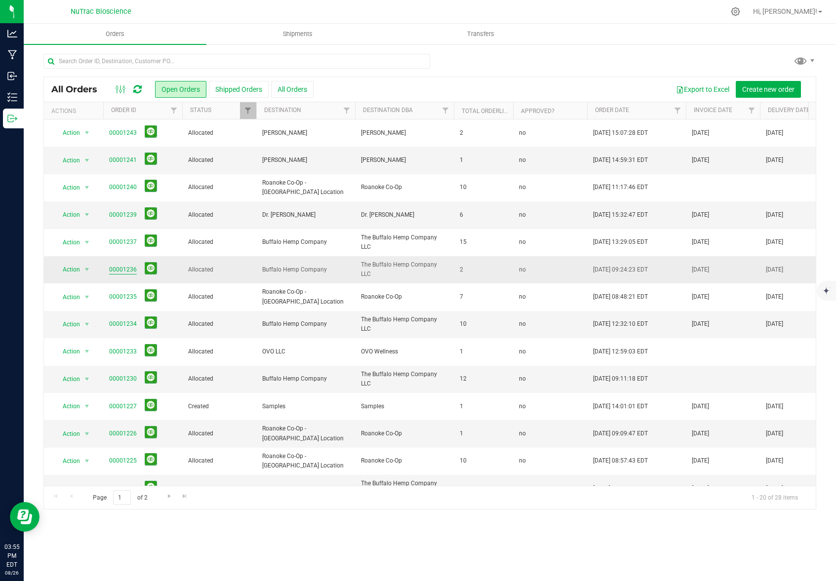
click at [119, 272] on link "00001236" at bounding box center [123, 269] width 28 height 9
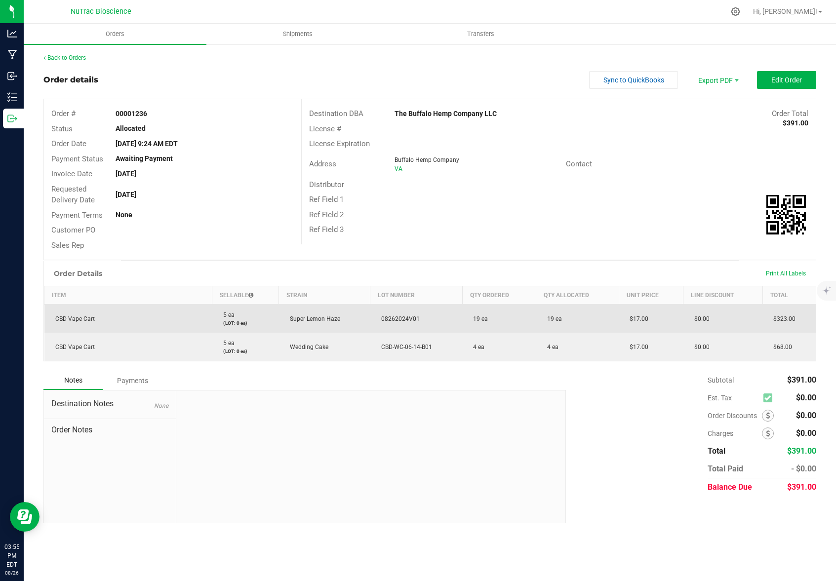
drag, startPoint x: 55, startPoint y: 318, endPoint x: 95, endPoint y: 320, distance: 40.1
click at [95, 320] on td "CBD Vape Cart" at bounding box center [128, 319] width 168 height 29
drag, startPoint x: 380, startPoint y: 320, endPoint x: 420, endPoint y: 320, distance: 40.5
click at [420, 320] on td "08262024V01" at bounding box center [416, 319] width 92 height 29
copy span "08262024V01"
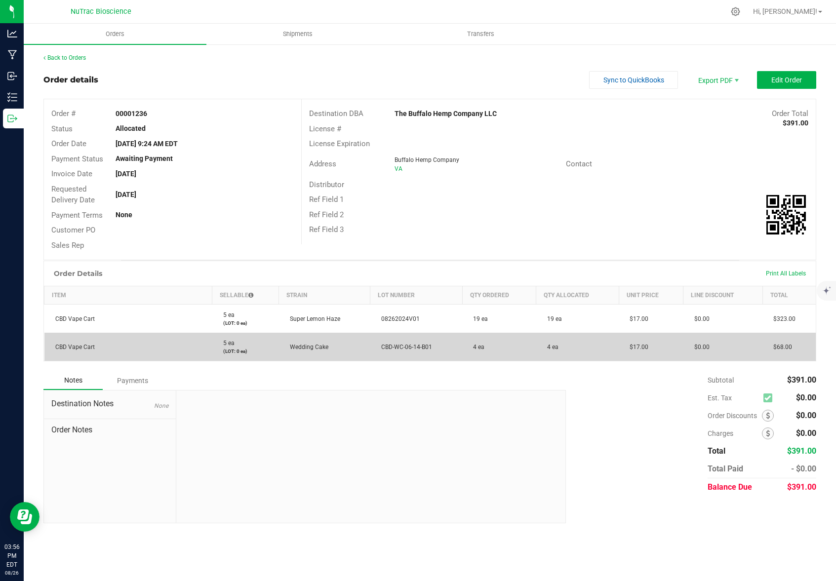
drag, startPoint x: 382, startPoint y: 348, endPoint x: 440, endPoint y: 346, distance: 57.3
click at [440, 346] on td "CBD-WC-06-14-B01" at bounding box center [416, 347] width 92 height 28
copy span "CBD-WC-06-14-B01"
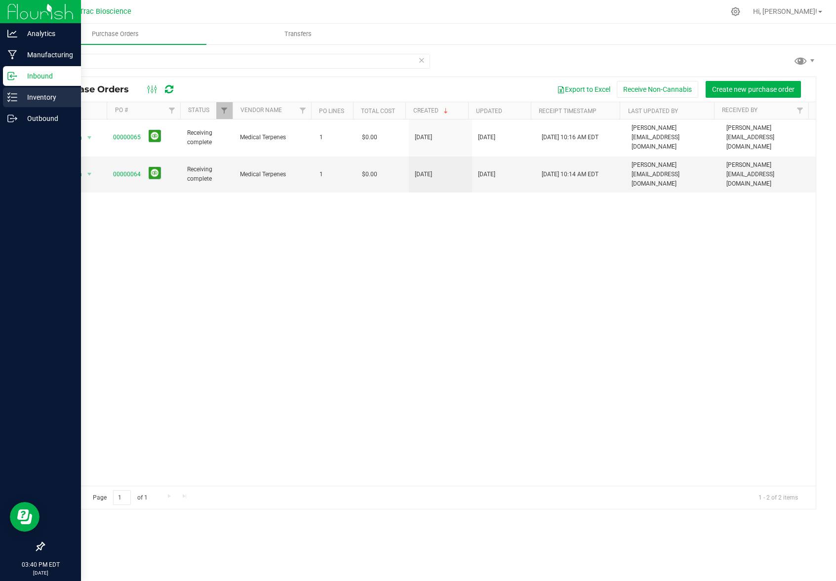
click at [50, 102] on p "Inventory" at bounding box center [46, 97] width 59 height 12
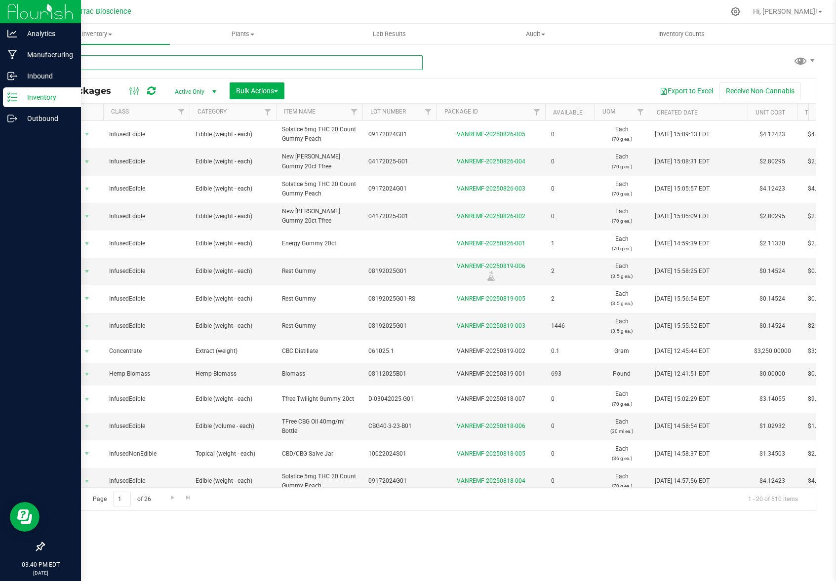
click at [142, 62] on input "text" at bounding box center [232, 62] width 379 height 15
click at [144, 61] on input "text" at bounding box center [232, 62] width 379 height 15
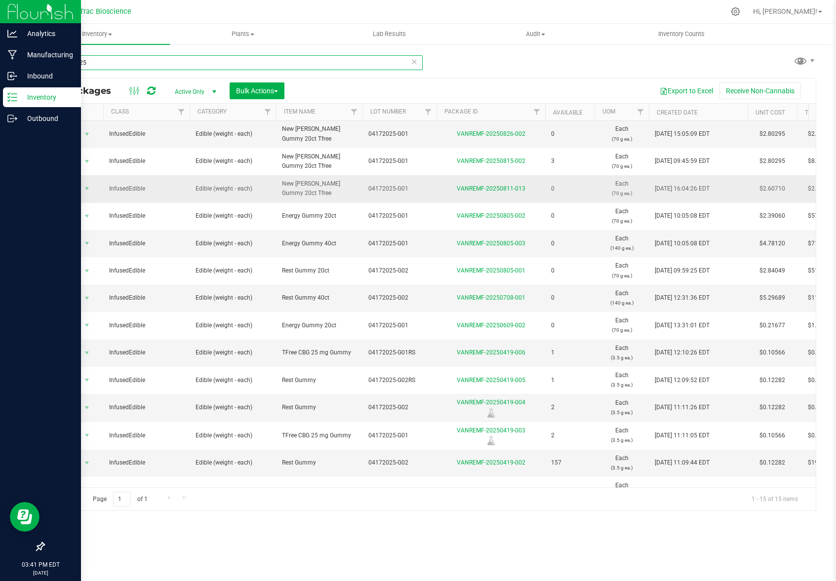
scroll to position [52, 0]
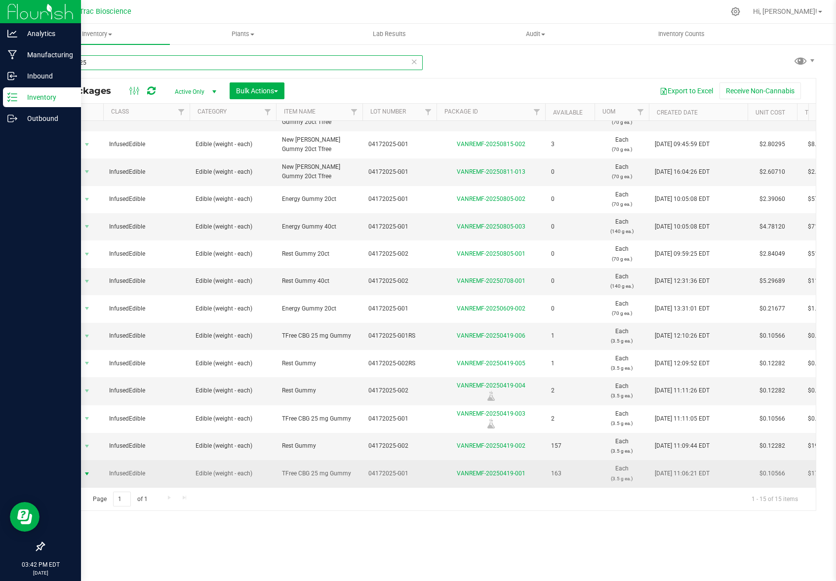
type input "04172025"
click at [81, 467] on span "select" at bounding box center [87, 474] width 12 height 14
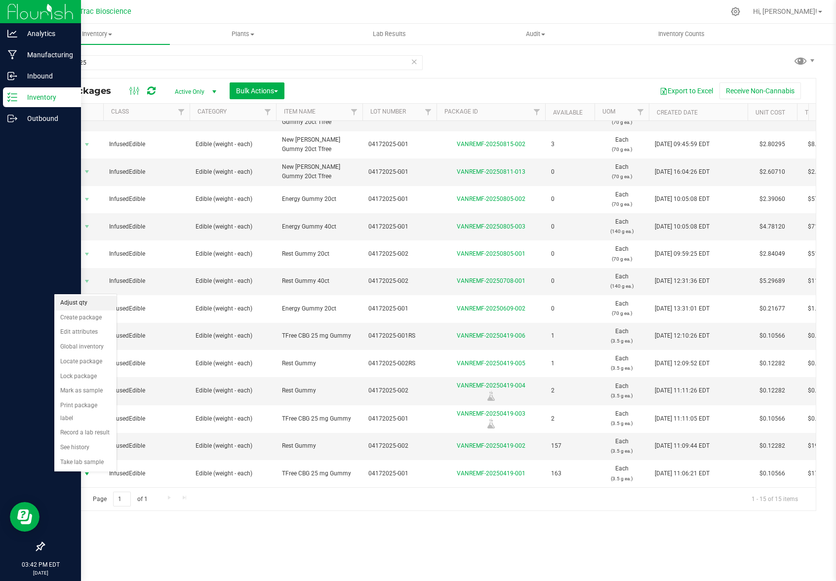
click at [86, 305] on li "Adjust qty" at bounding box center [85, 303] width 62 height 15
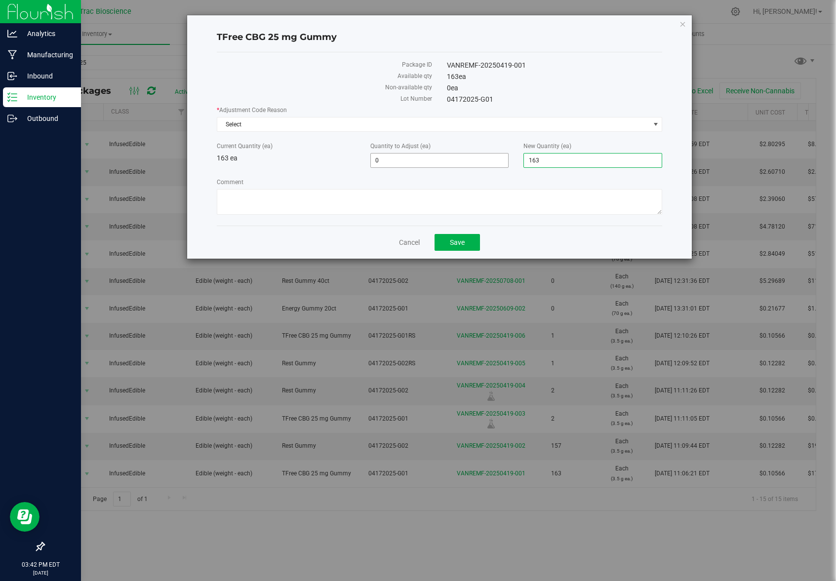
drag, startPoint x: 560, startPoint y: 160, endPoint x: 508, endPoint y: 158, distance: 51.9
click at [508, 158] on div "Current Quantity (ea) 163 ea Quantity to Adjust (ea) 0 0 New Quantity (ea) 163 …" at bounding box center [439, 155] width 461 height 26
type input "0"
type input "-163"
type input "0"
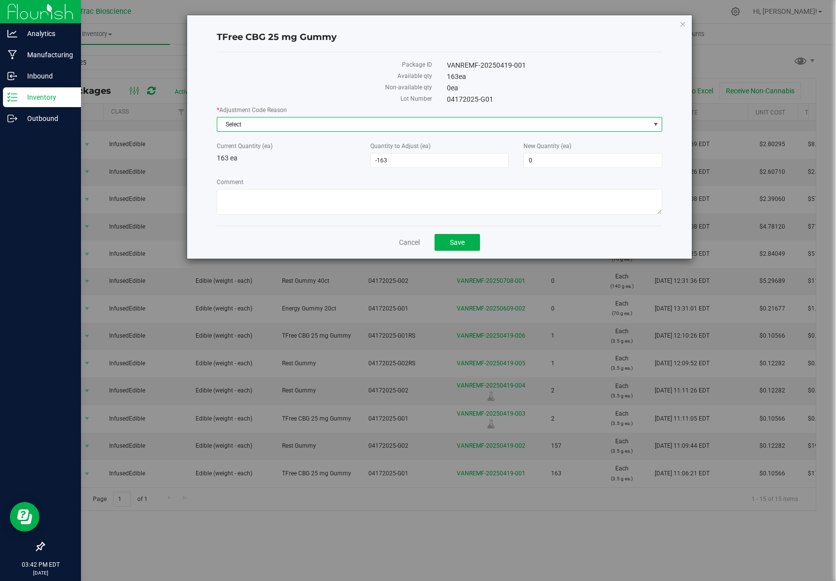
click at [655, 126] on span "select" at bounding box center [656, 125] width 8 height 8
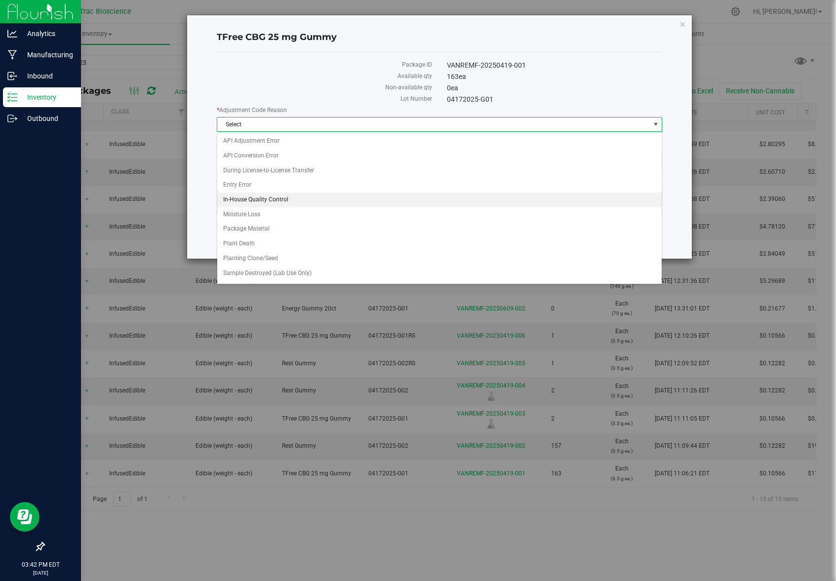
click at [285, 199] on li "In-House Quality Control" at bounding box center [439, 200] width 445 height 15
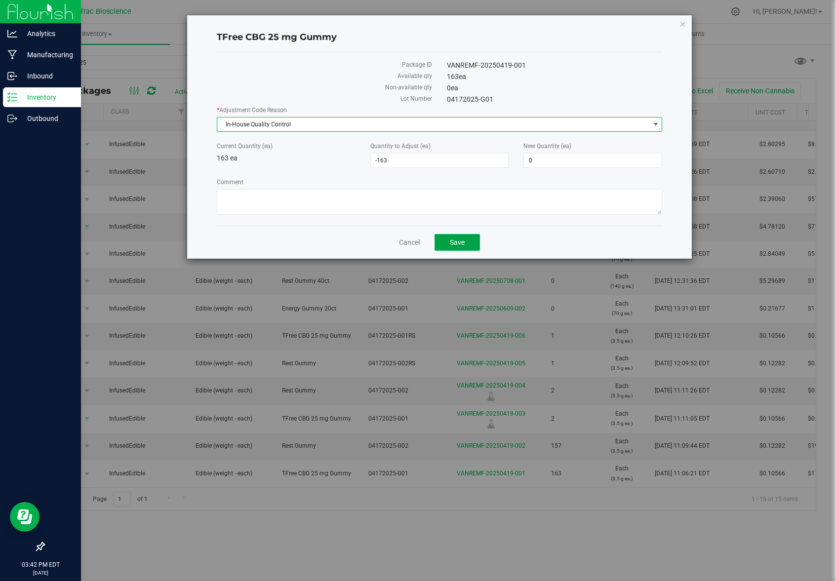
click at [464, 242] on span "Save" at bounding box center [457, 243] width 15 height 8
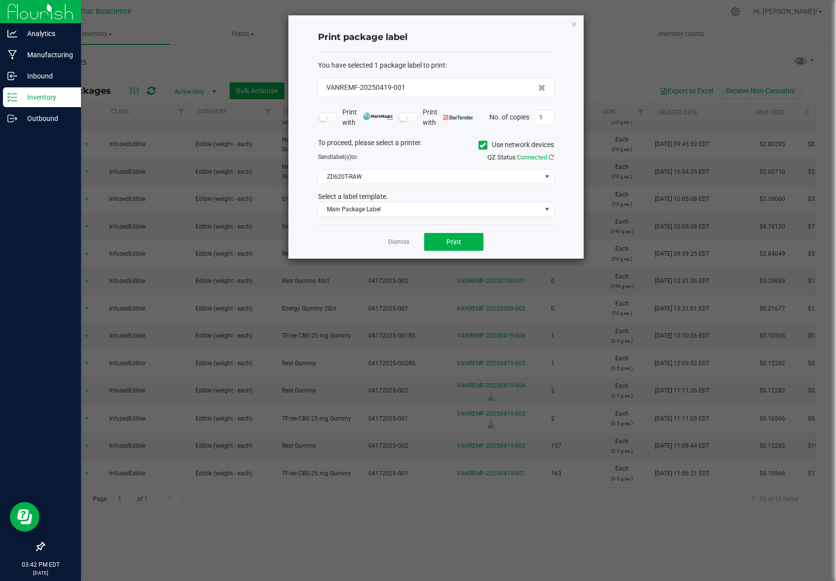
click at [396, 246] on app-cancel-button "Dismiss" at bounding box center [398, 242] width 21 height 10
click at [397, 244] on link "Dismiss" at bounding box center [398, 242] width 21 height 8
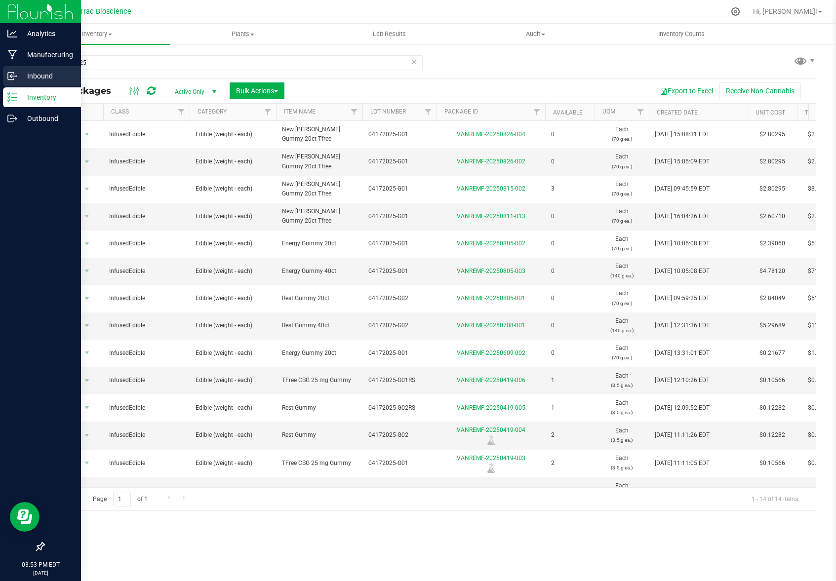
click at [50, 81] on p "Inbound" at bounding box center [46, 76] width 59 height 12
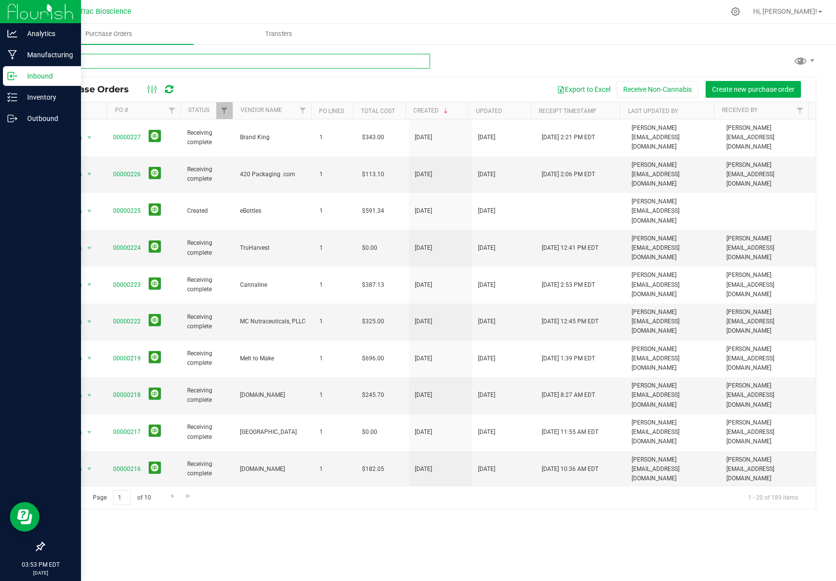
click at [173, 61] on input "text" at bounding box center [236, 61] width 387 height 15
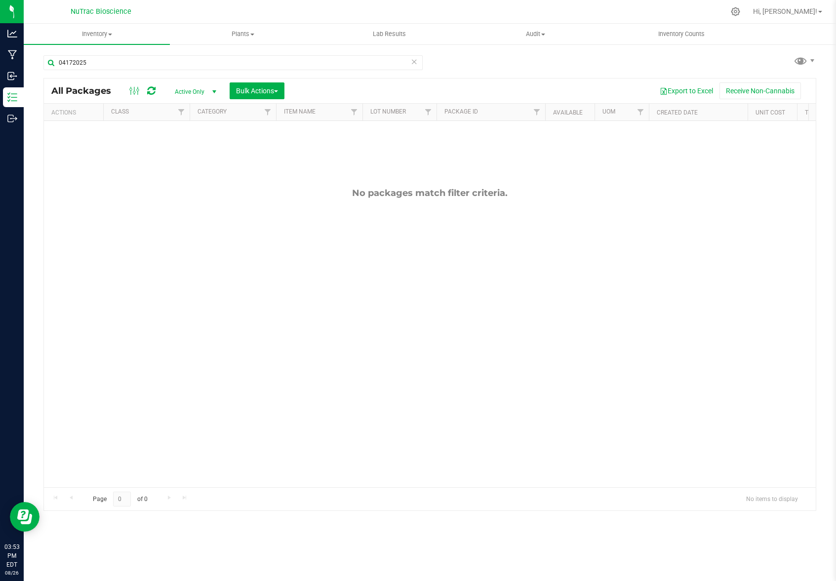
click at [214, 91] on span "select" at bounding box center [214, 92] width 8 height 8
click at [113, 33] on span "Inventory" at bounding box center [97, 34] width 146 height 9
click at [111, 32] on span "Inventory" at bounding box center [97, 34] width 146 height 9
click at [72, 69] on span "All inventory" at bounding box center [57, 71] width 67 height 8
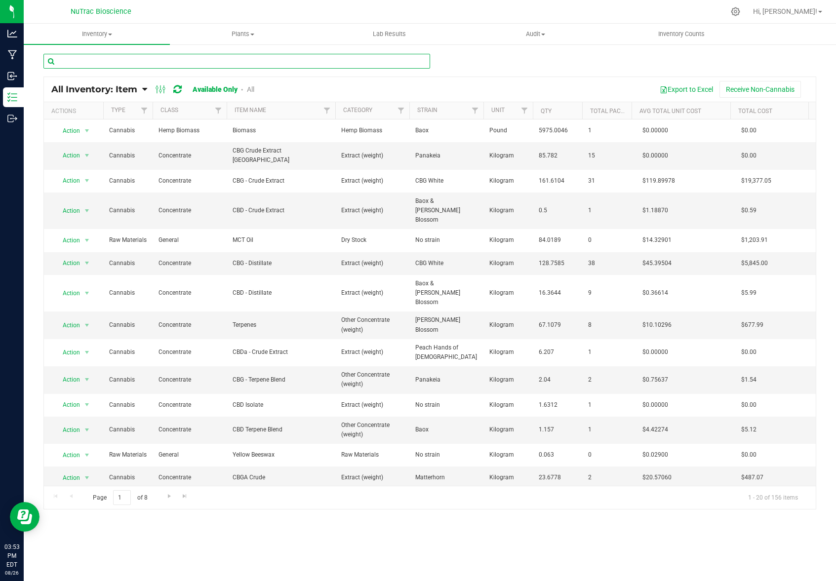
click at [128, 63] on input "text" at bounding box center [236, 61] width 387 height 15
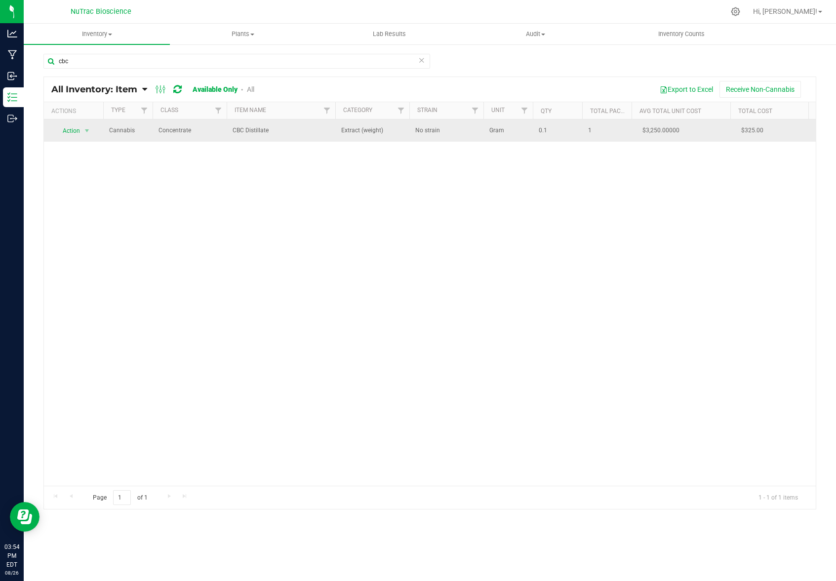
drag, startPoint x: 233, startPoint y: 130, endPoint x: 269, endPoint y: 130, distance: 36.1
click at [269, 130] on span "CBC Distillate" at bounding box center [281, 130] width 97 height 9
copy span "CBC Distillate"
click at [83, 130] on span "select" at bounding box center [87, 131] width 8 height 8
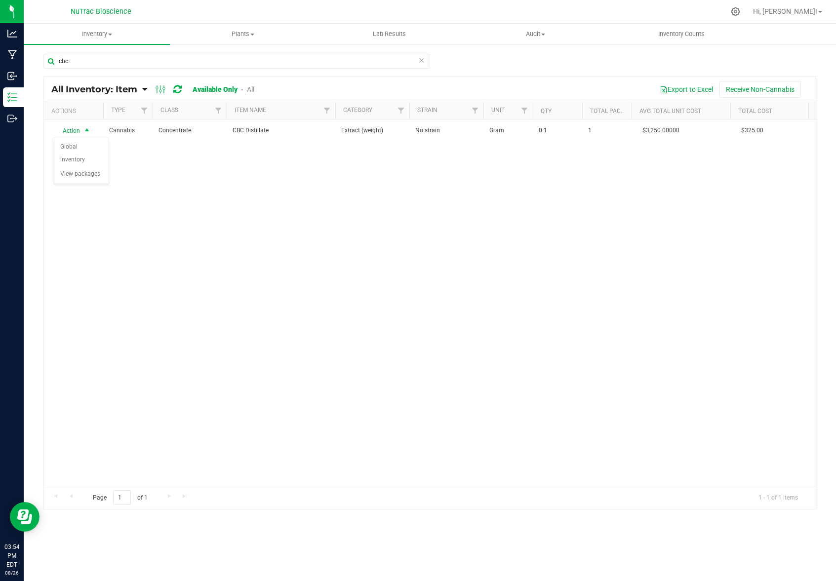
click at [259, 205] on div "Action Action Global inventory View packages Cannabis Concentrate CBC Distillat…" at bounding box center [430, 303] width 772 height 366
drag, startPoint x: 165, startPoint y: 63, endPoint x: 65, endPoint y: 57, distance: 101.0
click at [65, 57] on input "cbc" at bounding box center [236, 61] width 387 height 15
paste input "08262024V01"
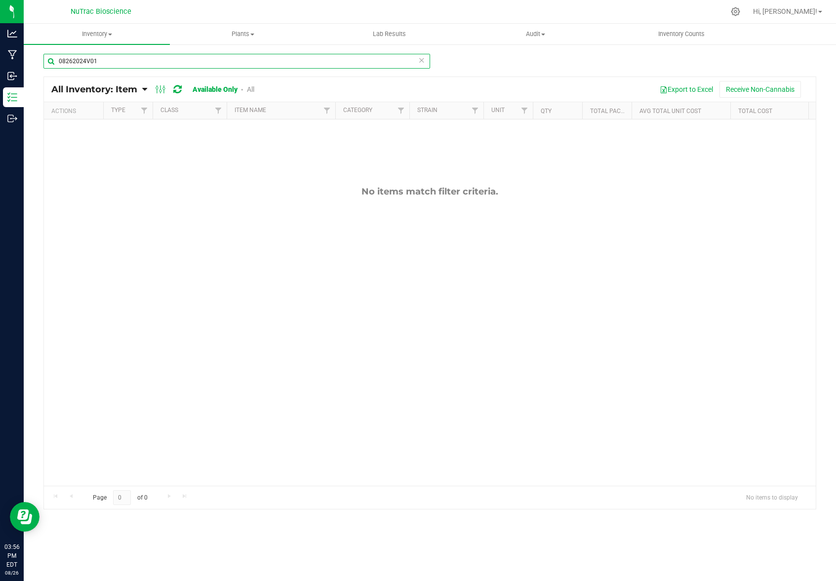
type input "08262024V01"
click at [252, 91] on link "All" at bounding box center [250, 89] width 7 height 8
click at [130, 61] on input "08262024V01" at bounding box center [236, 61] width 387 height 15
click at [110, 32] on span "Inventory" at bounding box center [97, 34] width 146 height 9
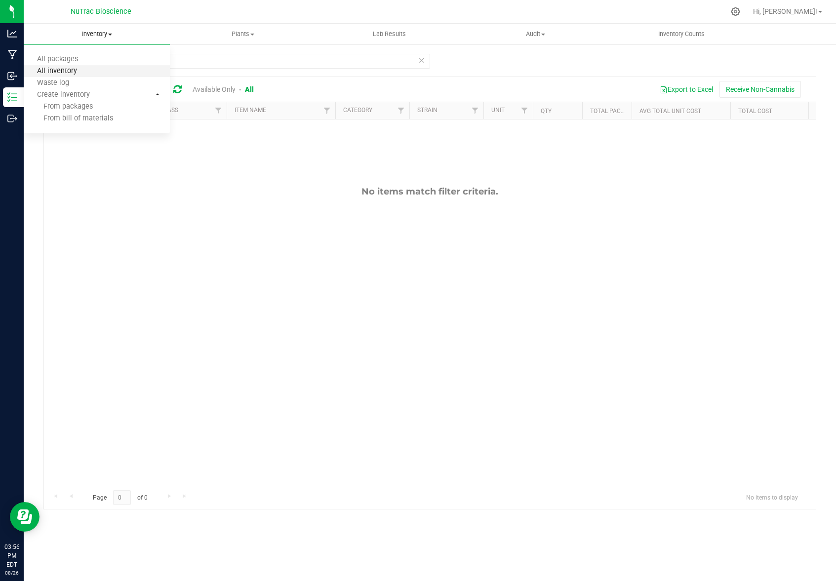
click at [79, 68] on span "All inventory" at bounding box center [57, 71] width 67 height 8
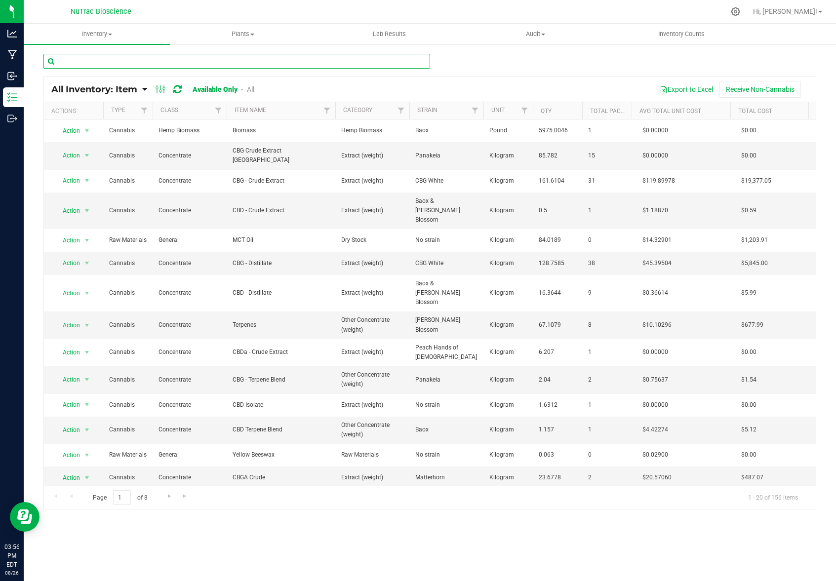
click at [114, 62] on input "text" at bounding box center [236, 61] width 387 height 15
paste input "08262024V01"
click at [254, 92] on link "All" at bounding box center [250, 89] width 7 height 8
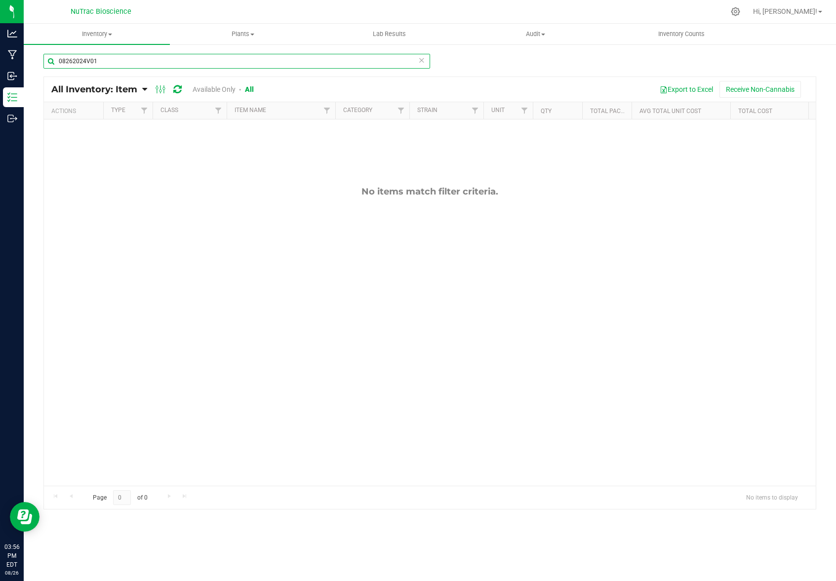
drag, startPoint x: 114, startPoint y: 64, endPoint x: 54, endPoint y: 59, distance: 60.0
click at [54, 59] on input "08262024V01" at bounding box center [236, 61] width 387 height 15
paste input "CBD-WC-06-14-B"
type input "CBD-WC-06-14-B01"
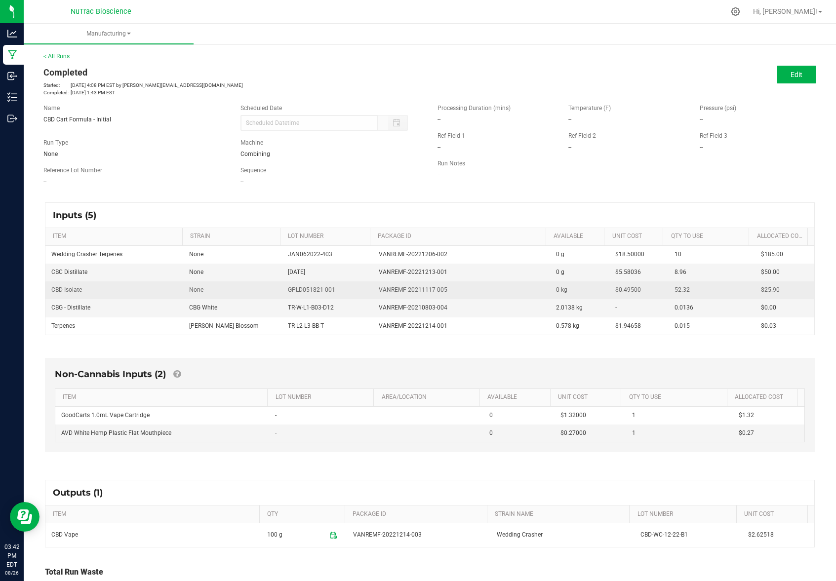
scroll to position [58, 0]
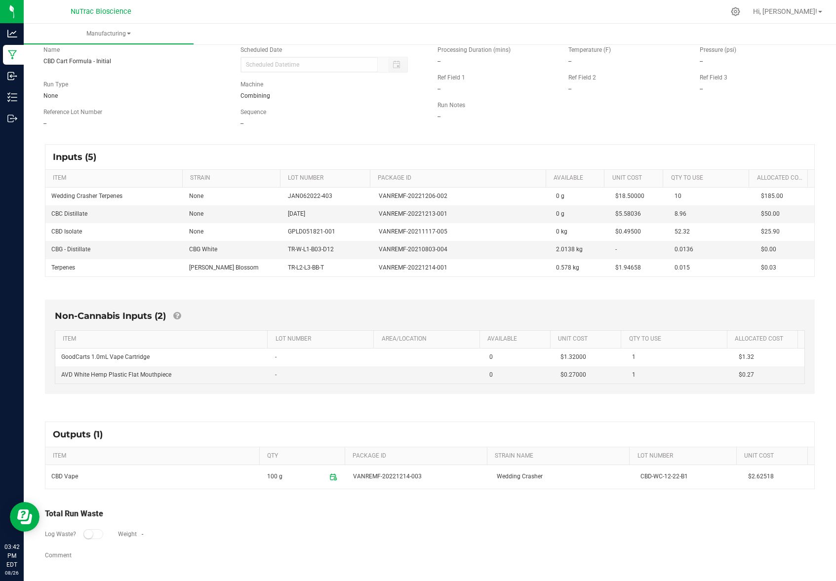
click at [191, 137] on div "Inputs (5) ITEM STRAIN LOT NUMBER PACKAGE ID AVAILABLE Unit Cost QTY TO USE All…" at bounding box center [430, 210] width 788 height 151
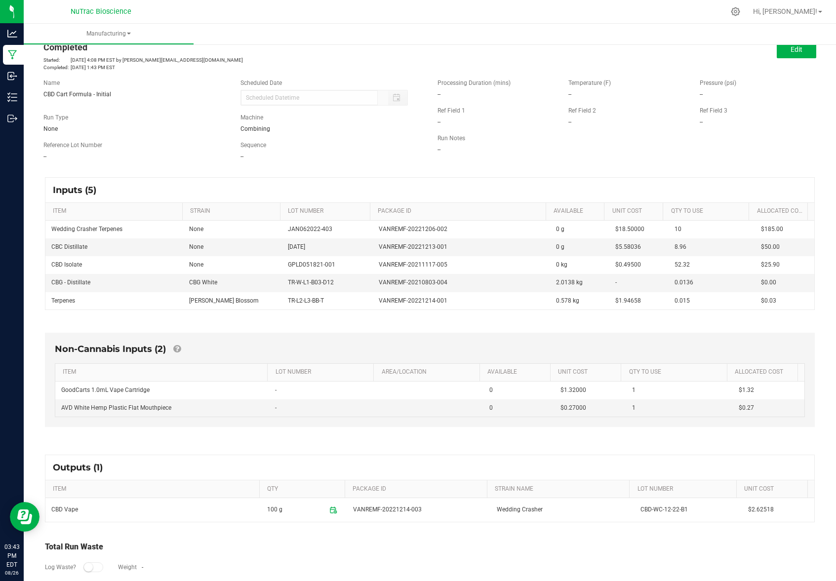
scroll to position [3, 0]
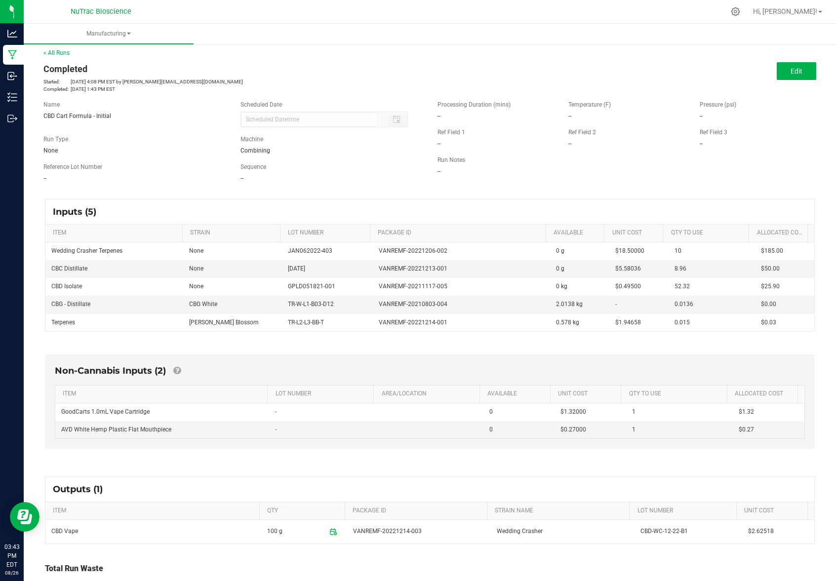
click at [536, 359] on div "Non-Cannabis Inputs (2) ITEM LOT NUMBER AREA/LOCATION AVAILABLE Unit Cost QTY T…" at bounding box center [430, 402] width 770 height 94
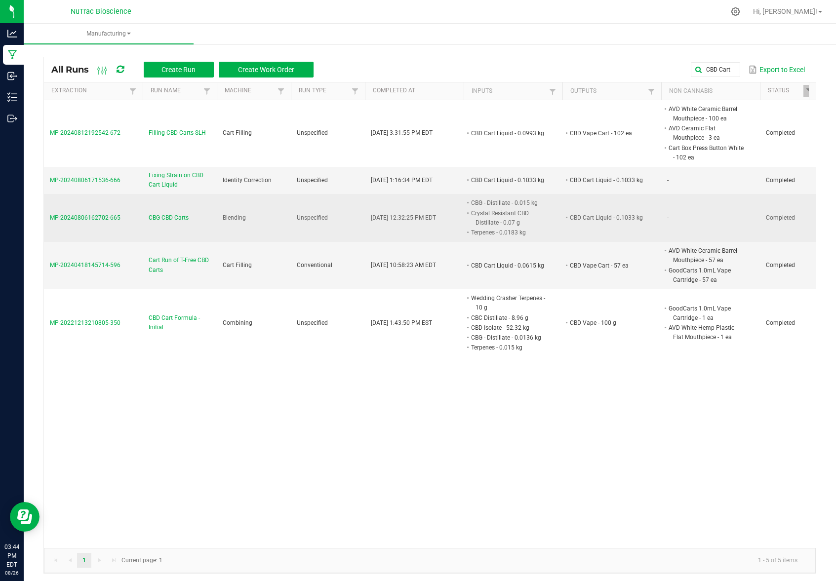
click at [95, 217] on span "MP-20240806162702-665" at bounding box center [85, 217] width 71 height 7
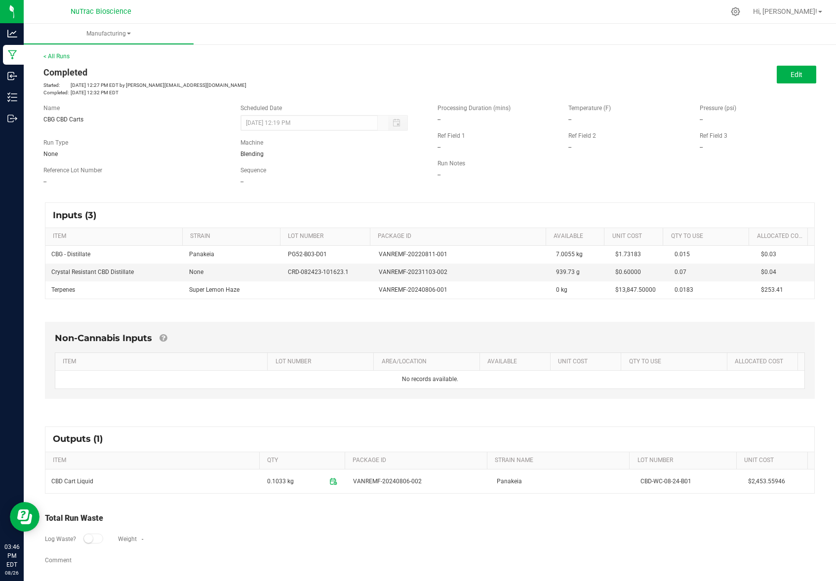
click at [440, 416] on div "Non-Cannabis Inputs ITEM LOT NUMBER AREA/LOCATION AVAILABLE Unit Cost QTY TO US…" at bounding box center [430, 362] width 788 height 109
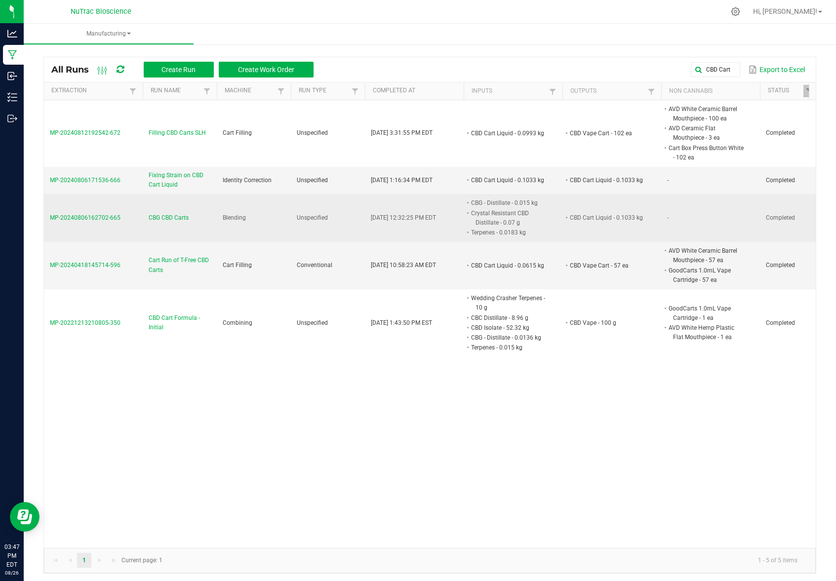
click at [90, 217] on span "MP-20240806162702-665" at bounding box center [85, 217] width 71 height 7
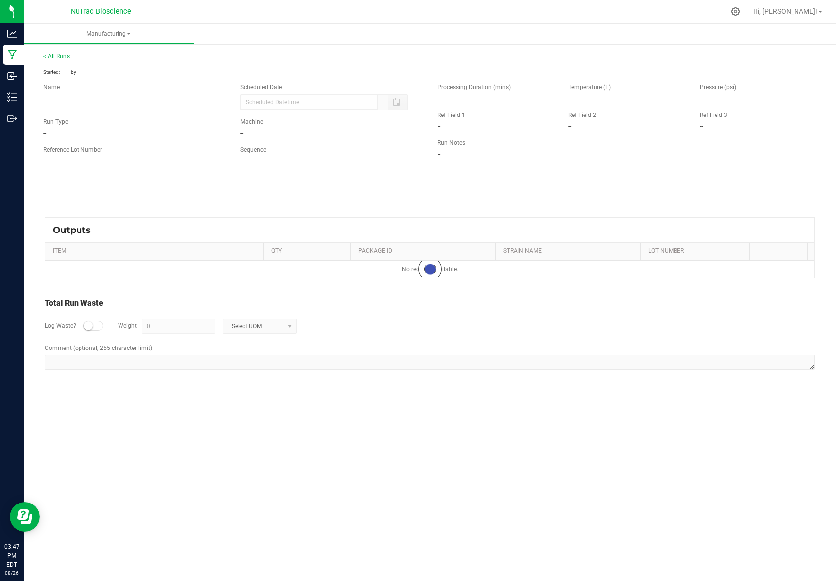
type input "08/06/2024 12:19 PM"
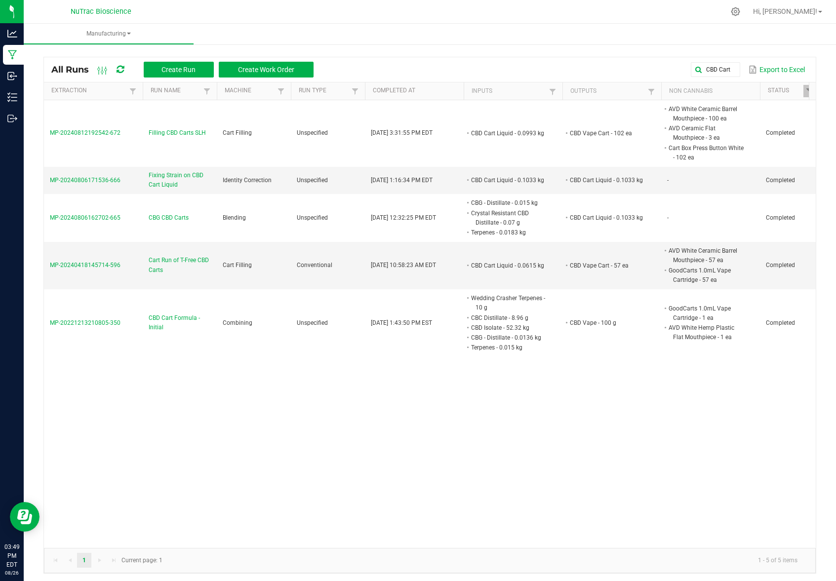
click at [221, 430] on div "MP-20240812192542-672 Filling CBD Carts SLH Cart Filling Unspecified Aug 12, 20…" at bounding box center [430, 324] width 772 height 448
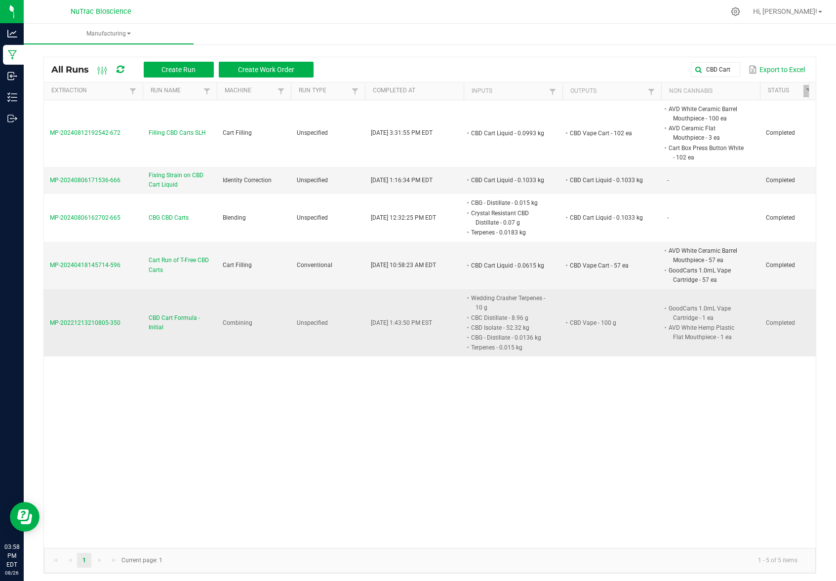
click at [107, 321] on span "MP-20221213210805-350" at bounding box center [85, 323] width 71 height 7
